Goal: Task Accomplishment & Management: Manage account settings

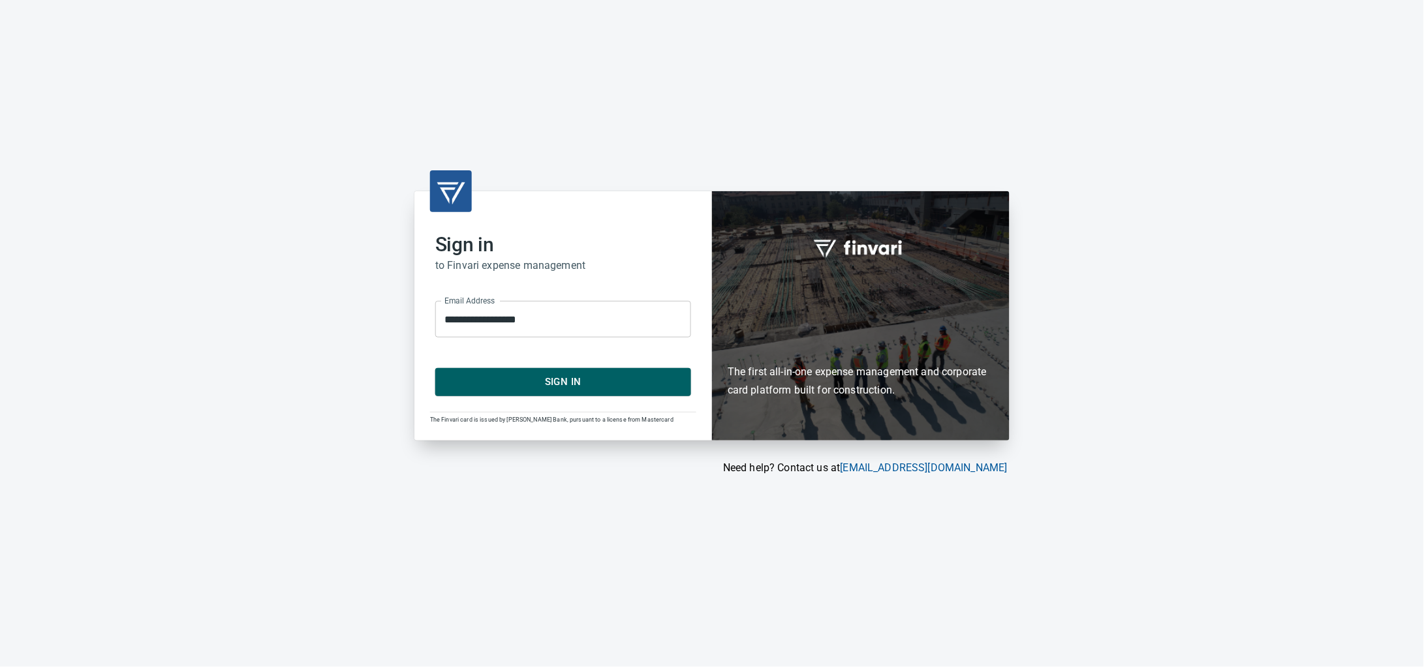
click at [611, 375] on span "Sign In" at bounding box center [563, 381] width 227 height 17
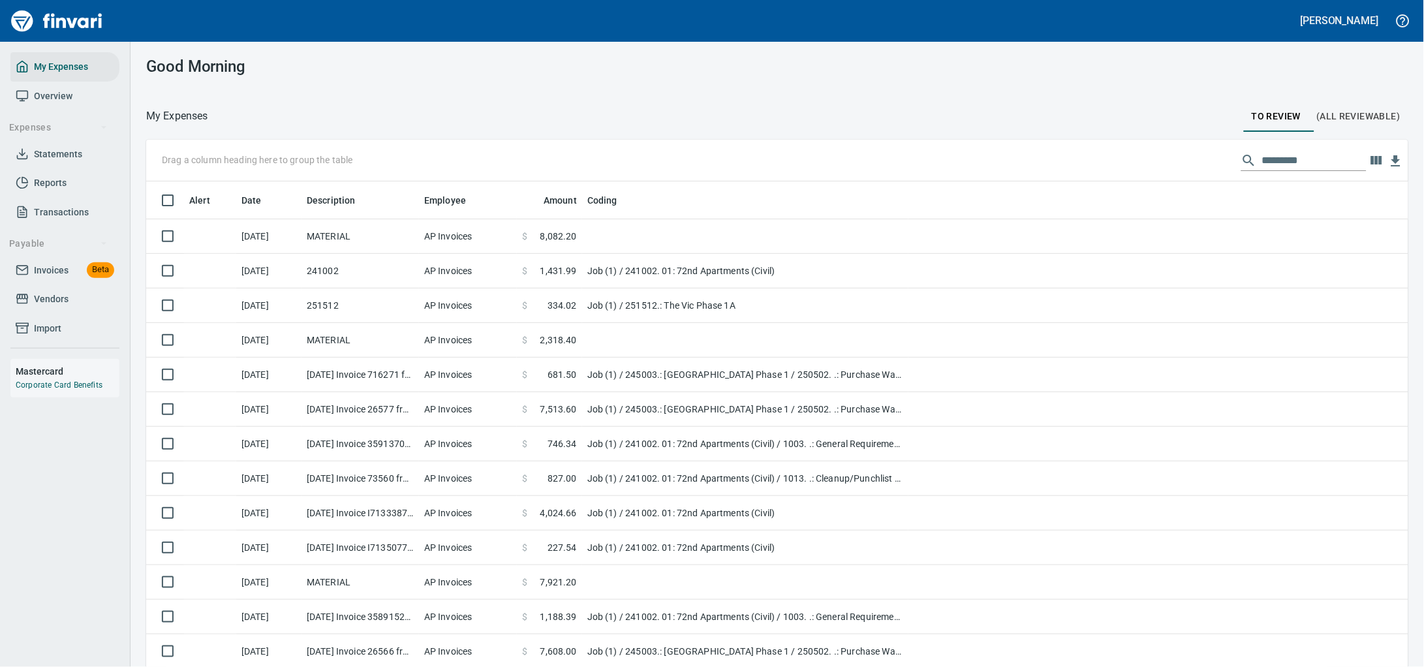
scroll to position [512, 1225]
click at [67, 279] on span "Invoices" at bounding box center [51, 270] width 35 height 16
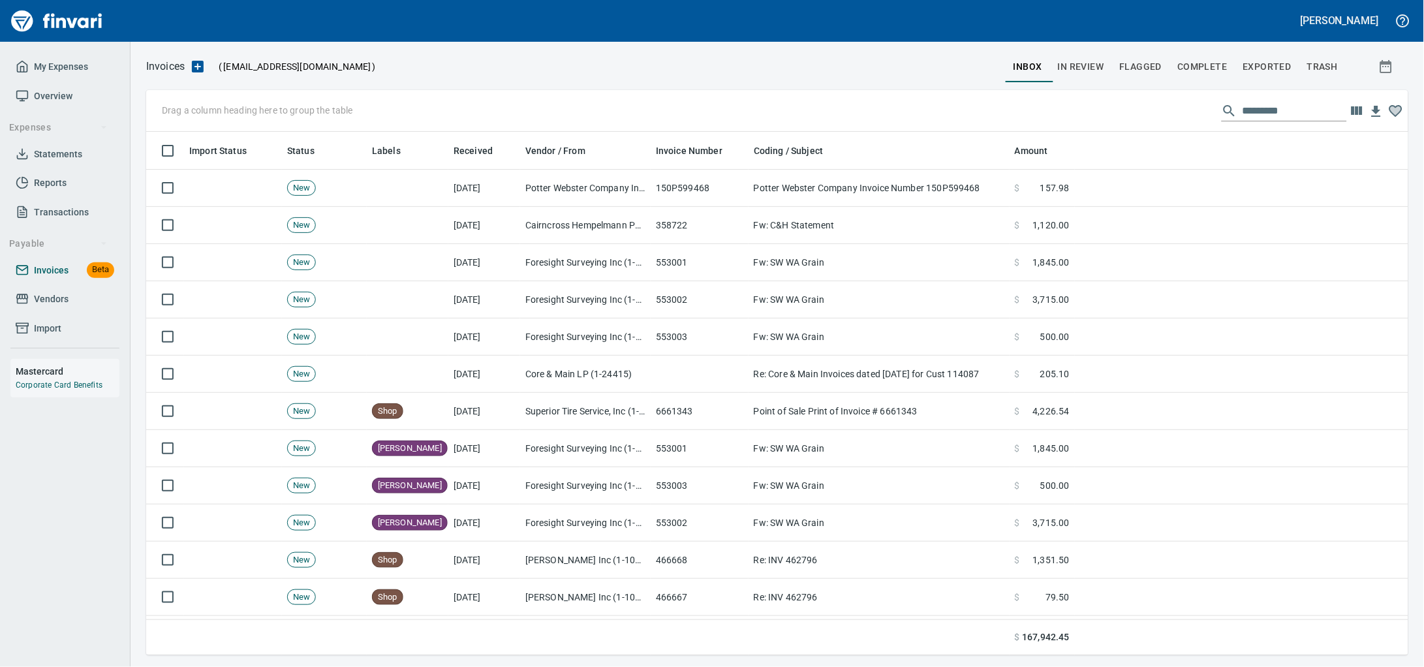
scroll to position [512, 1237]
drag, startPoint x: 379, startPoint y: 155, endPoint x: 245, endPoint y: 110, distance: 141.1
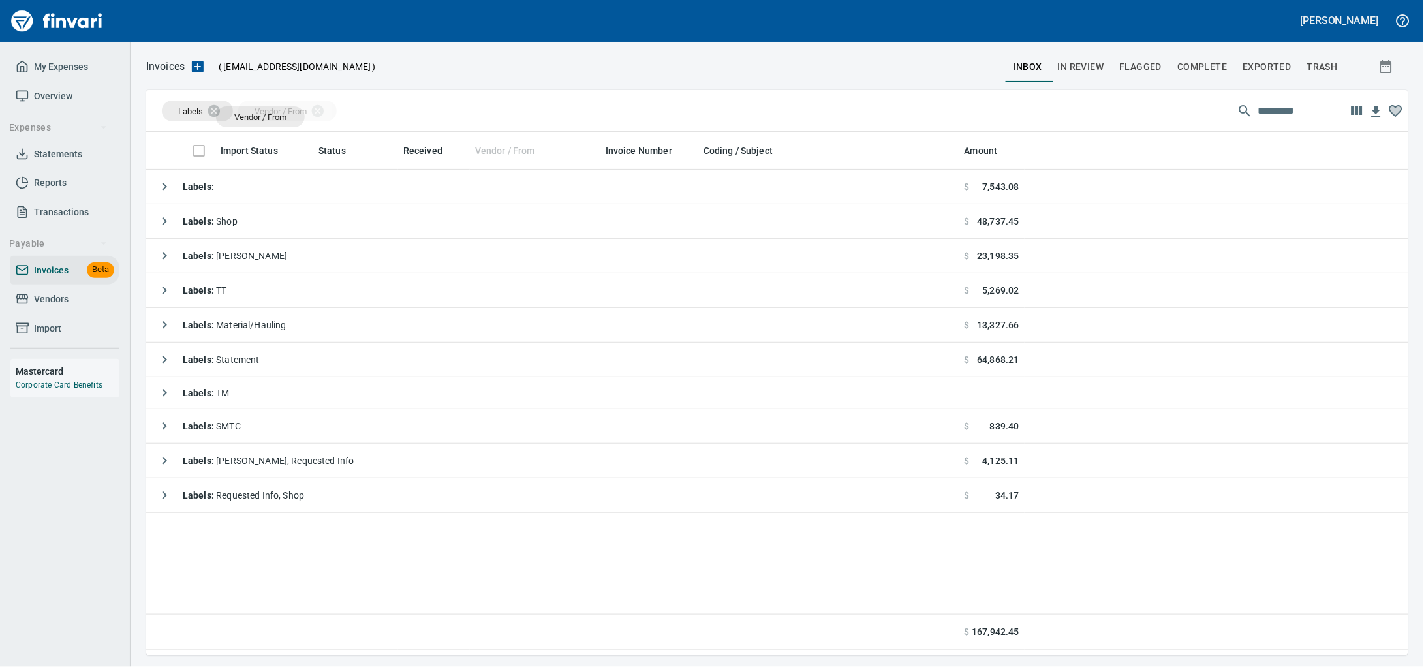
drag, startPoint x: 514, startPoint y: 162, endPoint x: 260, endPoint y: 117, distance: 257.8
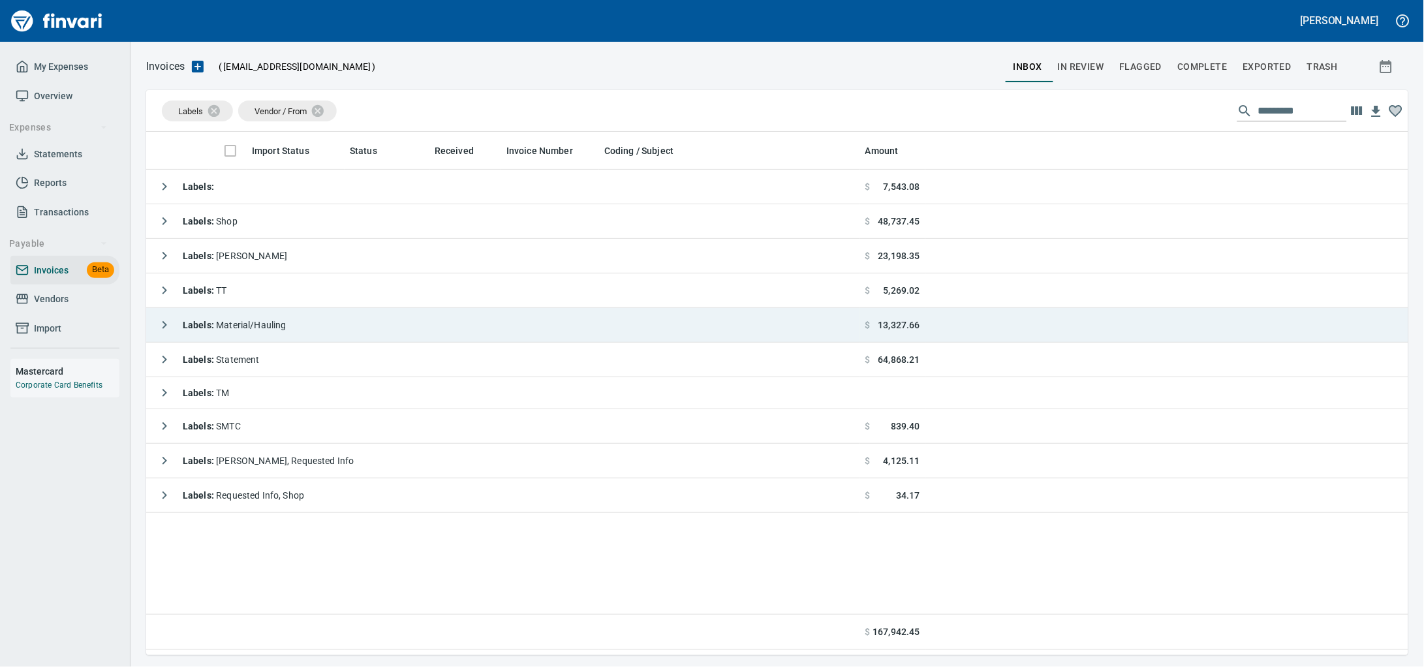
click at [268, 320] on div "Labels : Material/Hauling" at bounding box center [218, 325] width 135 height 26
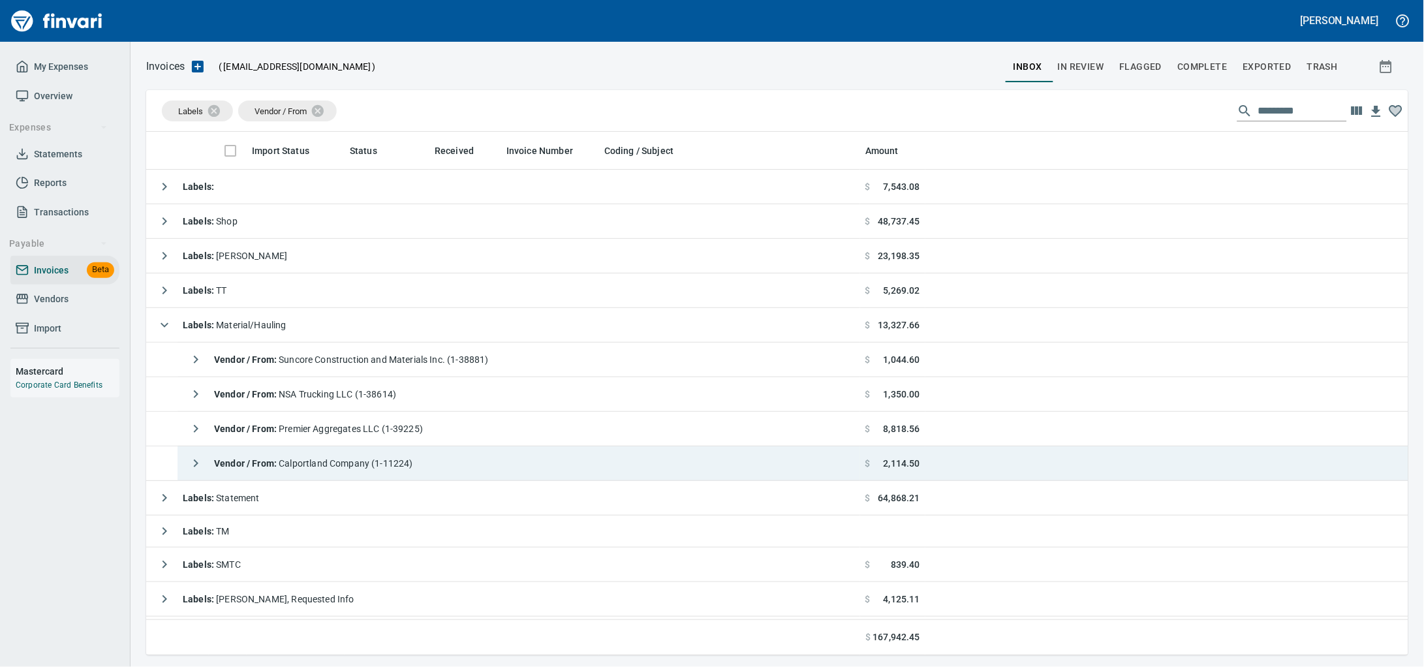
click at [401, 460] on span "Vendor / From : Calportland Company (1-11224)" at bounding box center [313, 463] width 199 height 10
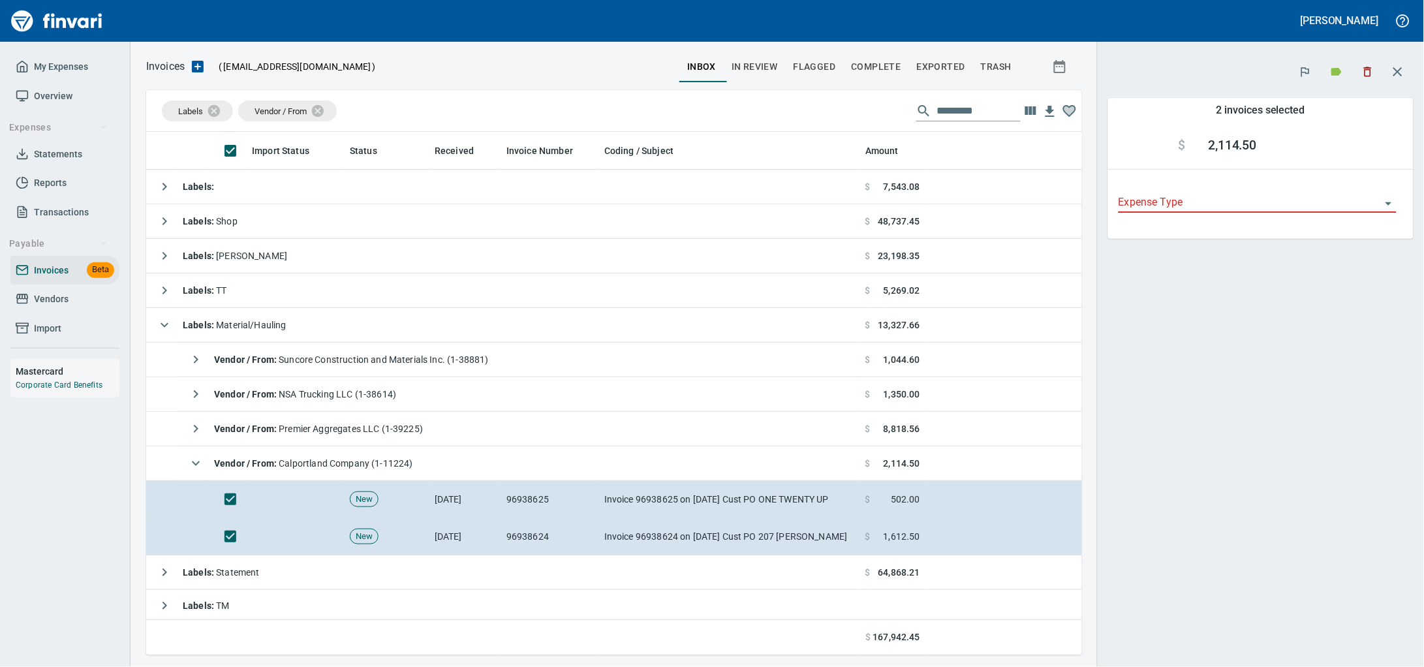
scroll to position [512, 911]
click at [1353, 65] on button "button" at bounding box center [1367, 71] width 29 height 29
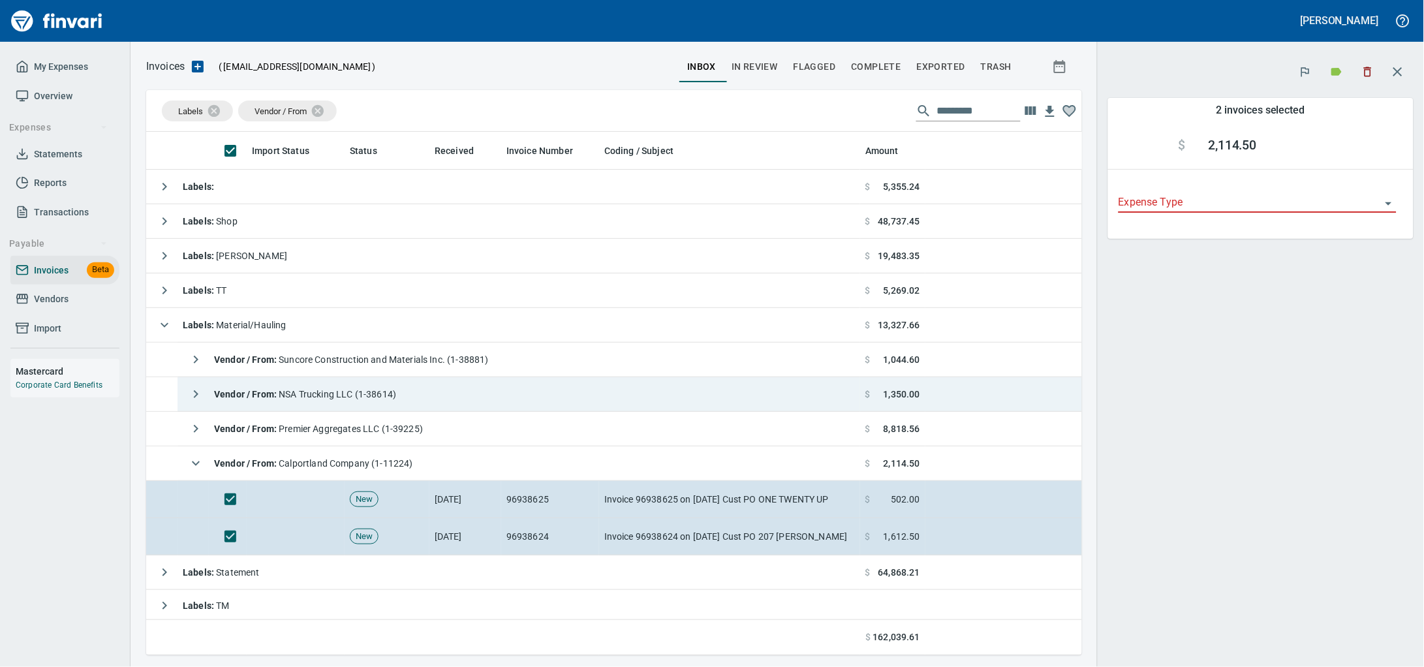
click at [318, 390] on div "Vendor / From : NSA Trucking LLC (1-38614)" at bounding box center [289, 394] width 213 height 26
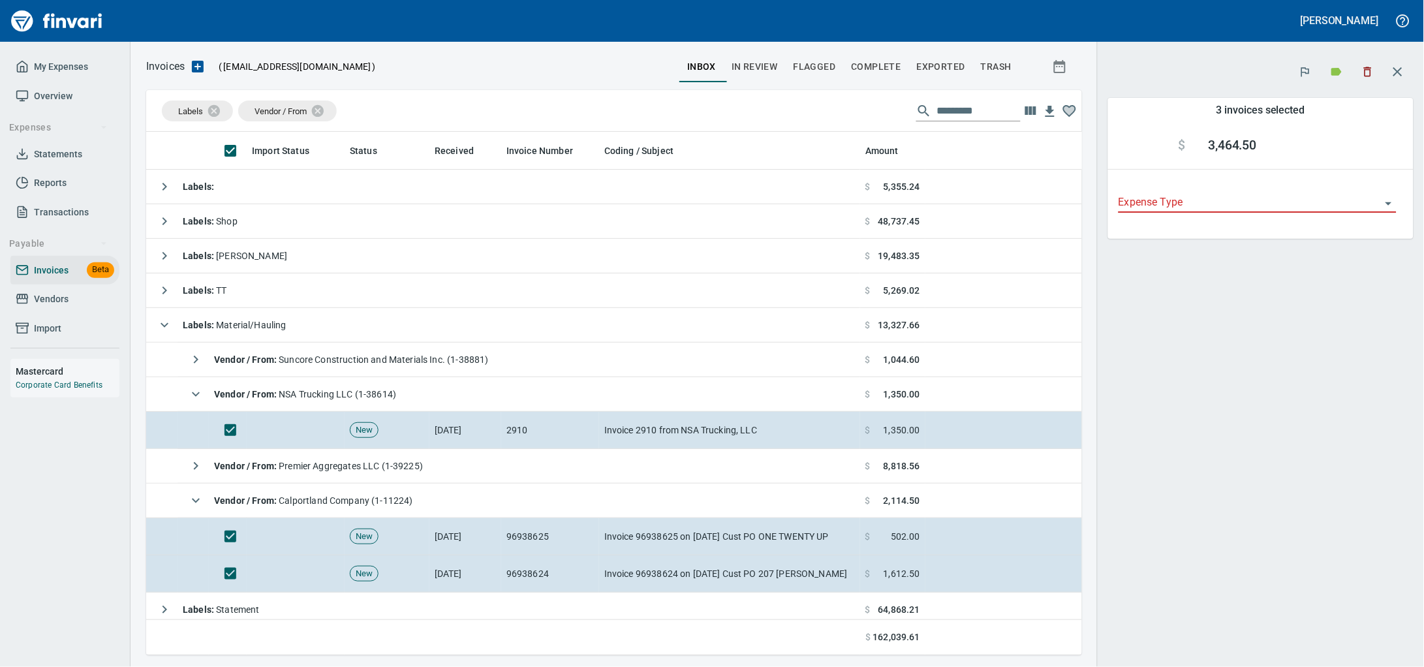
click at [1364, 77] on icon "button" at bounding box center [1368, 72] width 8 height 10
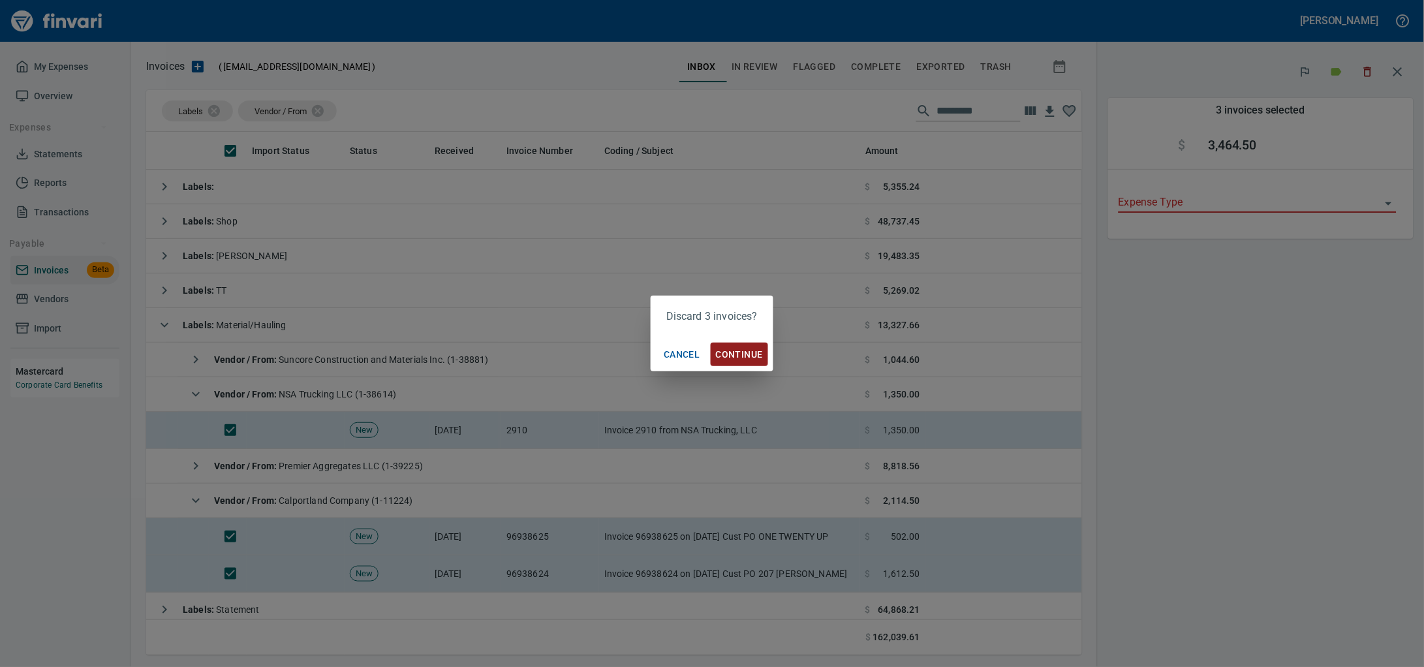
click at [748, 351] on span "Continue" at bounding box center [739, 354] width 47 height 16
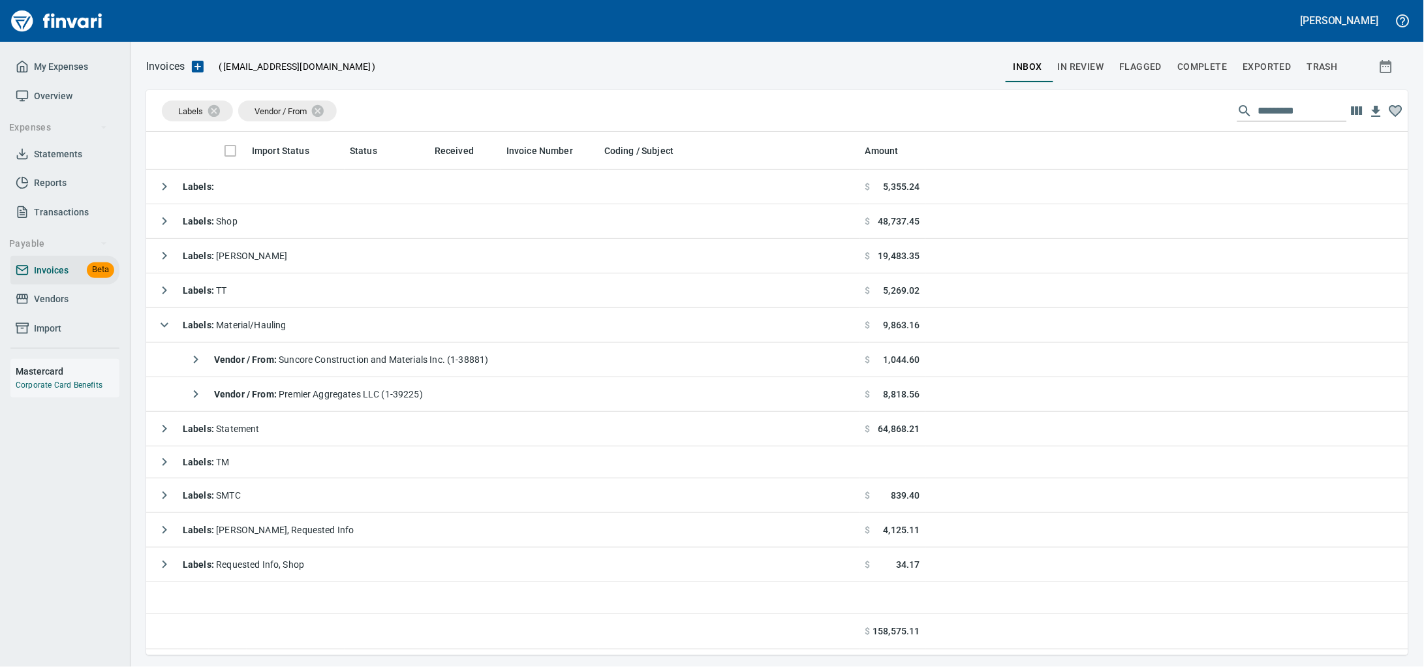
scroll to position [512, 1237]
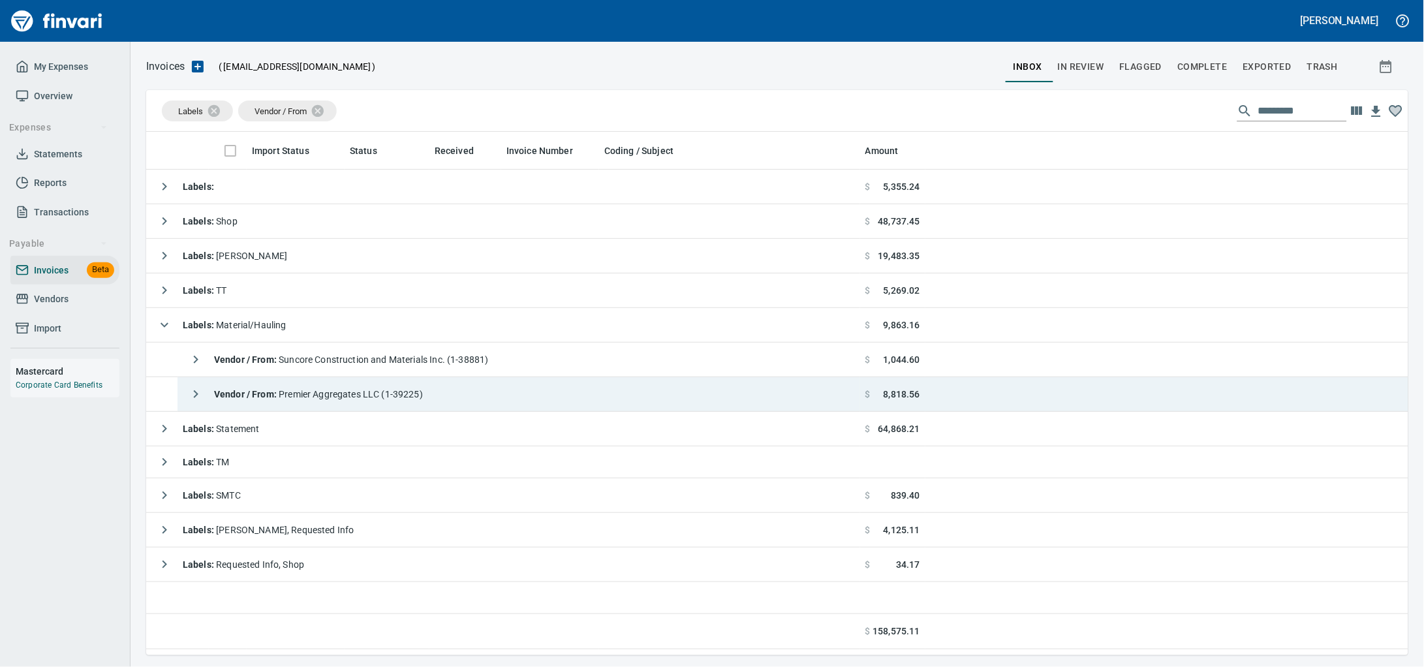
click at [360, 387] on div "Vendor / From : Premier Aggregates LLC (1-39225)" at bounding box center [303, 394] width 240 height 26
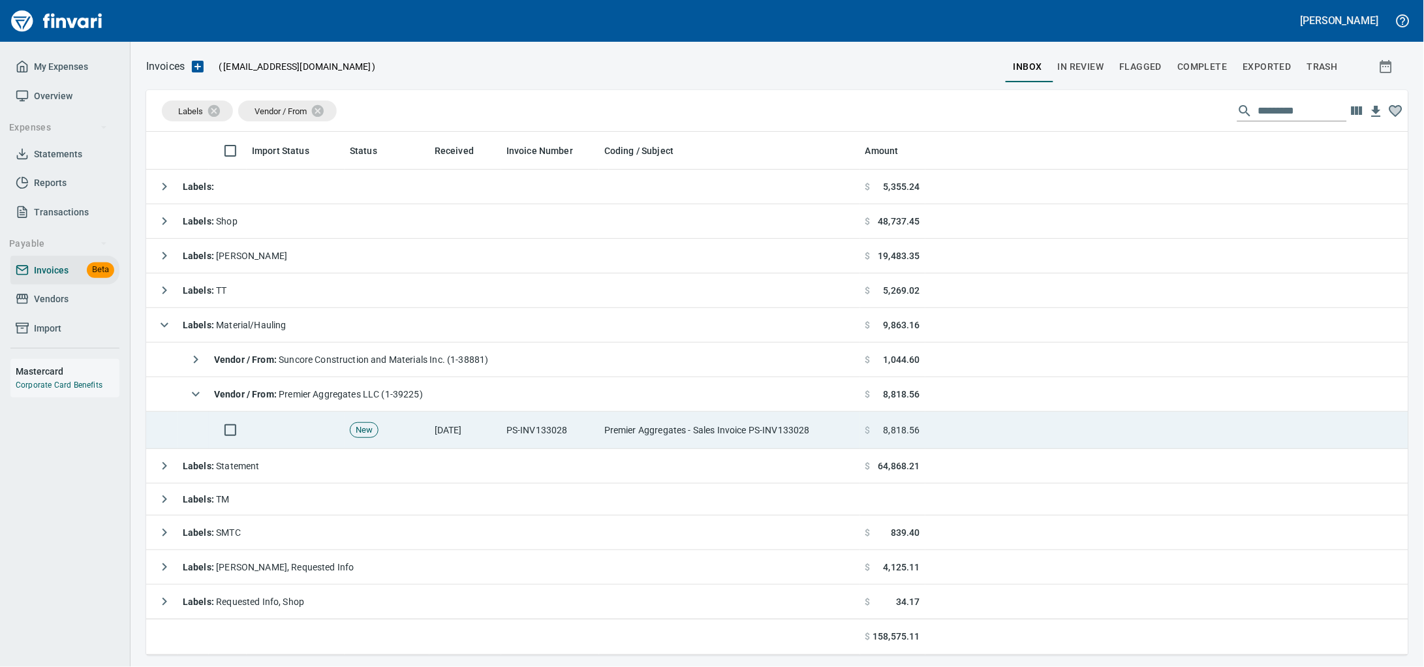
click at [442, 442] on td "9/27/2025" at bounding box center [465, 430] width 72 height 37
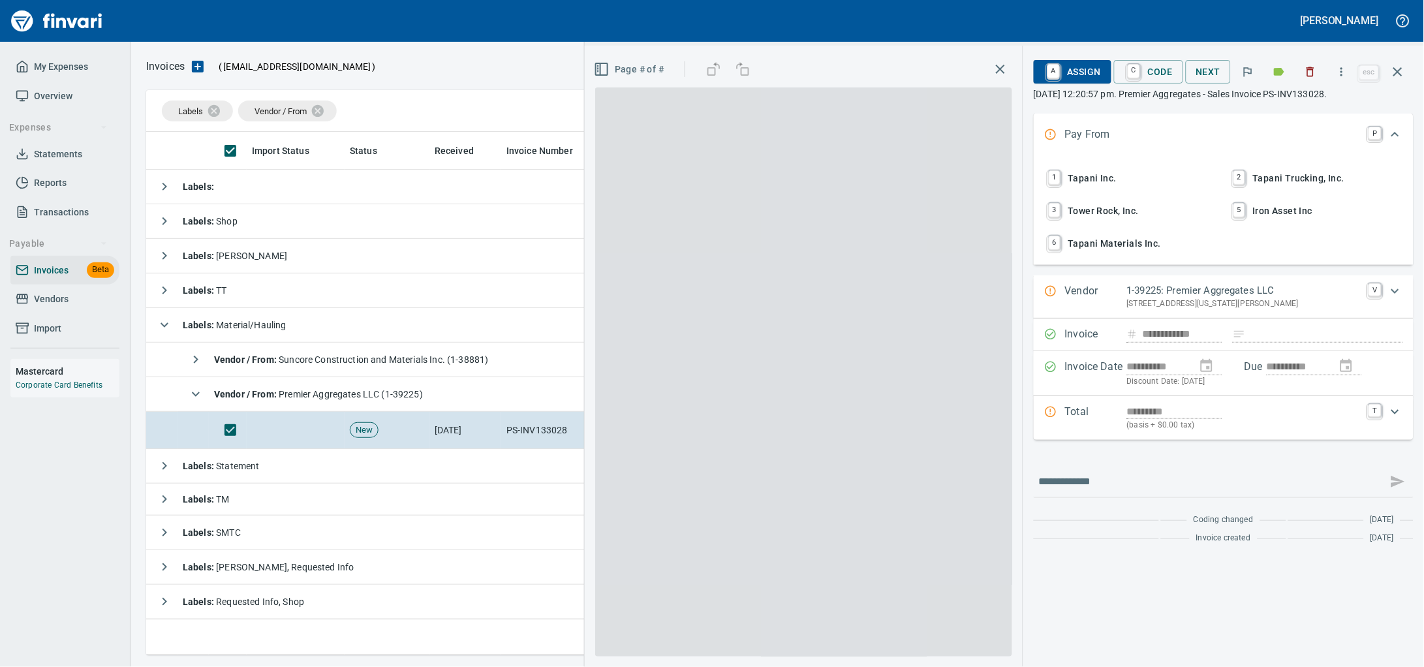
scroll to position [512, 1236]
click at [1058, 188] on span "1 Tapani Inc." at bounding box center [1131, 178] width 172 height 22
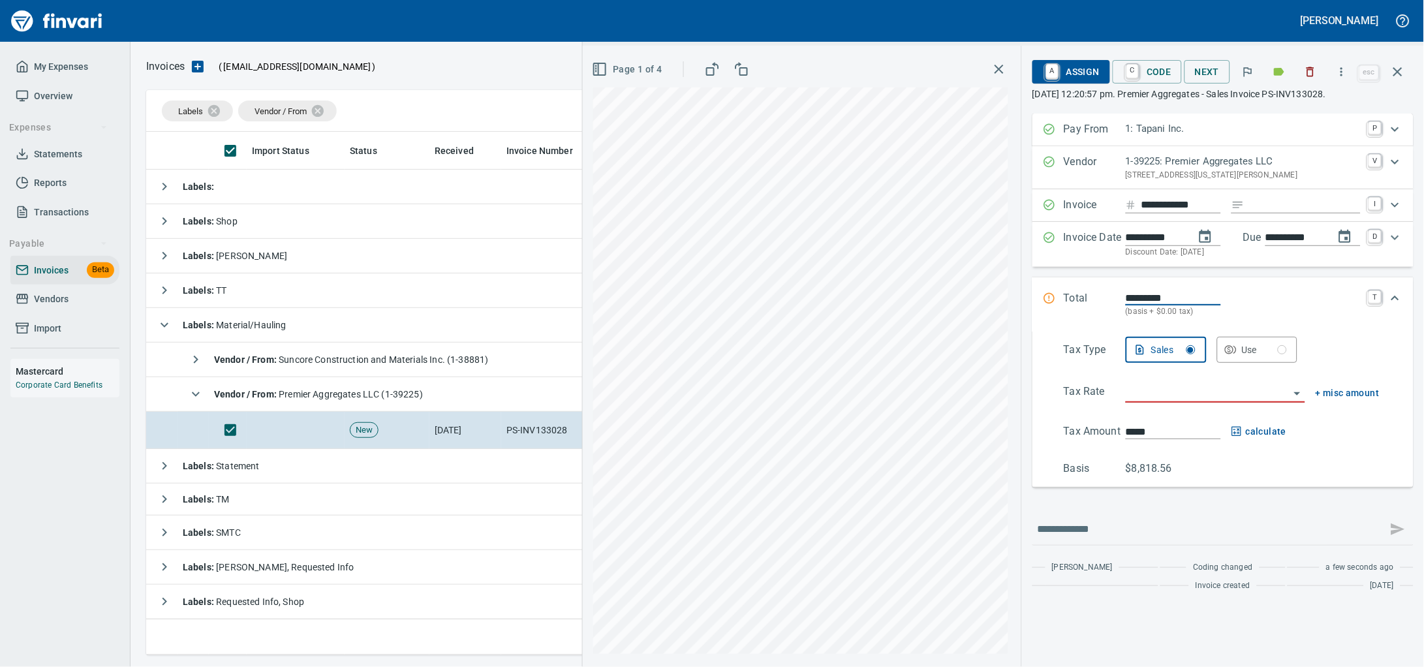
click at [1296, 213] on input "Expand" at bounding box center [1304, 205] width 111 height 16
type input "******"
click at [1149, 402] on input "search" at bounding box center [1208, 393] width 164 height 18
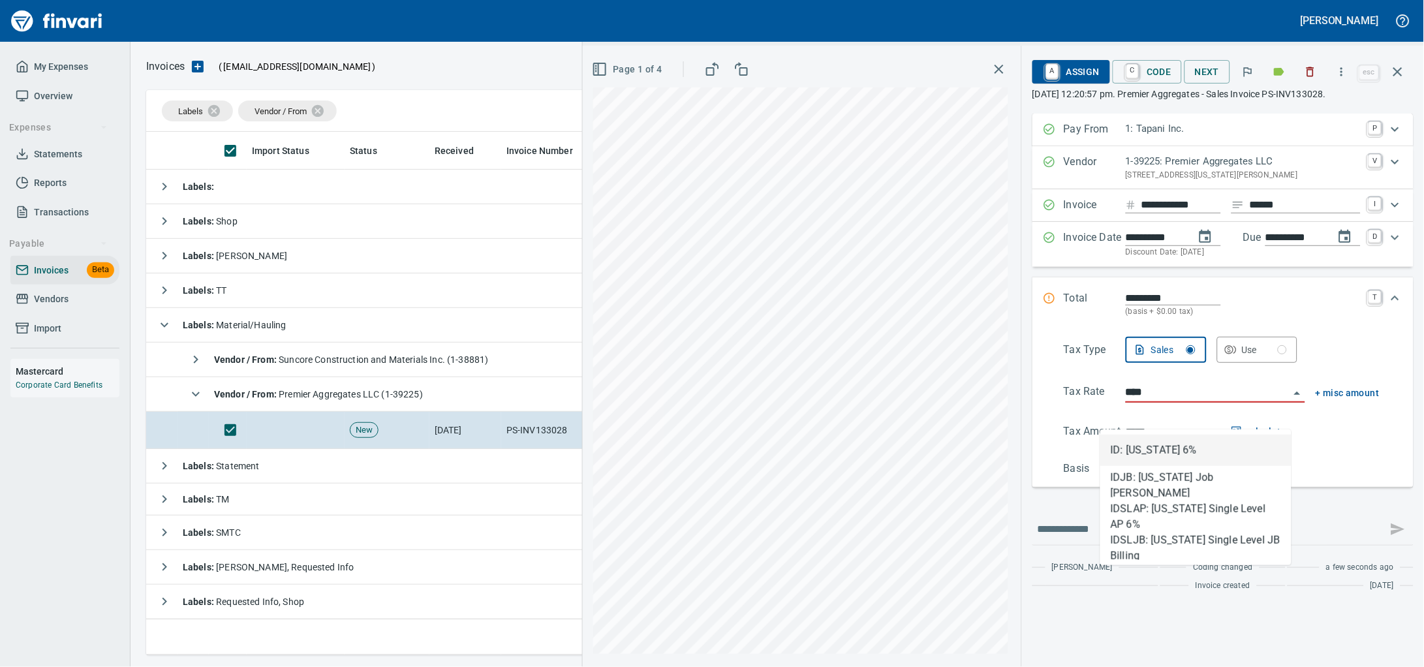
click at [1154, 453] on li "ID: Idaho 6%" at bounding box center [1195, 450] width 191 height 31
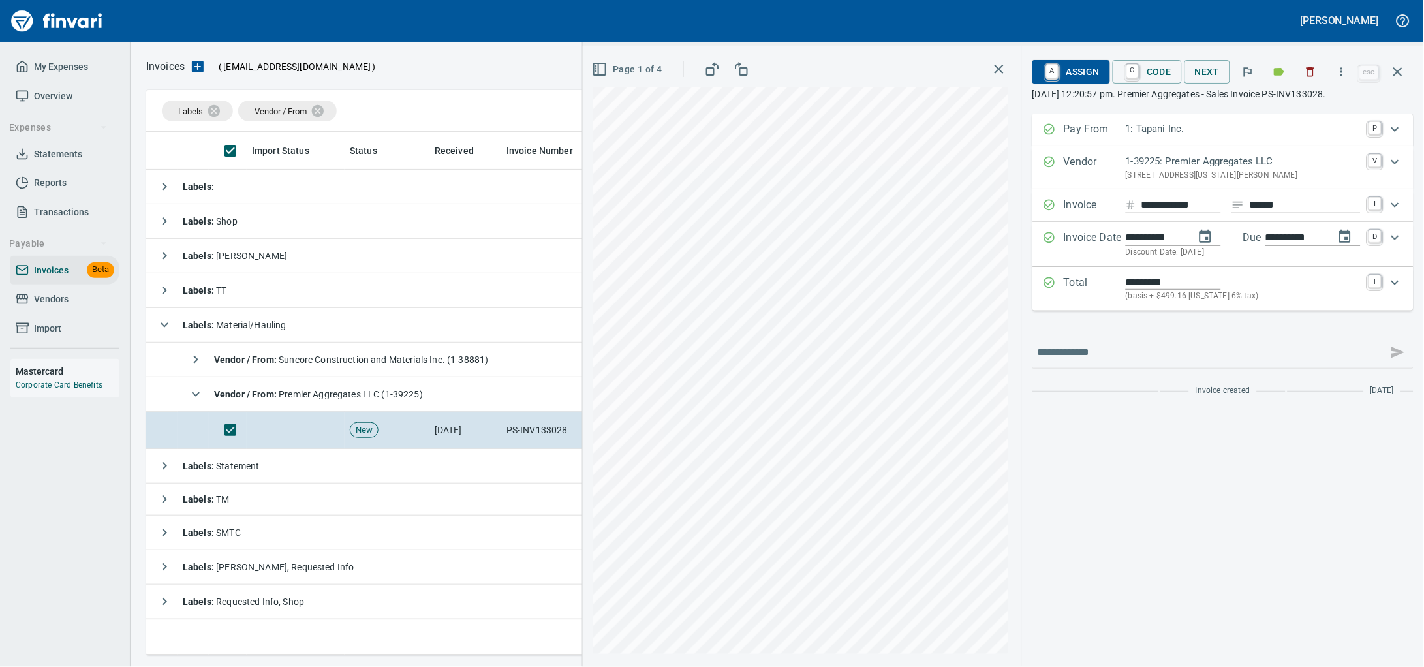
type input "**********"
type input "*******"
type input "**********"
click at [1399, 290] on icon "Expand" at bounding box center [1395, 283] width 16 height 16
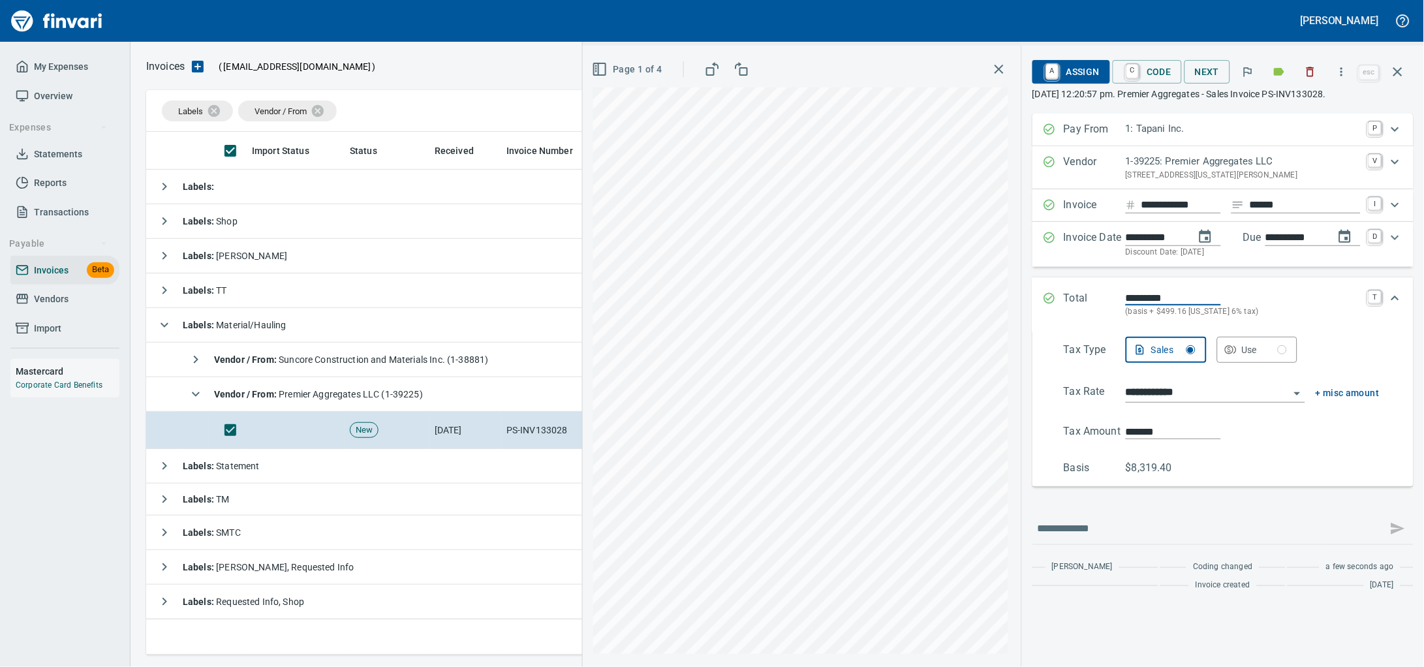
click at [651, 399] on div "**********" at bounding box center [1003, 356] width 841 height 621
type input "*******"
click at [1051, 76] on span "A Assign" at bounding box center [1071, 72] width 57 height 22
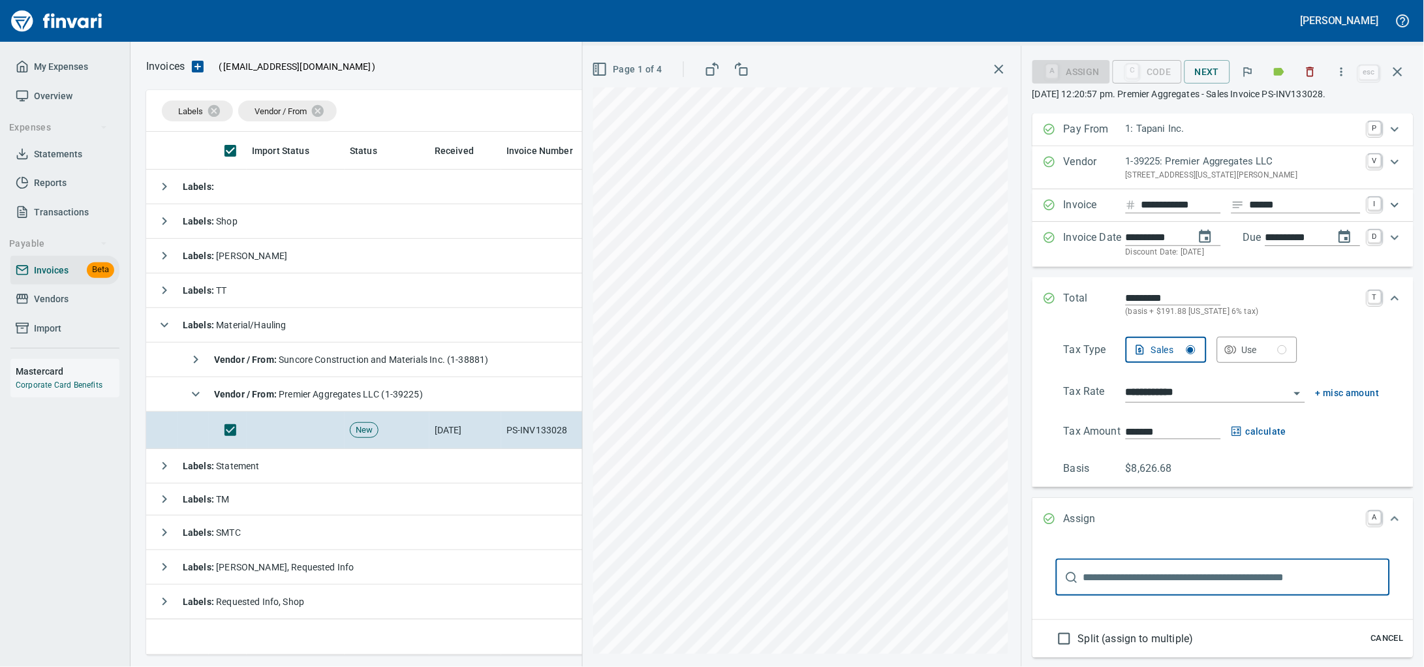
scroll to position [154, 0]
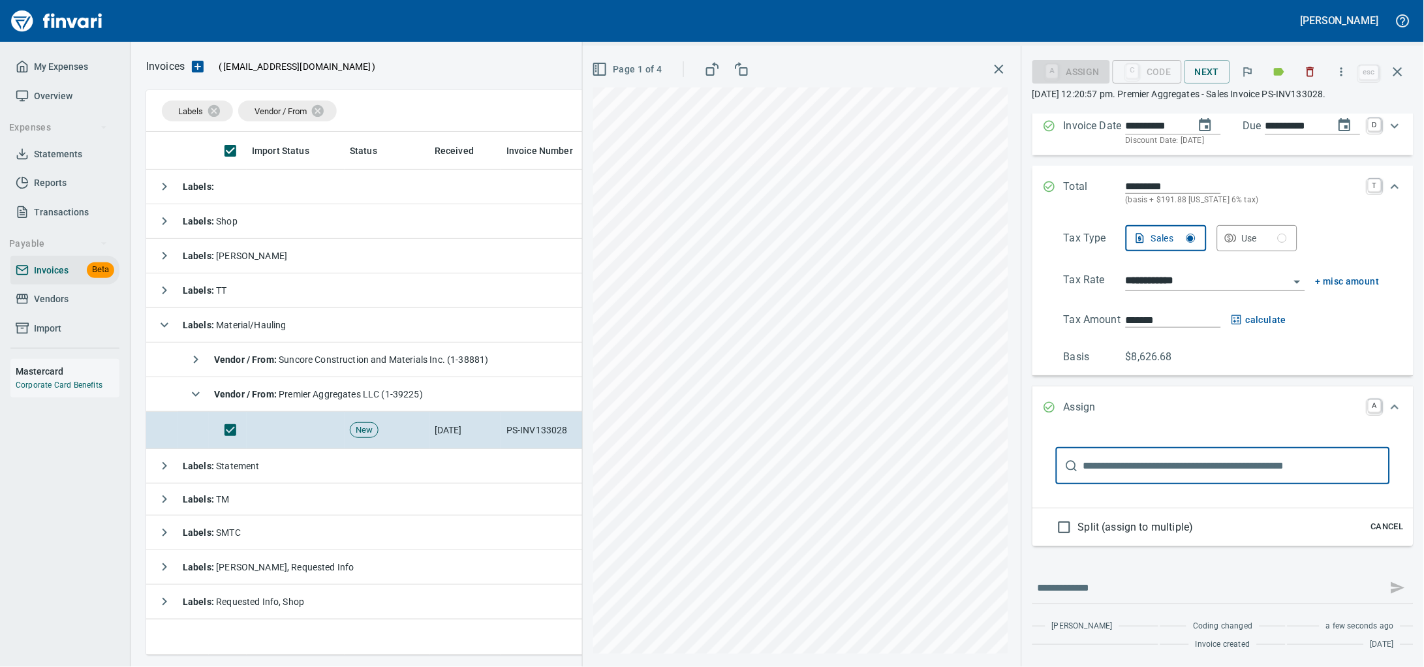
click at [1155, 462] on input "text" at bounding box center [1236, 466] width 307 height 37
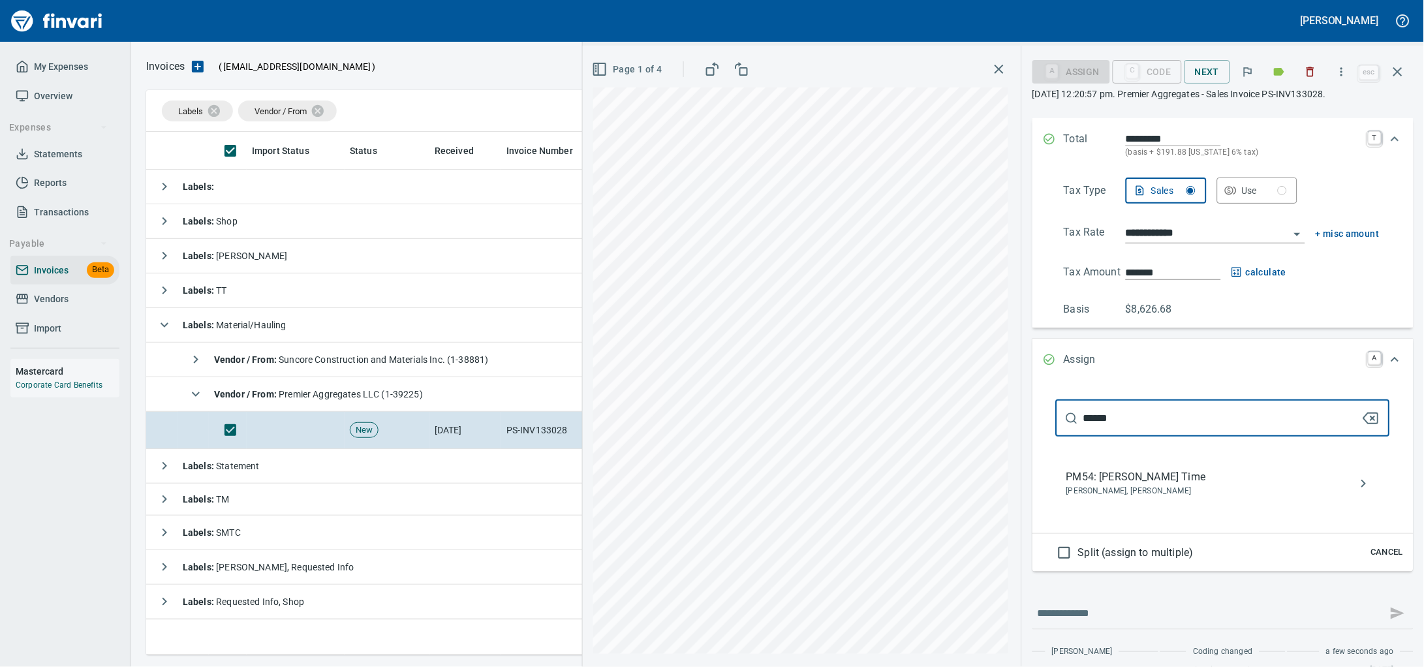
type input "******"
click at [1116, 498] on span "Brayden Hersey, Jed Tapani" at bounding box center [1212, 491] width 292 height 13
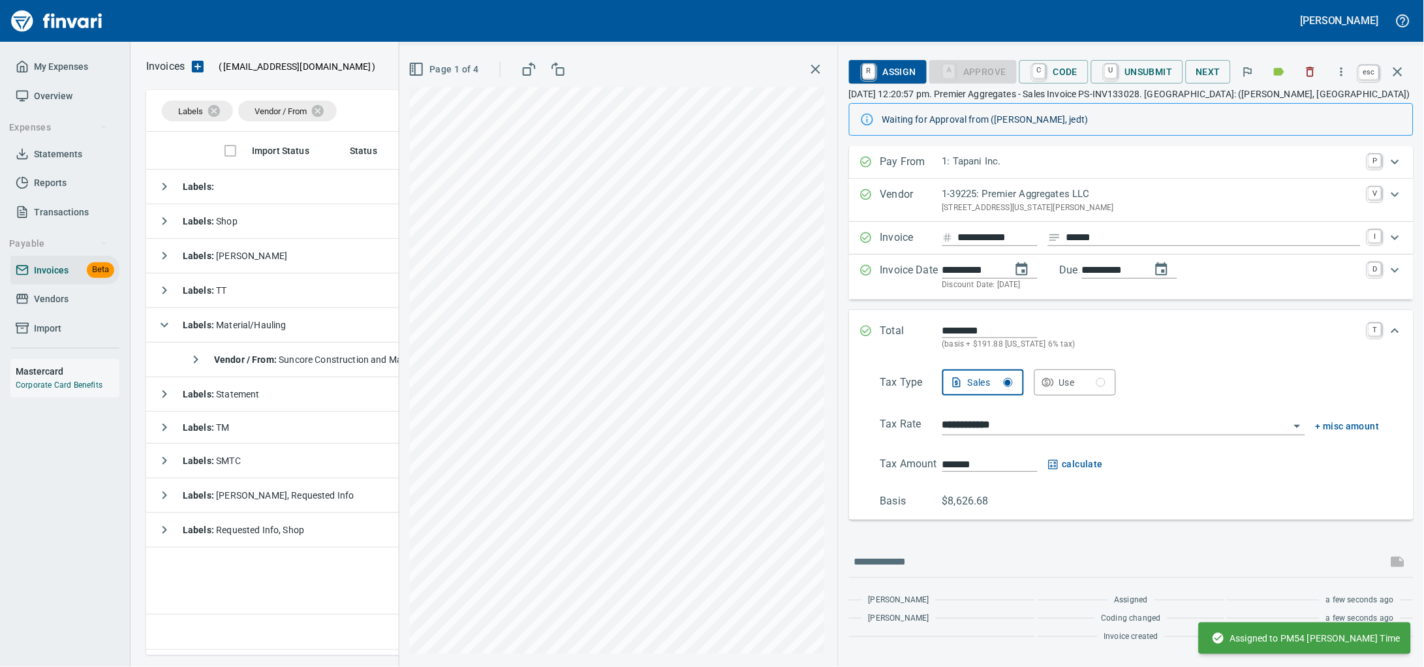
scroll to position [42, 0]
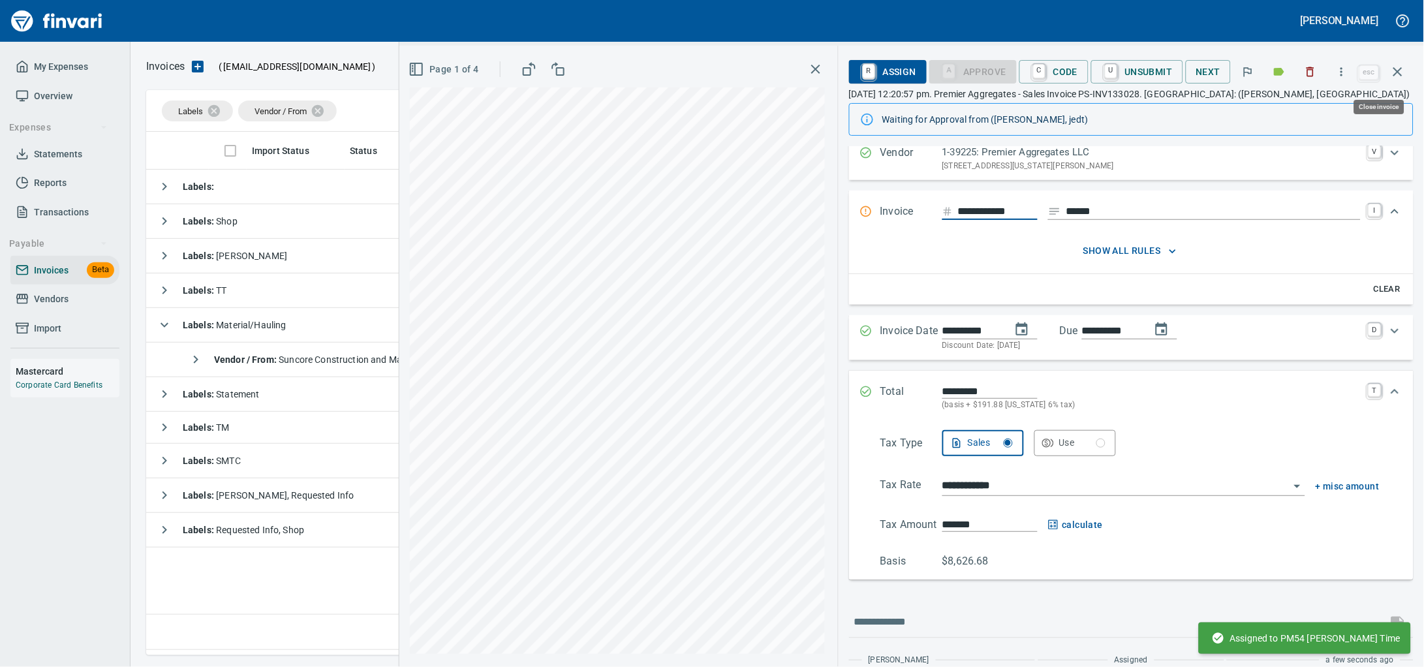
click at [1398, 72] on icon "button" at bounding box center [1397, 71] width 9 height 9
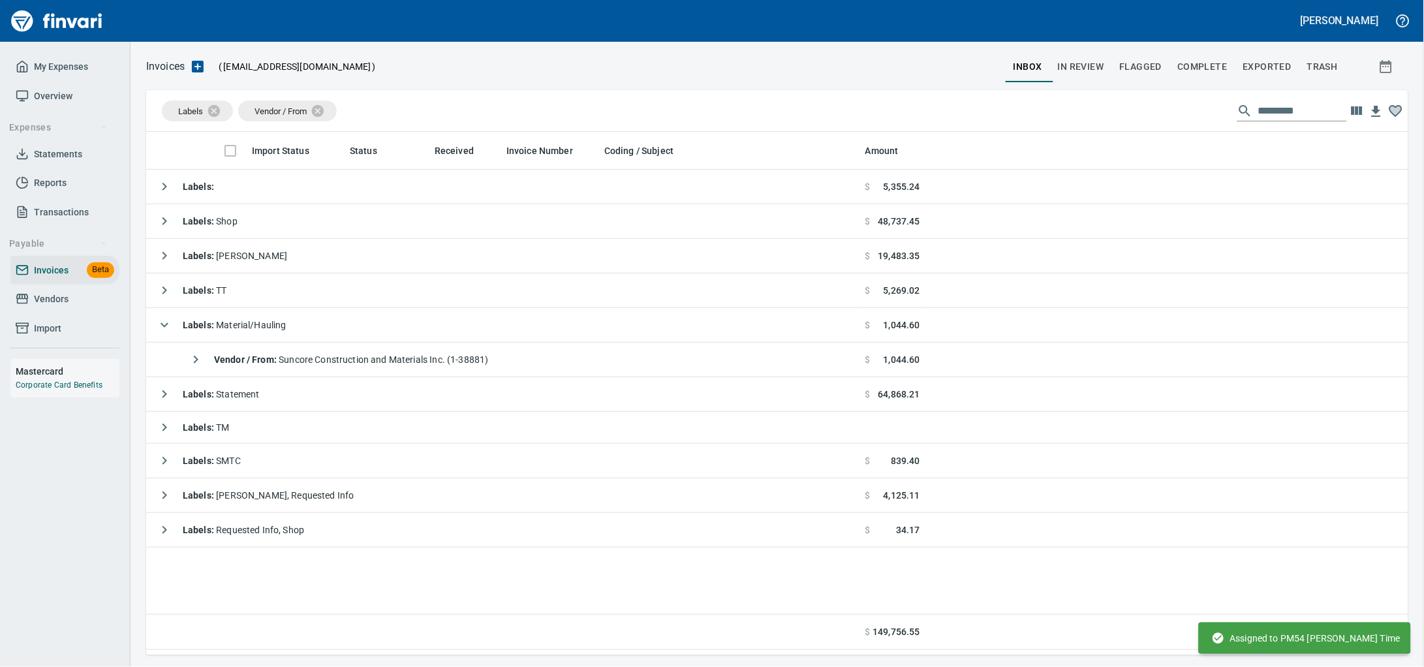
scroll to position [512, 1236]
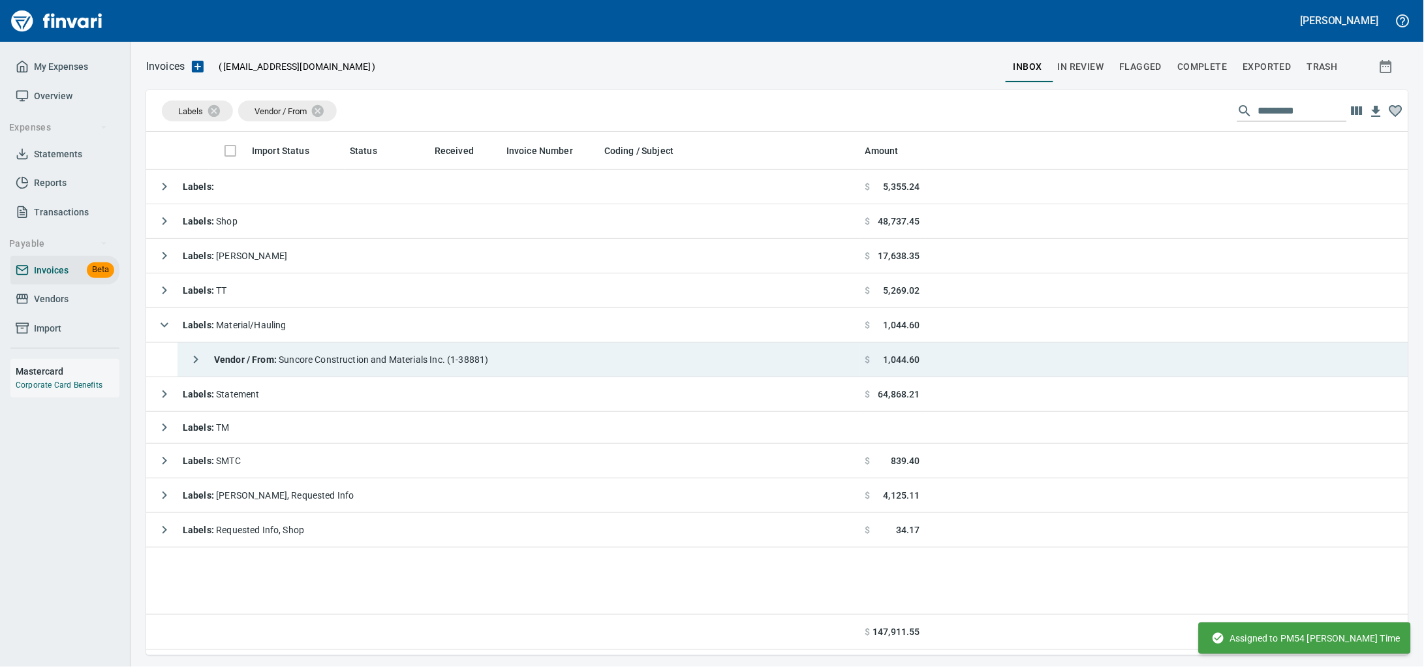
click at [421, 365] on span "Vendor / From : Suncore Construction and Materials Inc. (1-38881)" at bounding box center [351, 359] width 275 height 10
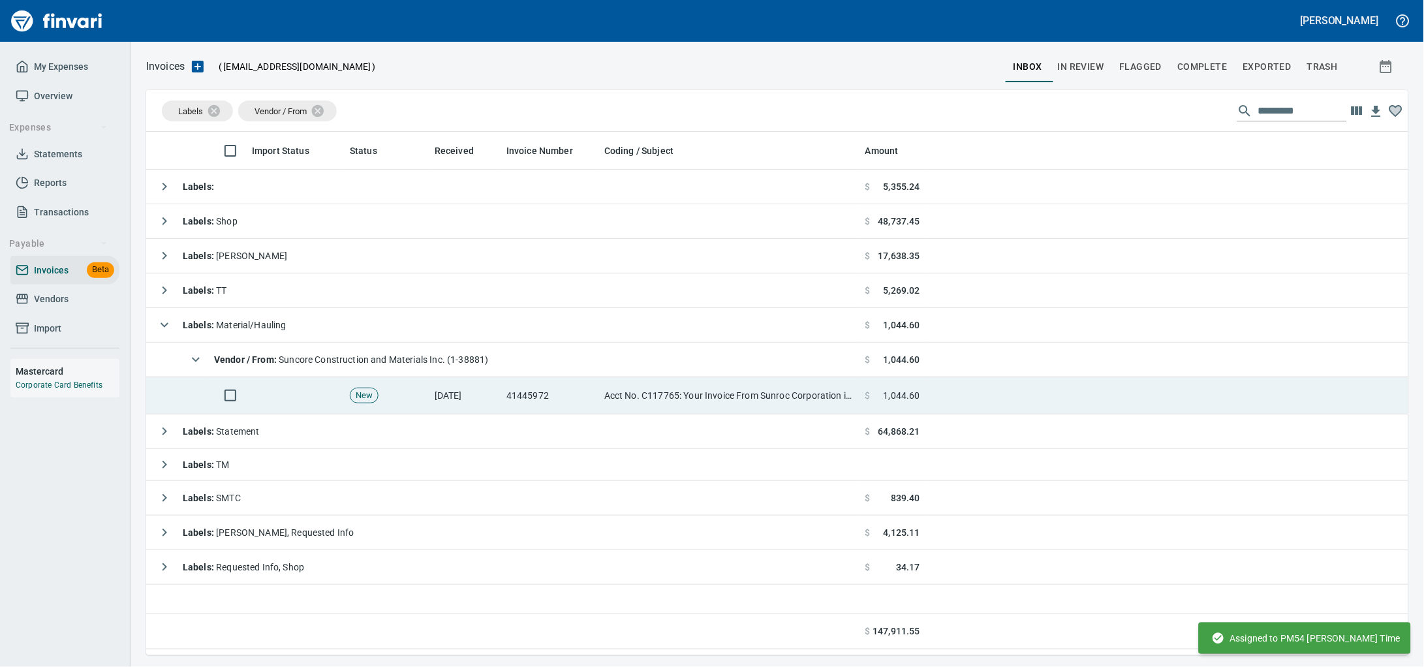
drag, startPoint x: 562, startPoint y: 390, endPoint x: 646, endPoint y: 398, distance: 84.5
click at [562, 391] on td "41445972" at bounding box center [550, 395] width 98 height 37
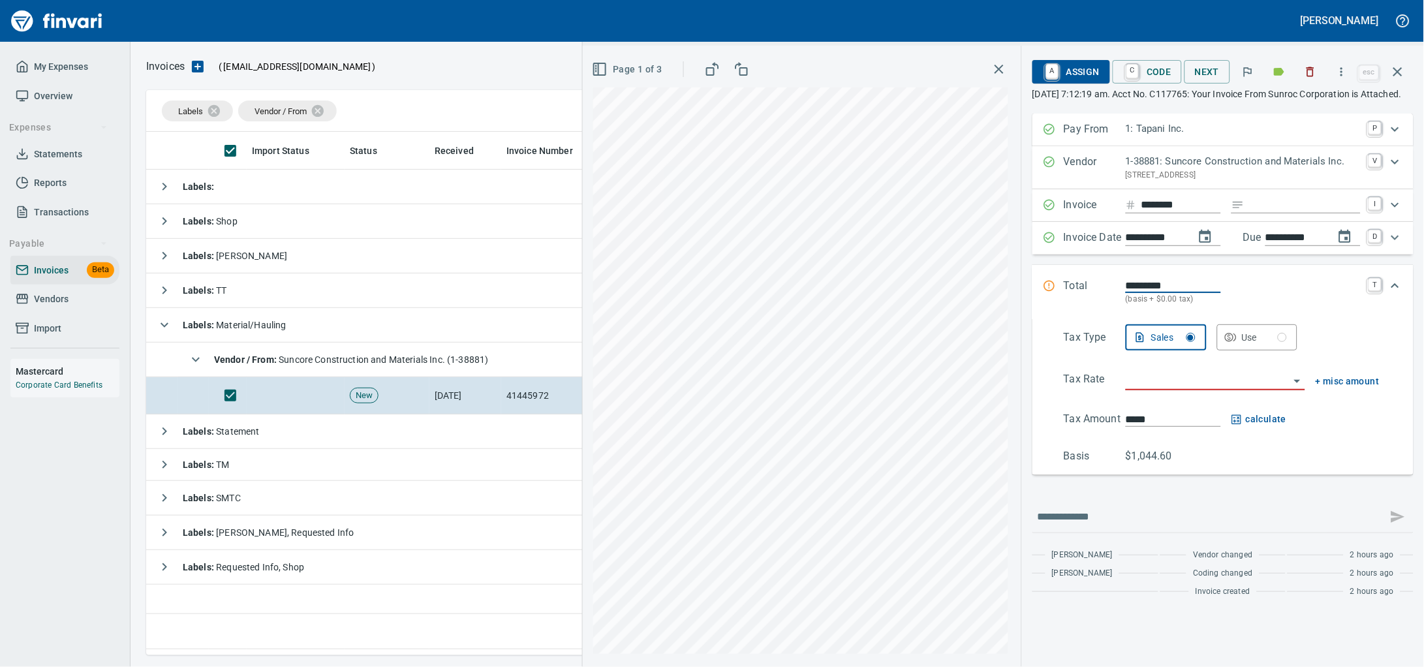
click at [1251, 213] on input "Expand" at bounding box center [1304, 205] width 111 height 16
type input "******"
click at [1195, 390] on input "search" at bounding box center [1208, 380] width 164 height 18
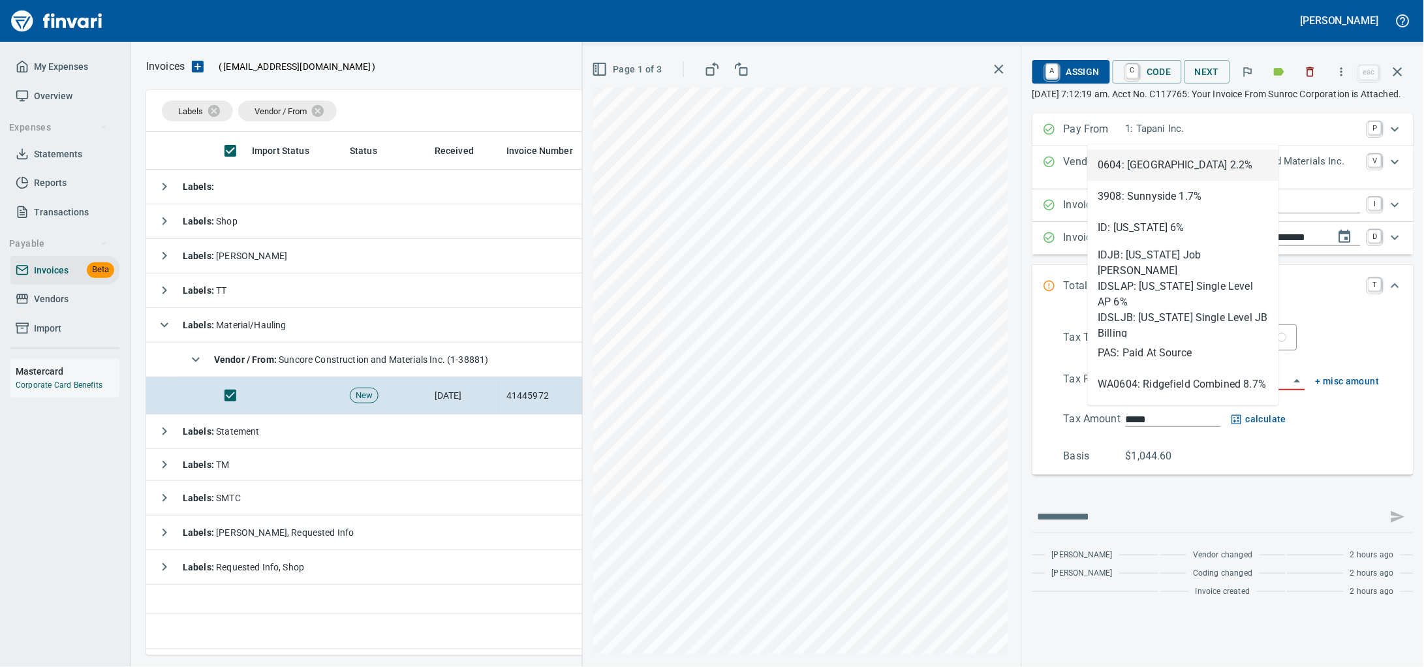
scroll to position [512, 1236]
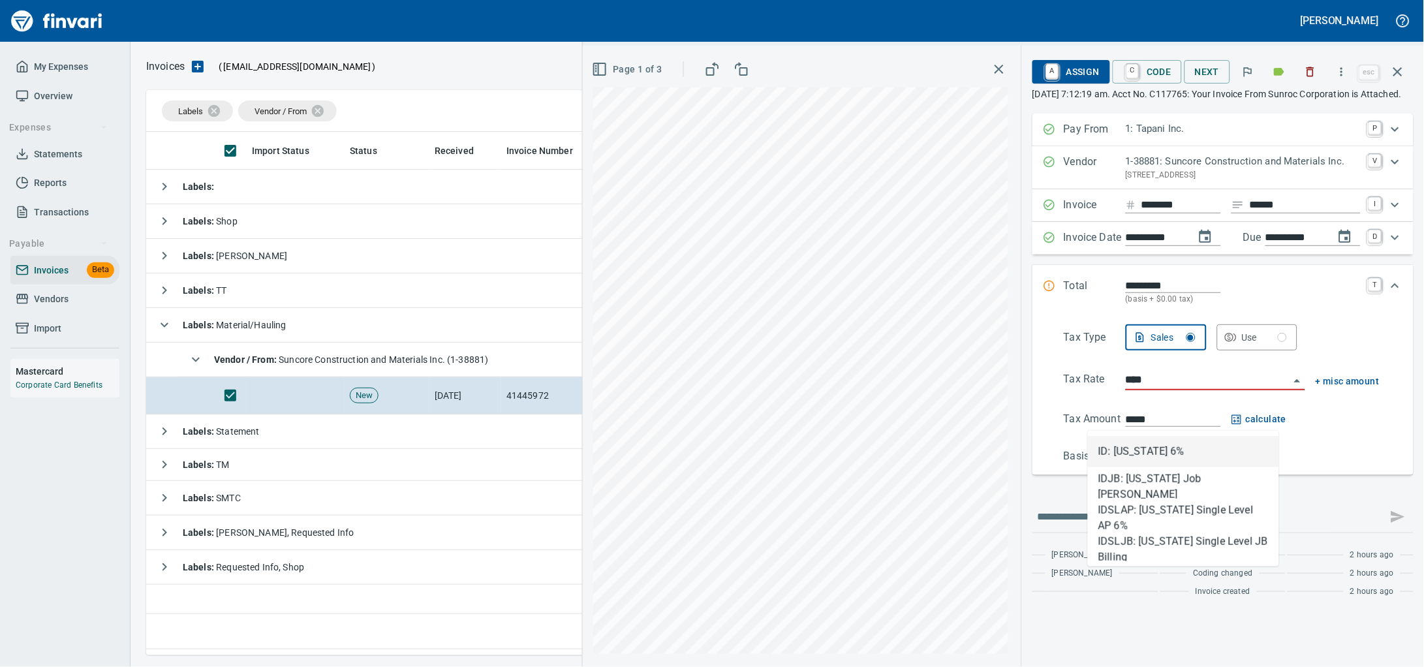
click at [1175, 454] on li "ID: Idaho 6%" at bounding box center [1183, 451] width 191 height 31
type input "**********"
type input "******"
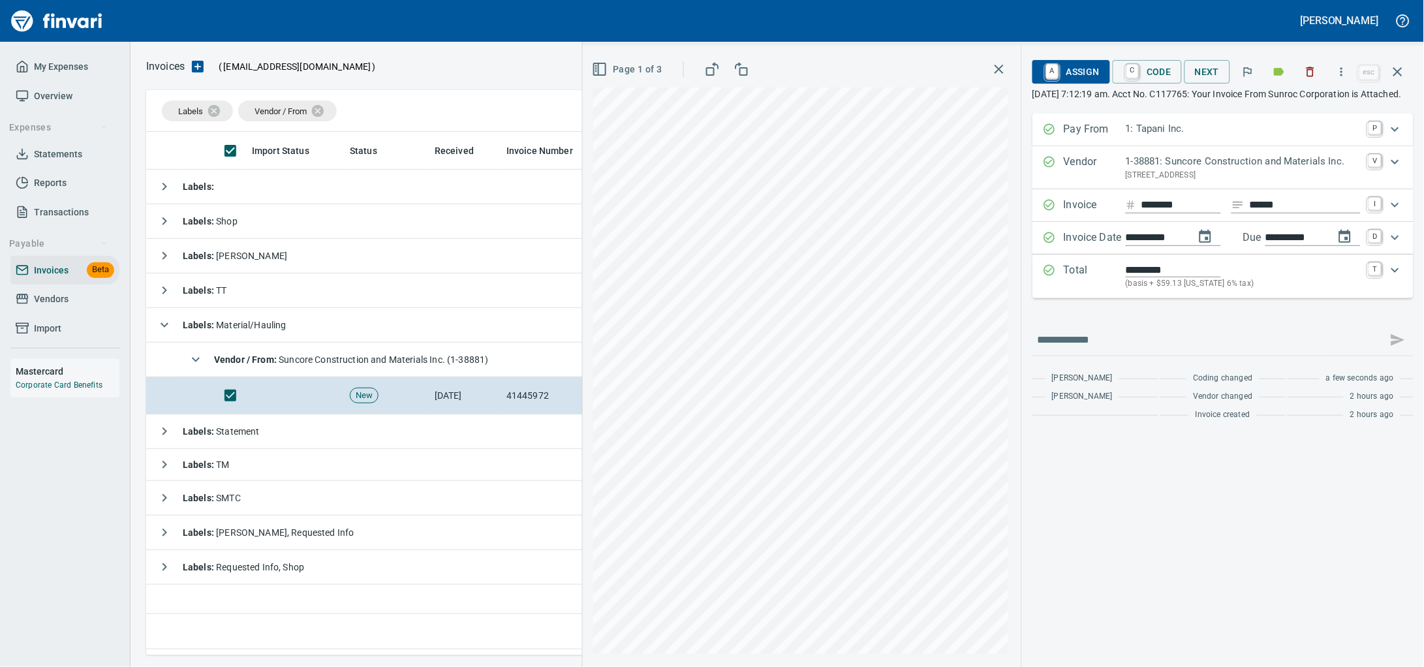
type input "**********"
click at [1396, 273] on icon "Expand" at bounding box center [1395, 270] width 8 height 5
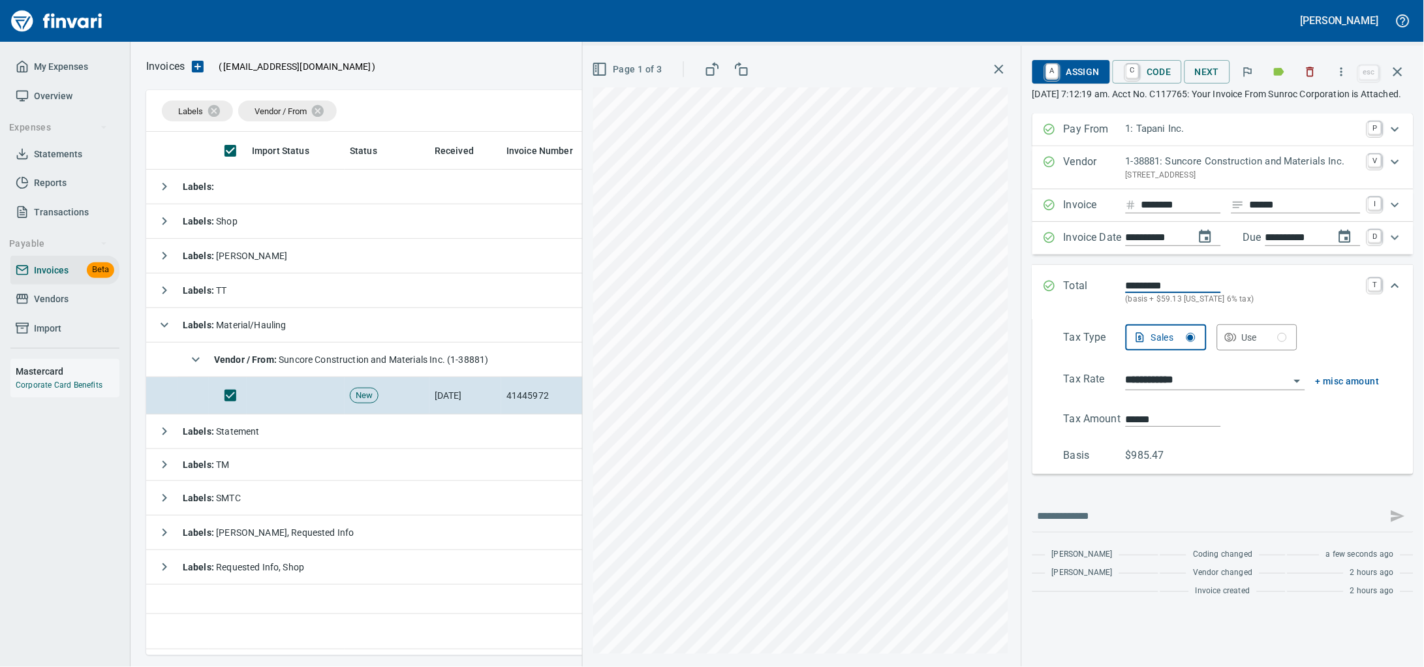
click at [978, 445] on div "**********" at bounding box center [1003, 356] width 841 height 621
type input "******"
click at [1075, 67] on button "A Assign" at bounding box center [1071, 71] width 78 height 23
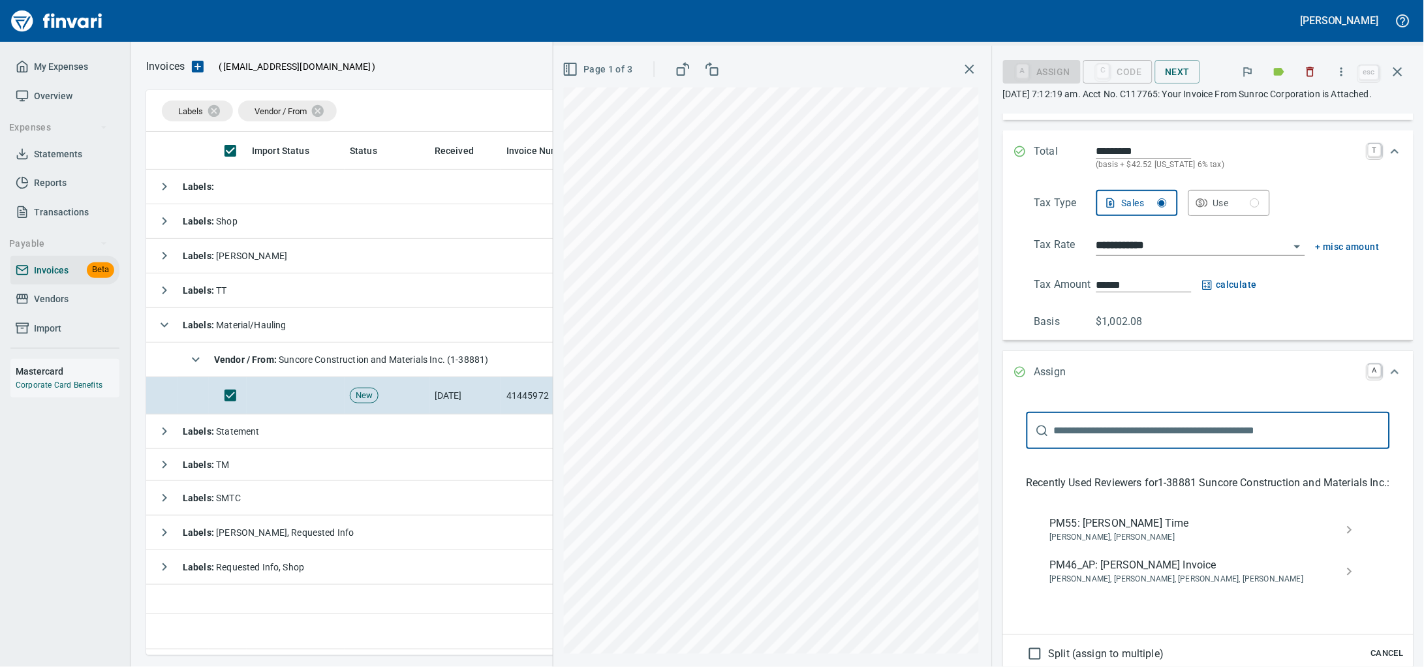
scroll to position [326, 0]
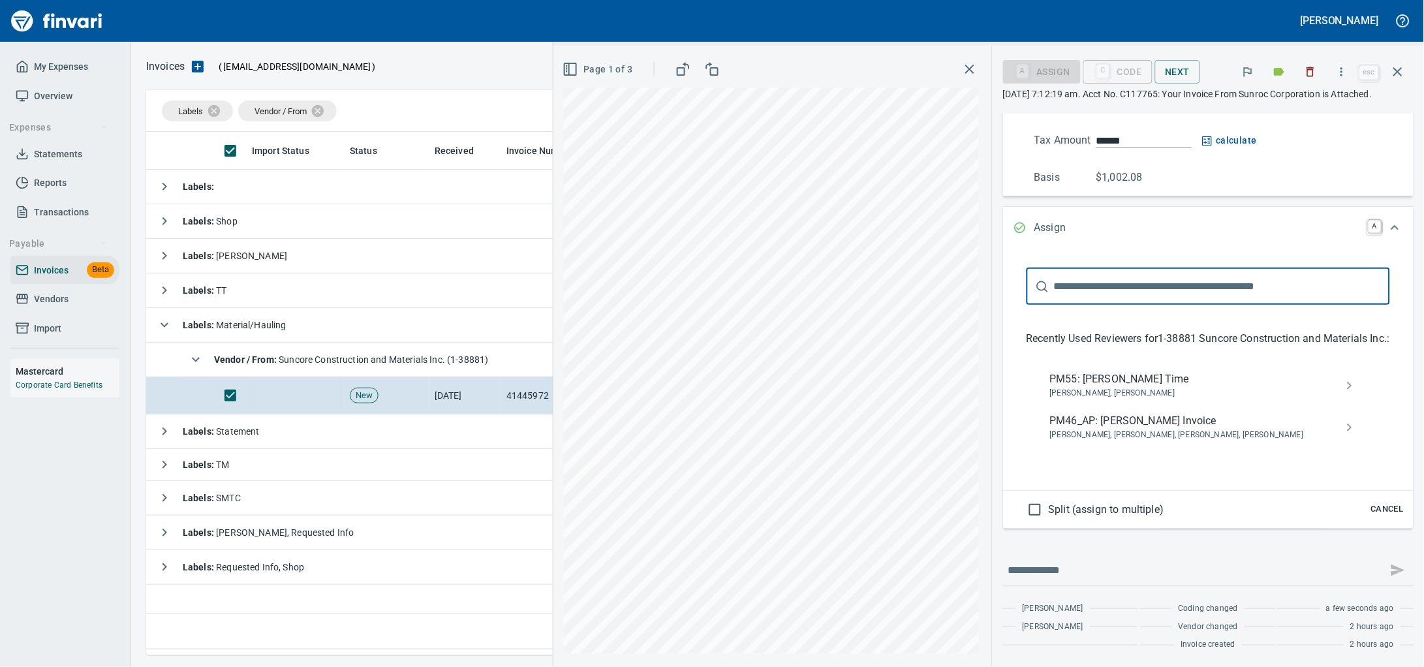
click at [1050, 382] on span "PM55: Cory Gove Time" at bounding box center [1198, 379] width 296 height 16
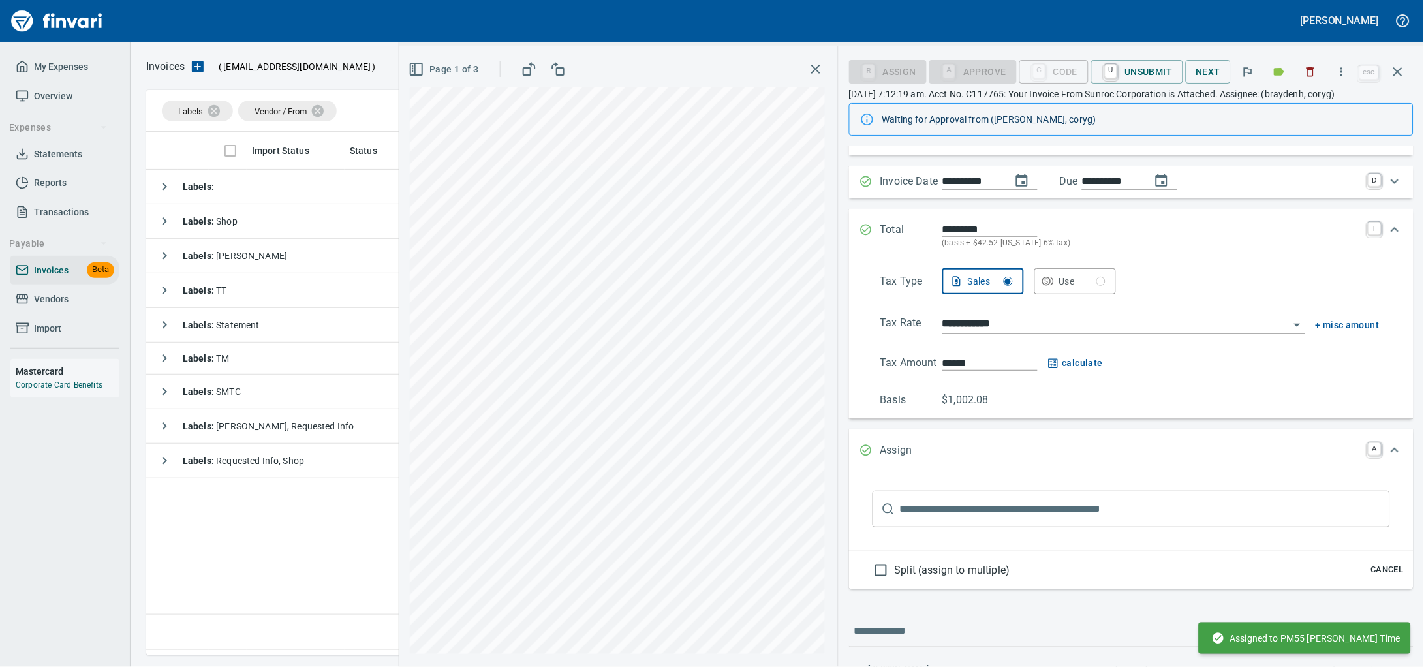
scroll to position [0, 0]
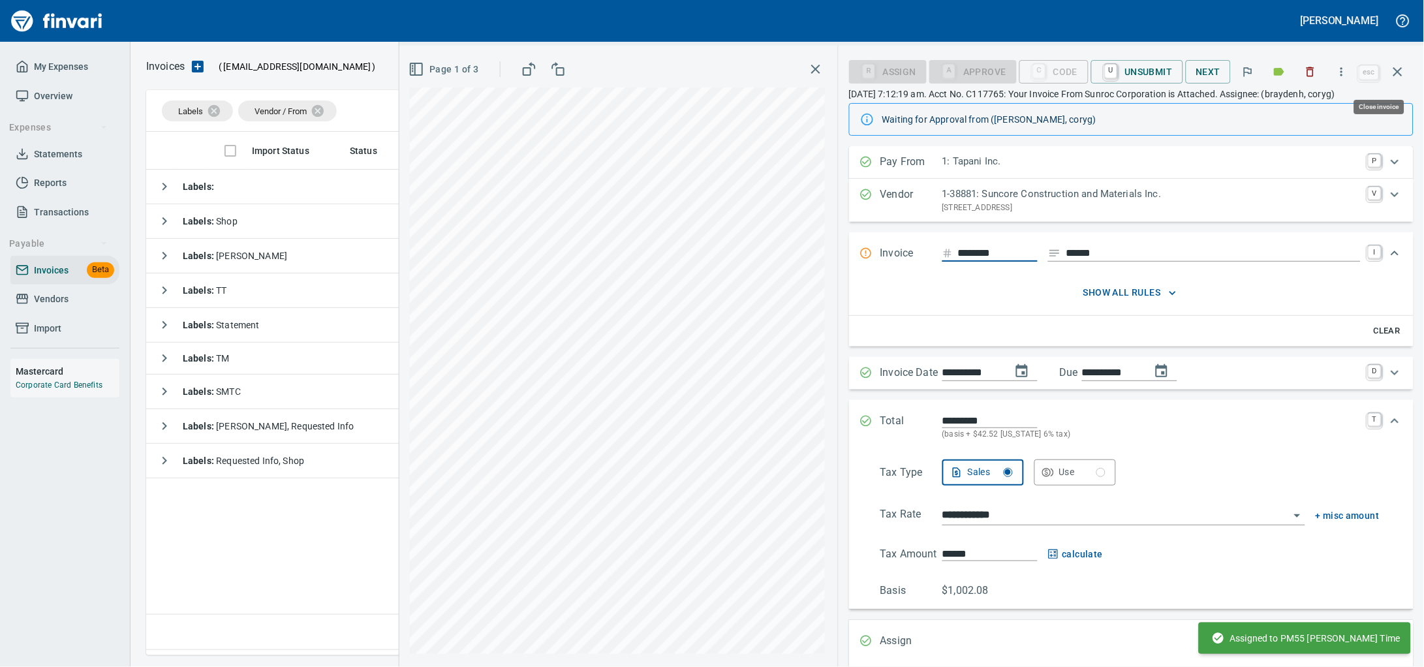
click at [1391, 69] on icon "button" at bounding box center [1398, 72] width 16 height 16
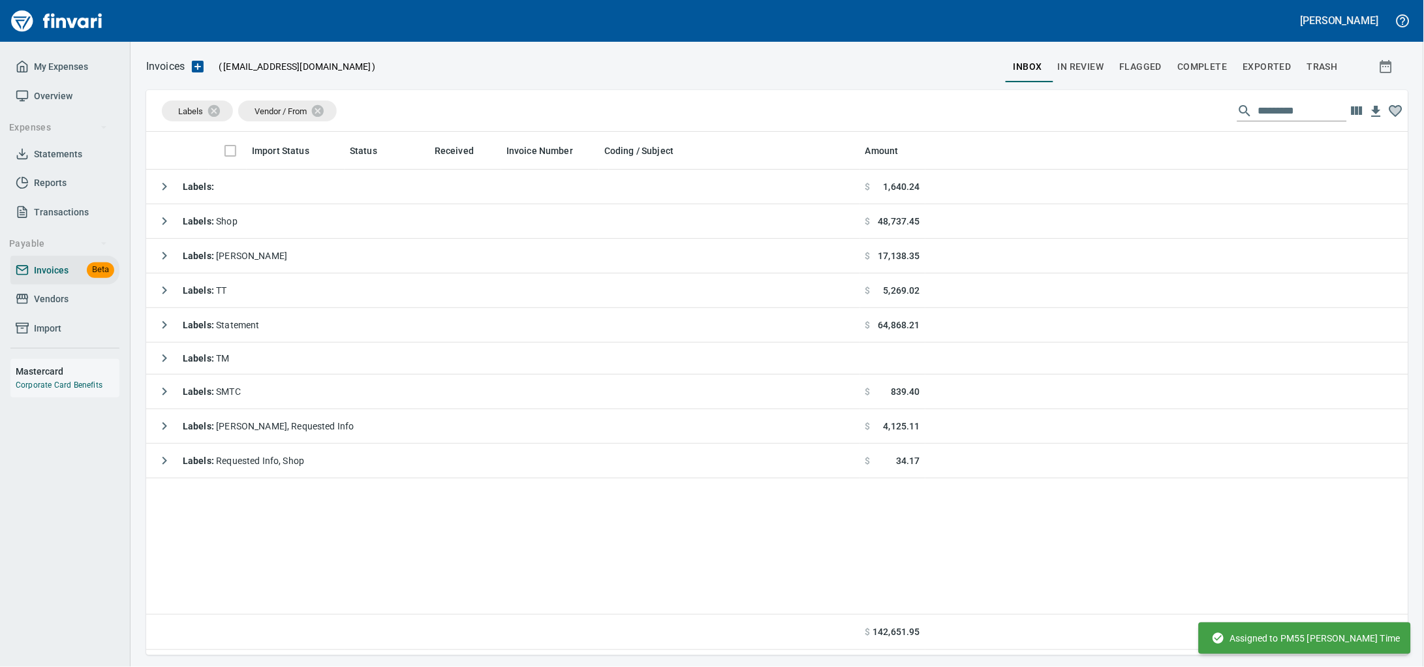
scroll to position [512, 1236]
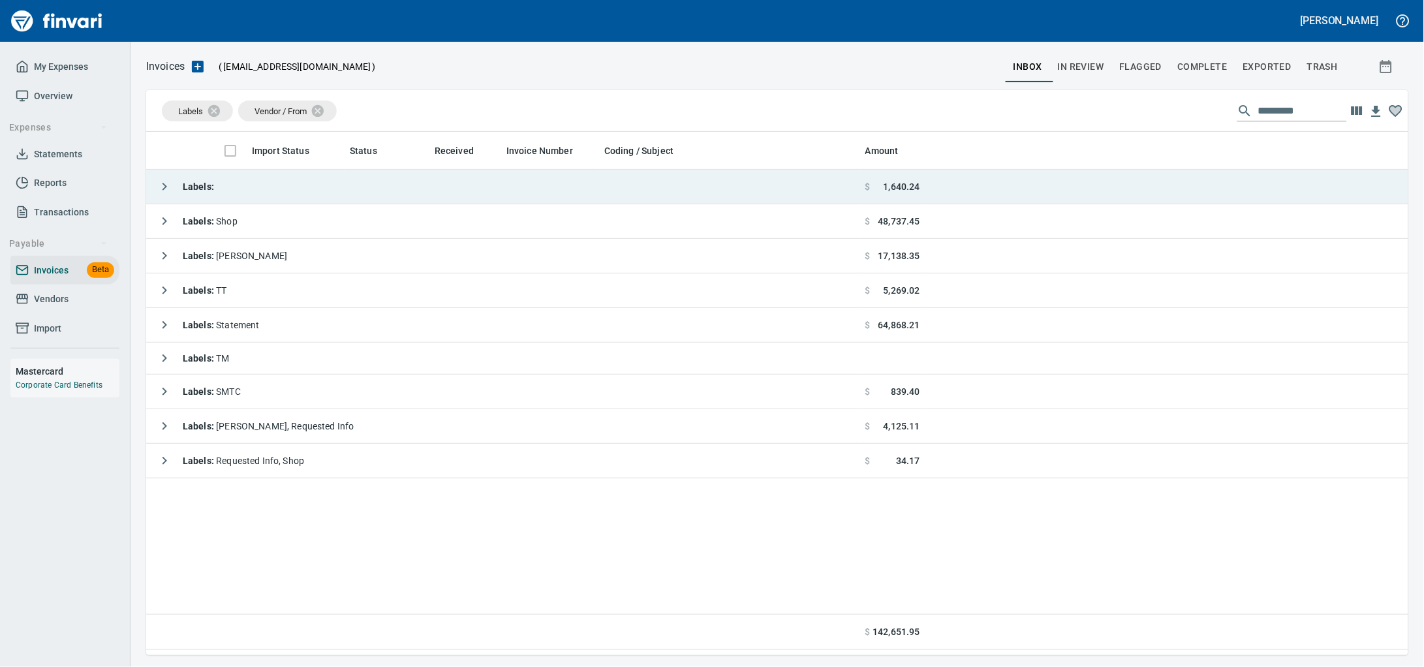
click at [313, 180] on td "Labels :" at bounding box center [503, 187] width 714 height 35
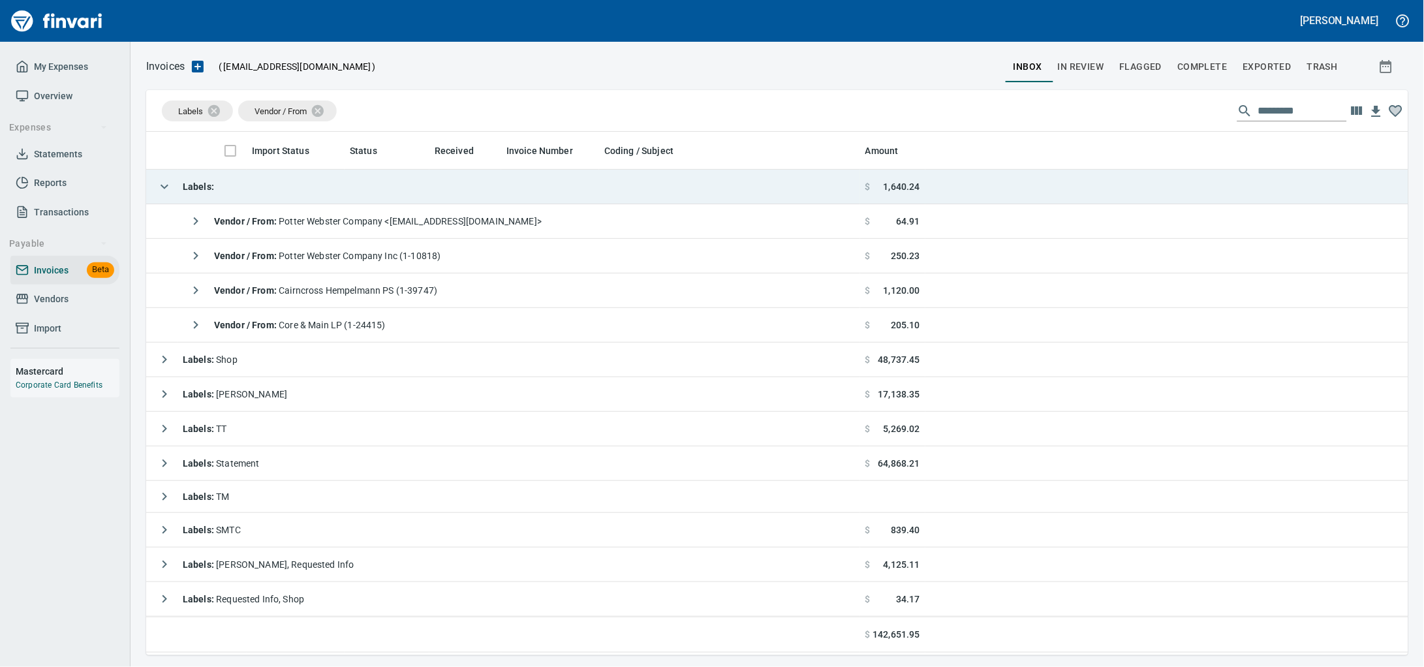
click at [355, 195] on td "Labels :" at bounding box center [503, 187] width 714 height 35
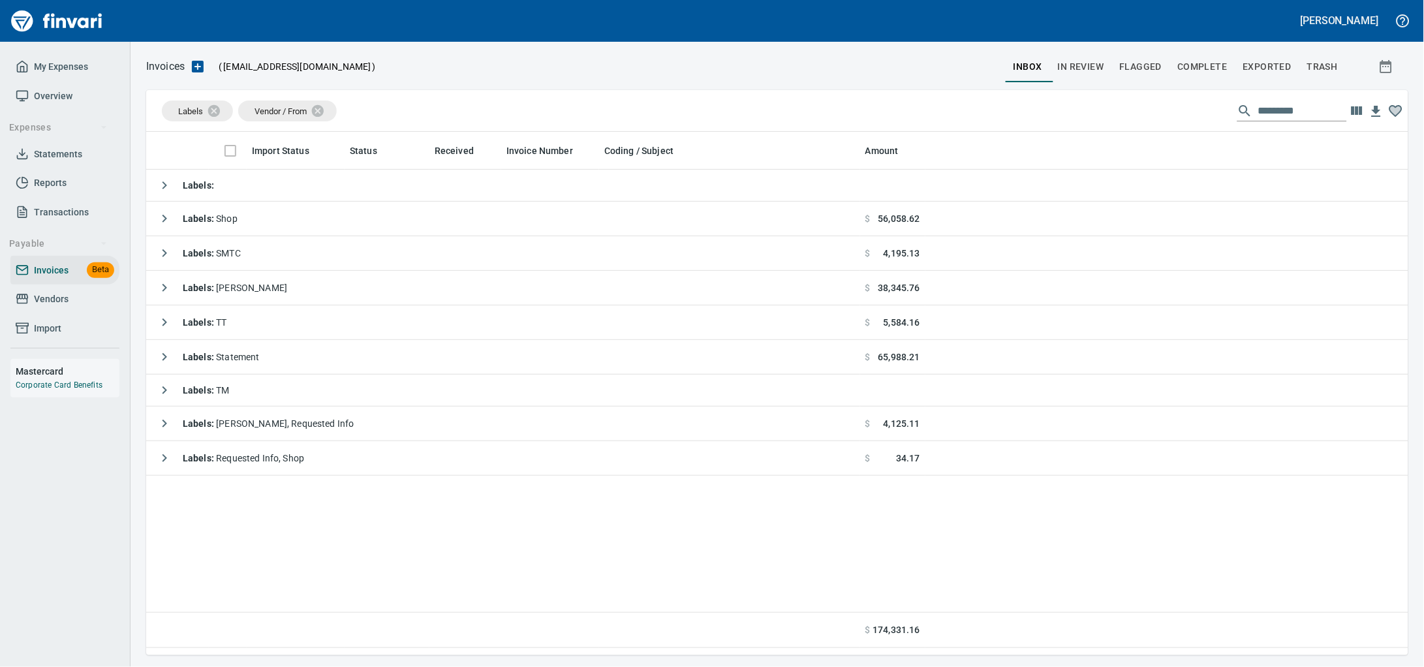
scroll to position [512, 1237]
drag, startPoint x: 37, startPoint y: 307, endPoint x: 60, endPoint y: 305, distance: 22.9
click at [37, 307] on span "Vendors" at bounding box center [51, 299] width 35 height 16
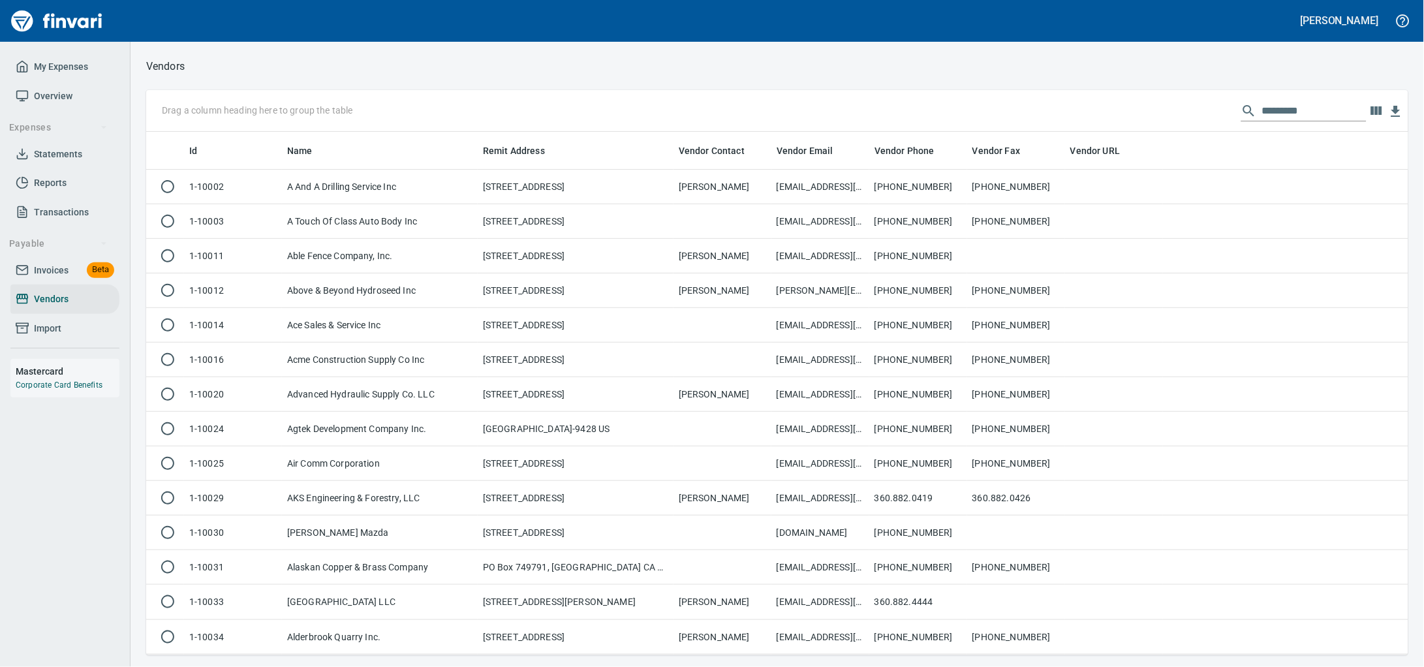
scroll to position [512, 1237]
click at [1262, 111] on input "text" at bounding box center [1314, 110] width 104 height 21
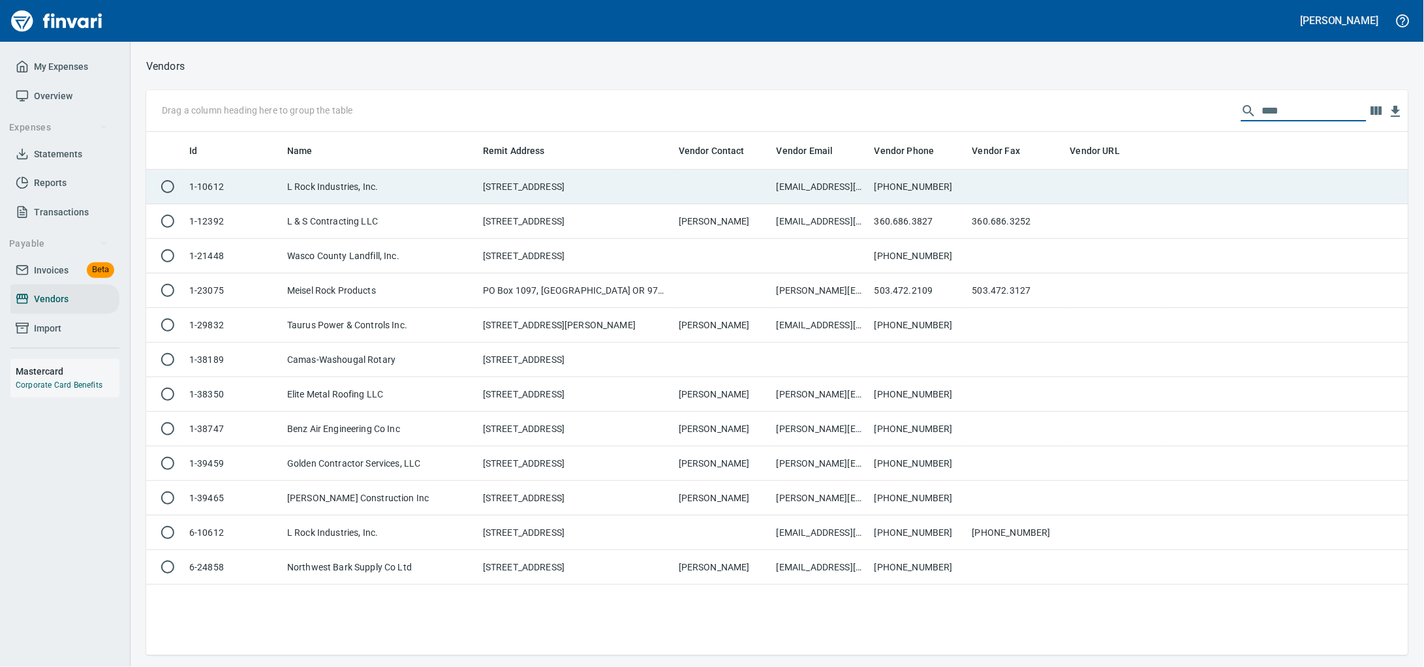
type input "****"
click at [515, 191] on td "PO Box 850, Castle Rock WA 98611" at bounding box center [576, 187] width 196 height 35
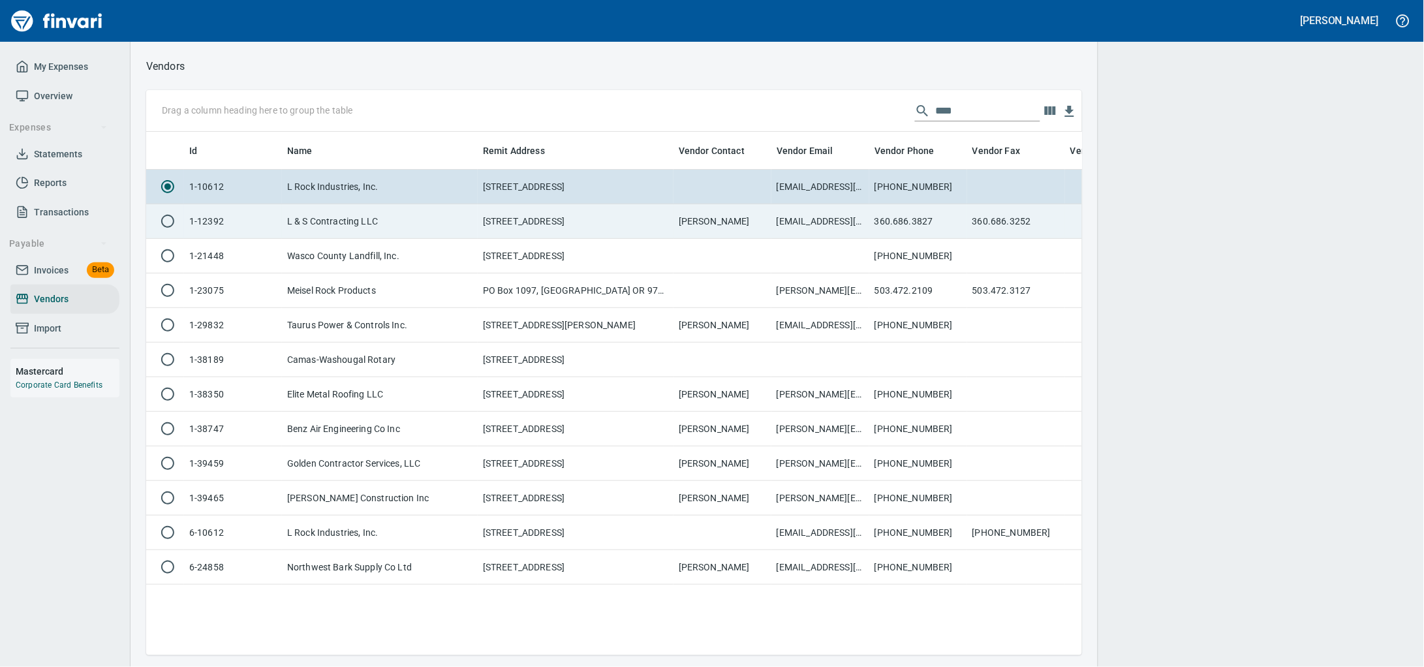
scroll to position [1, 1]
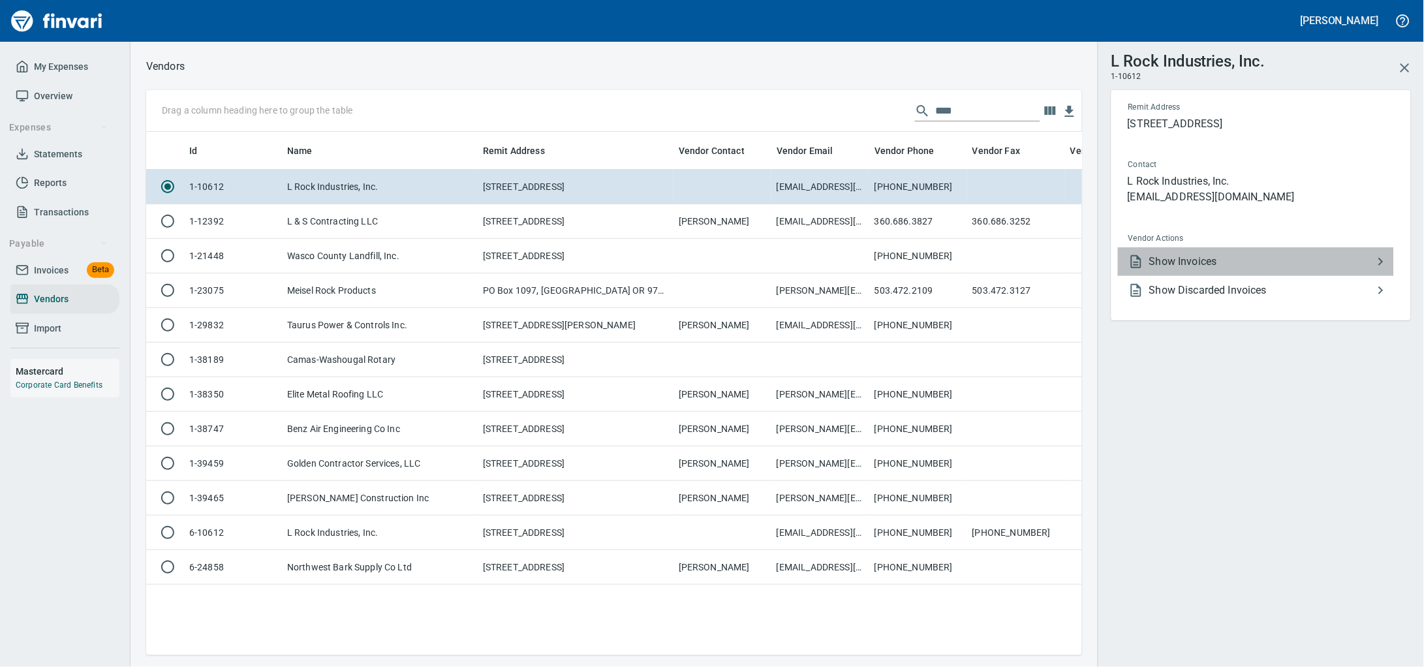
click at [1176, 269] on span "Show Invoices" at bounding box center [1261, 262] width 224 height 16
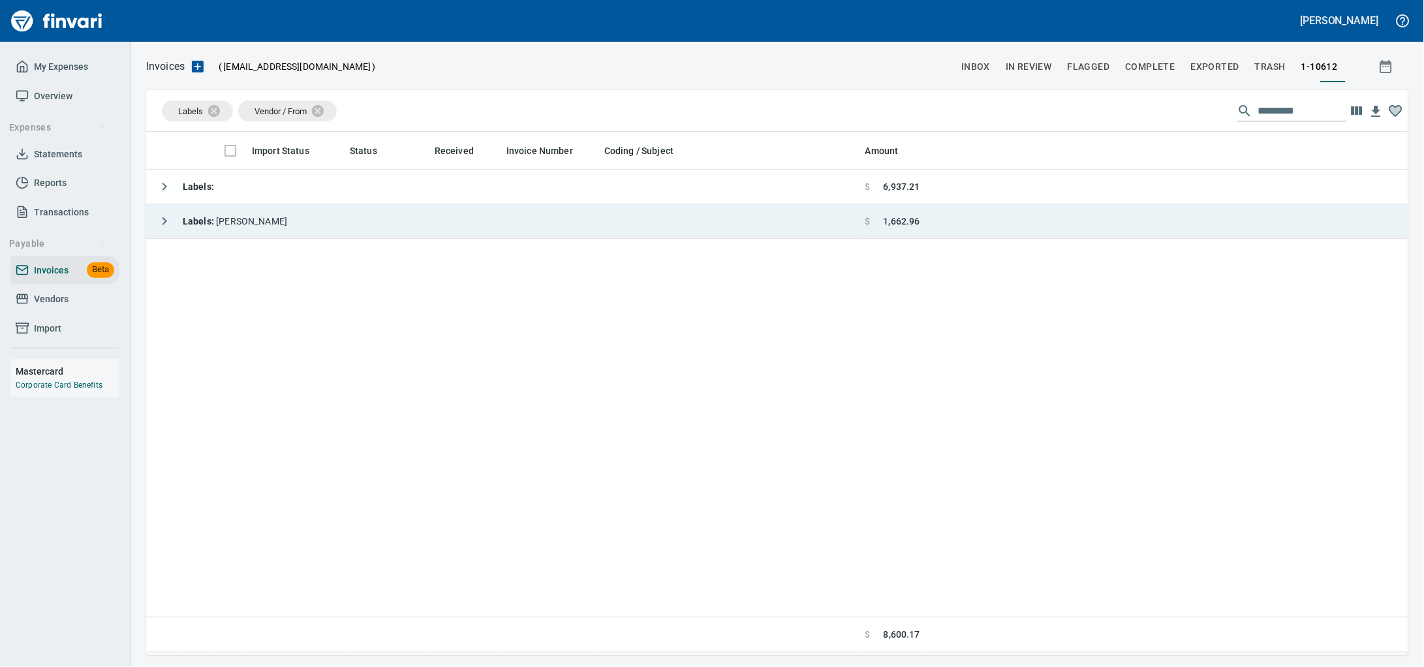
scroll to position [512, 1237]
click at [243, 217] on div "Labels : Alaina" at bounding box center [219, 221] width 136 height 26
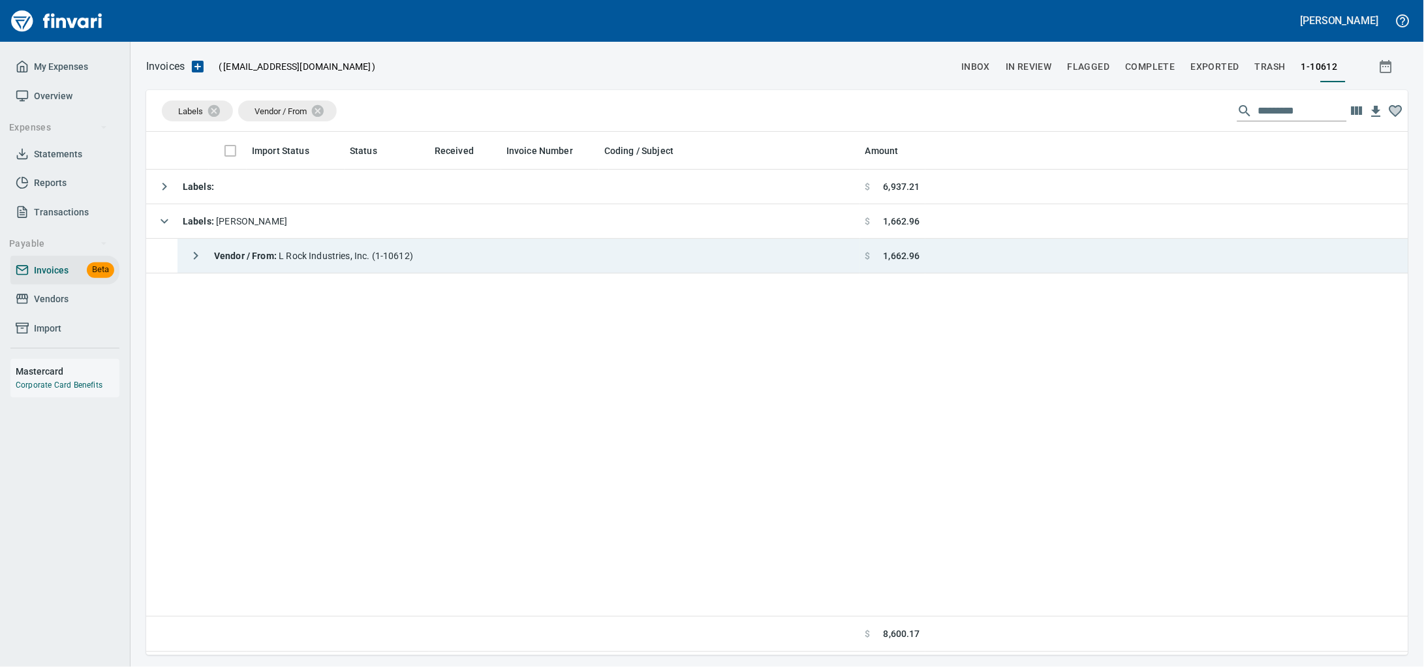
click at [279, 258] on strong "Vendor / From :" at bounding box center [246, 256] width 65 height 10
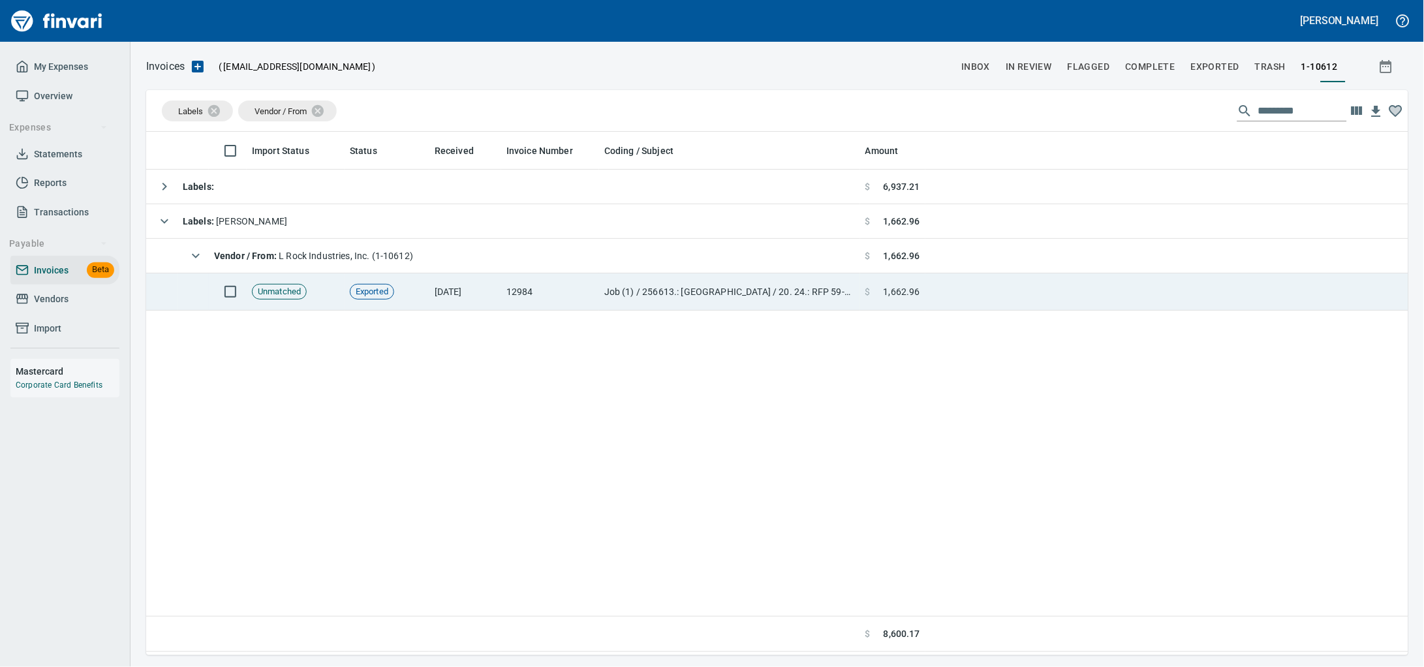
click at [593, 304] on td "12984" at bounding box center [550, 291] width 98 height 37
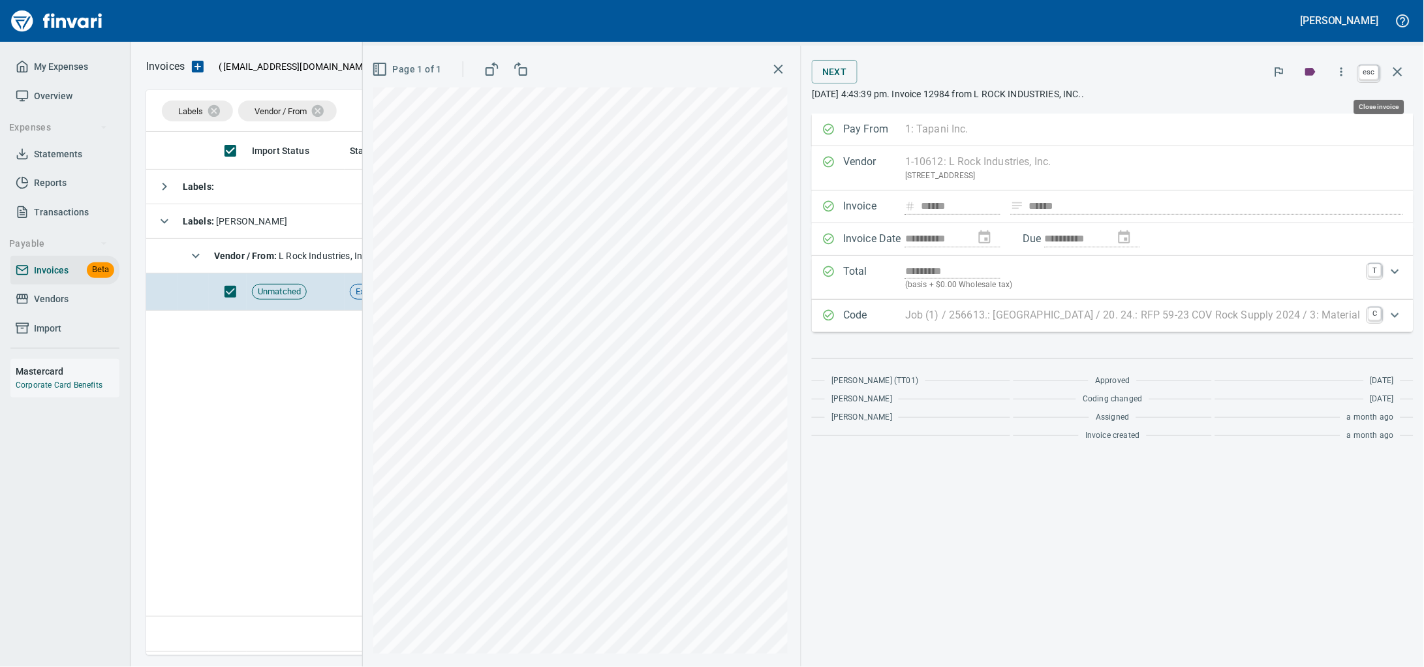
scroll to position [512, 1236]
click at [1401, 73] on icon "button" at bounding box center [1398, 72] width 16 height 16
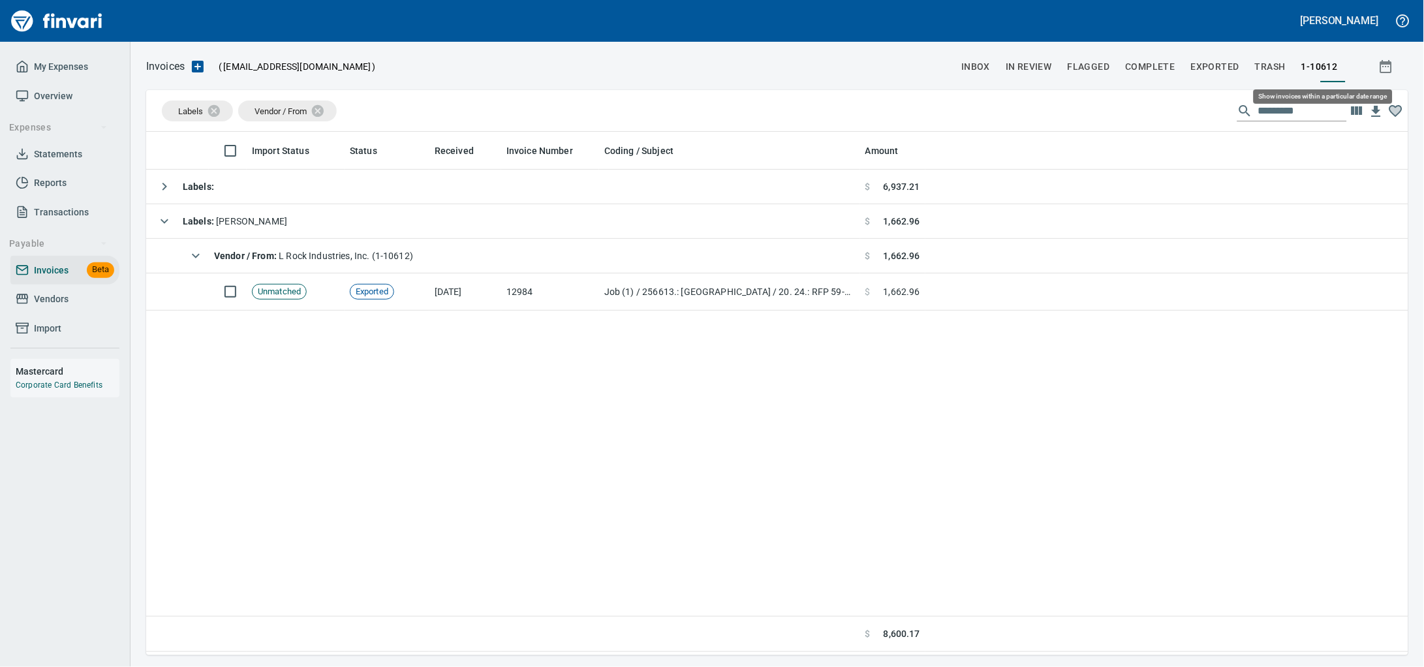
scroll to position [512, 1237]
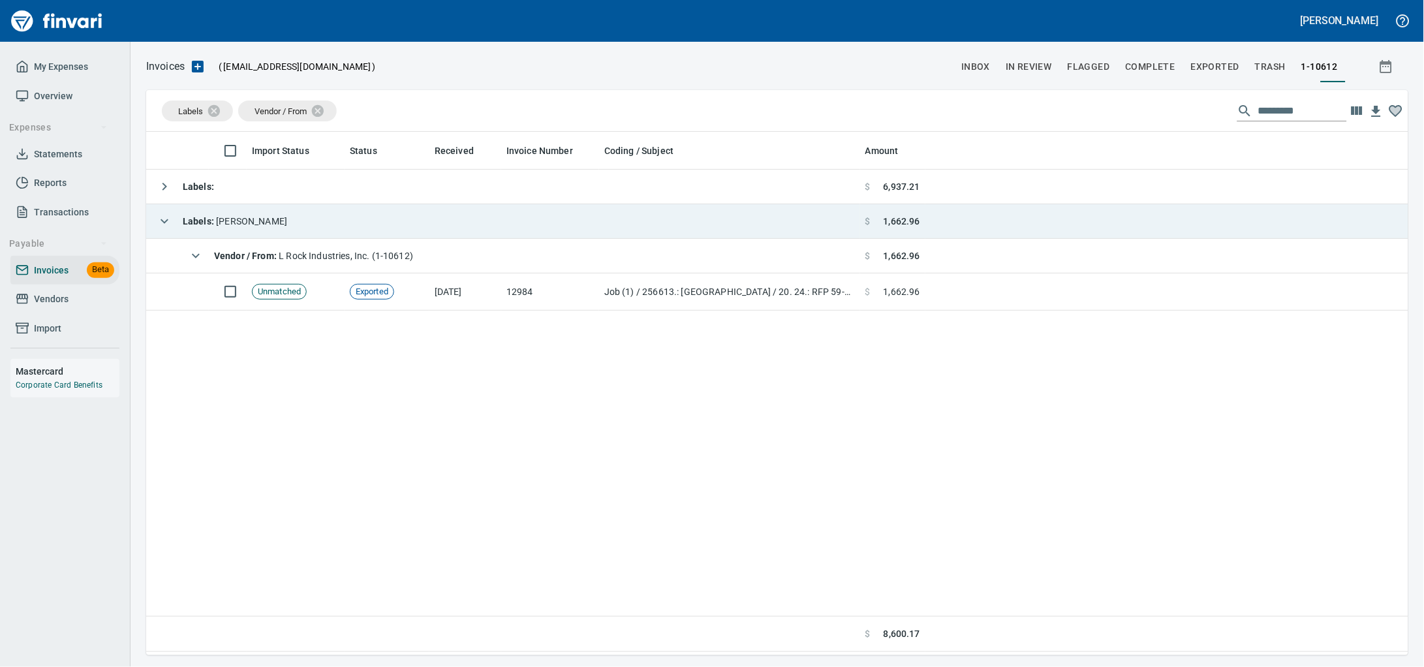
click at [438, 226] on td "Labels : Alaina" at bounding box center [503, 221] width 714 height 35
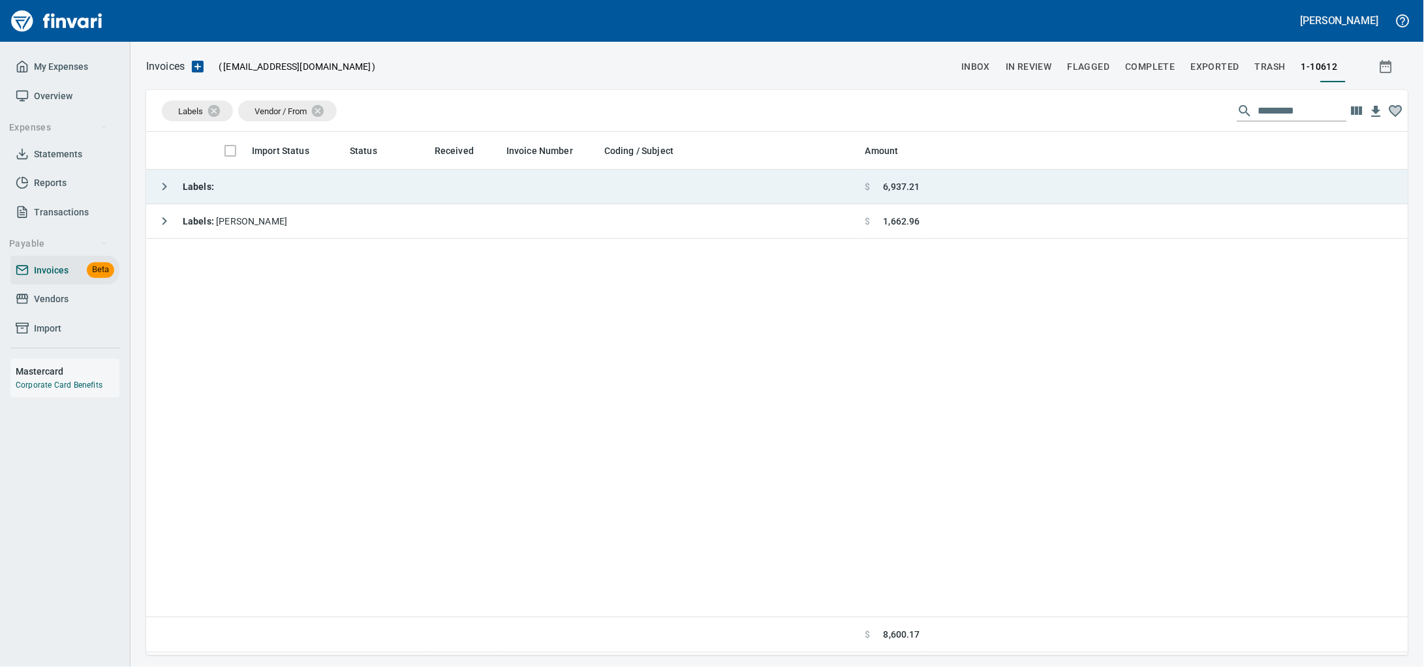
click at [249, 187] on td "Labels :" at bounding box center [503, 187] width 714 height 35
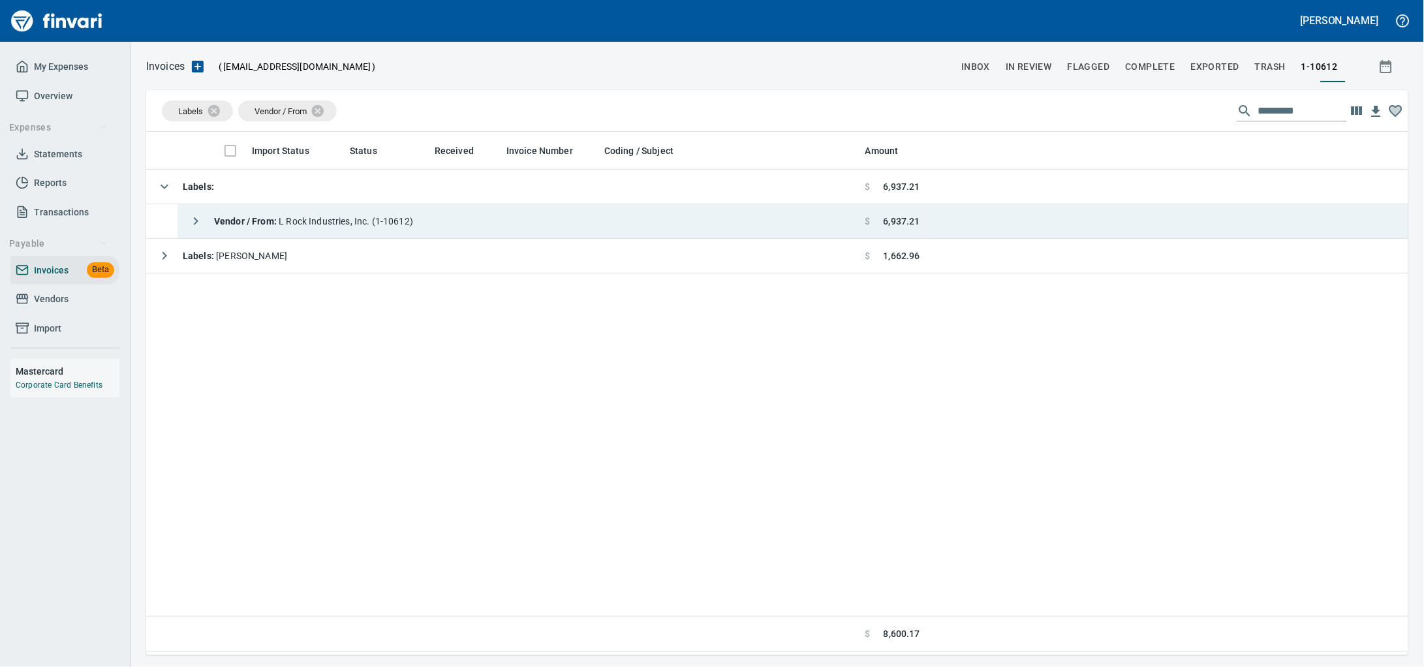
click at [254, 214] on div "Vendor / From : L Rock Industries, Inc. (1-10612)" at bounding box center [298, 221] width 230 height 26
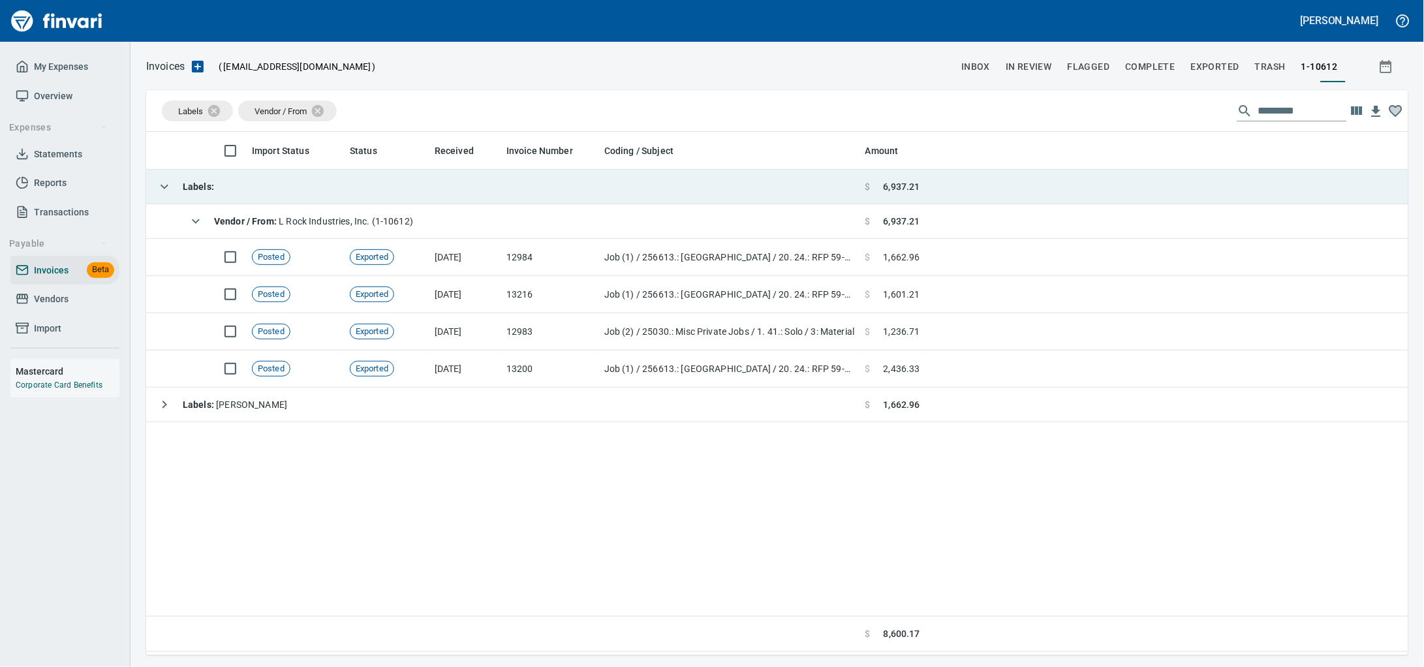
click at [326, 185] on td "Labels :" at bounding box center [503, 187] width 714 height 35
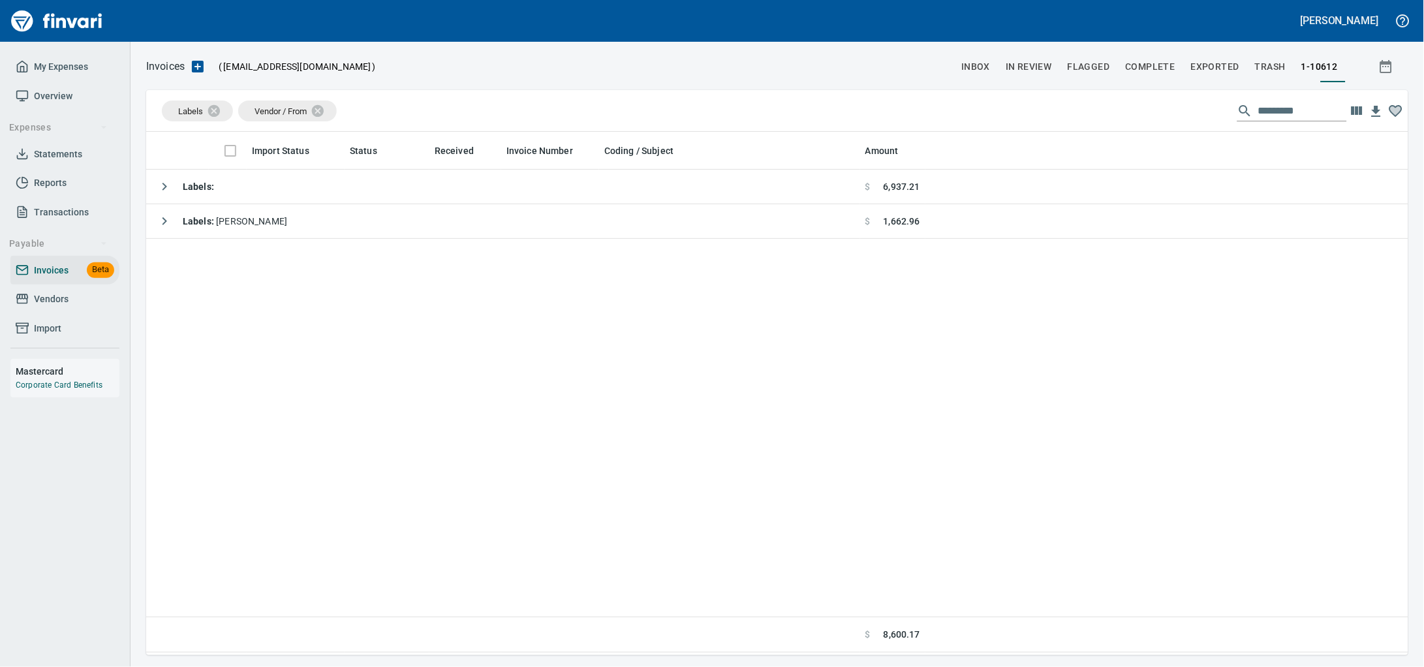
click at [75, 307] on span "Vendors" at bounding box center [65, 299] width 99 height 16
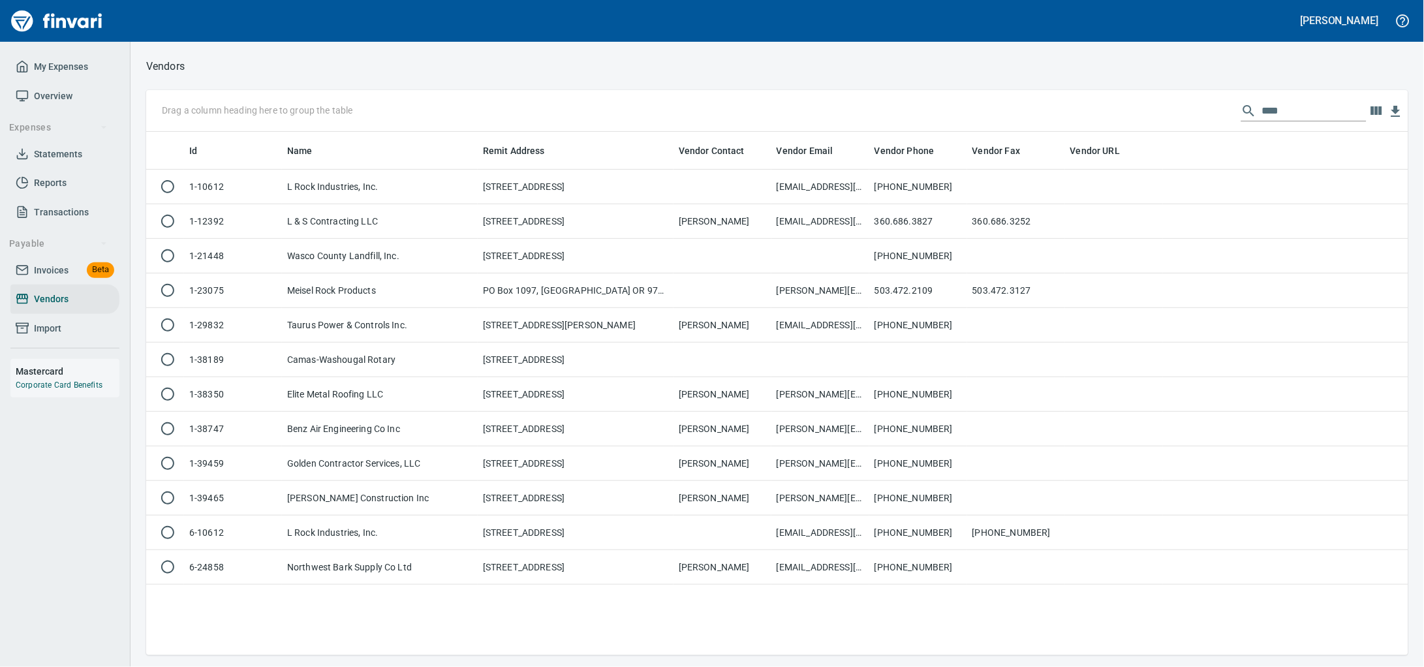
scroll to position [512, 1237]
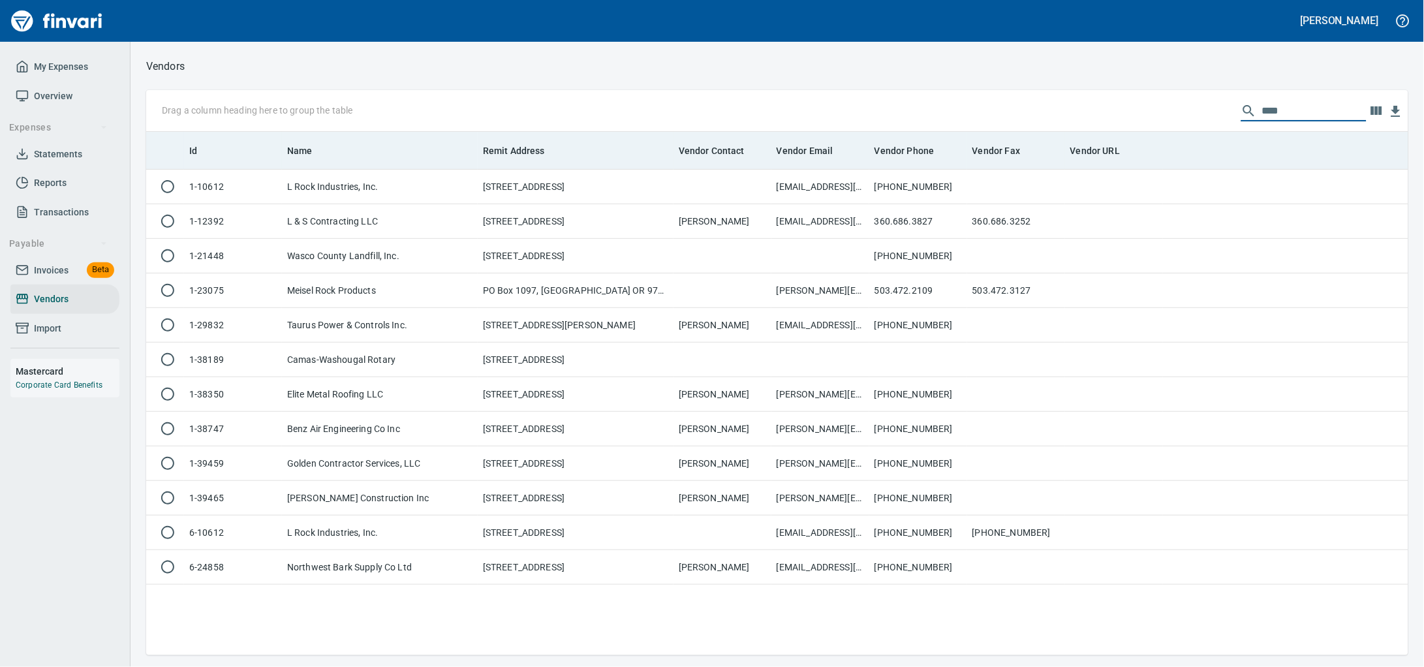
drag, startPoint x: 1118, startPoint y: 123, endPoint x: 421, endPoint y: 134, distance: 696.9
click at [493, 141] on div "Drag a column heading here to group the table **** Id Name Remit Address Vendor…" at bounding box center [777, 372] width 1262 height 565
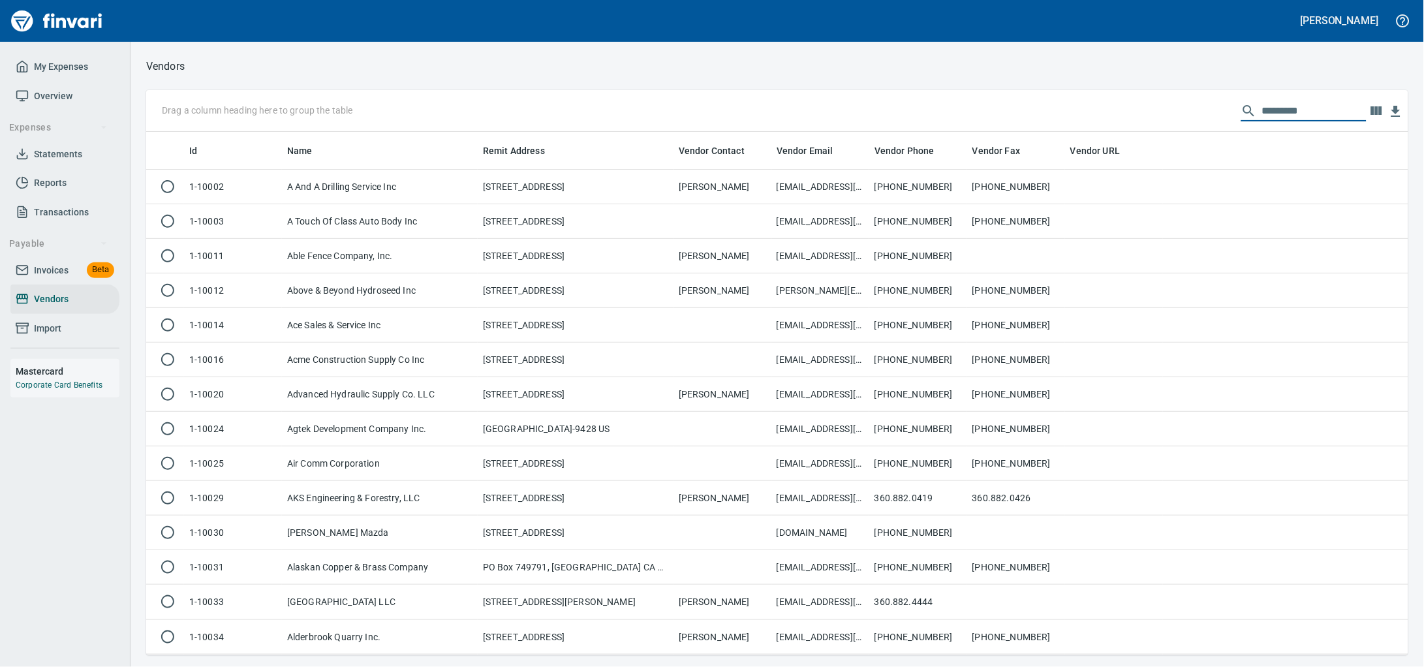
click at [46, 279] on span "Invoices" at bounding box center [51, 270] width 35 height 16
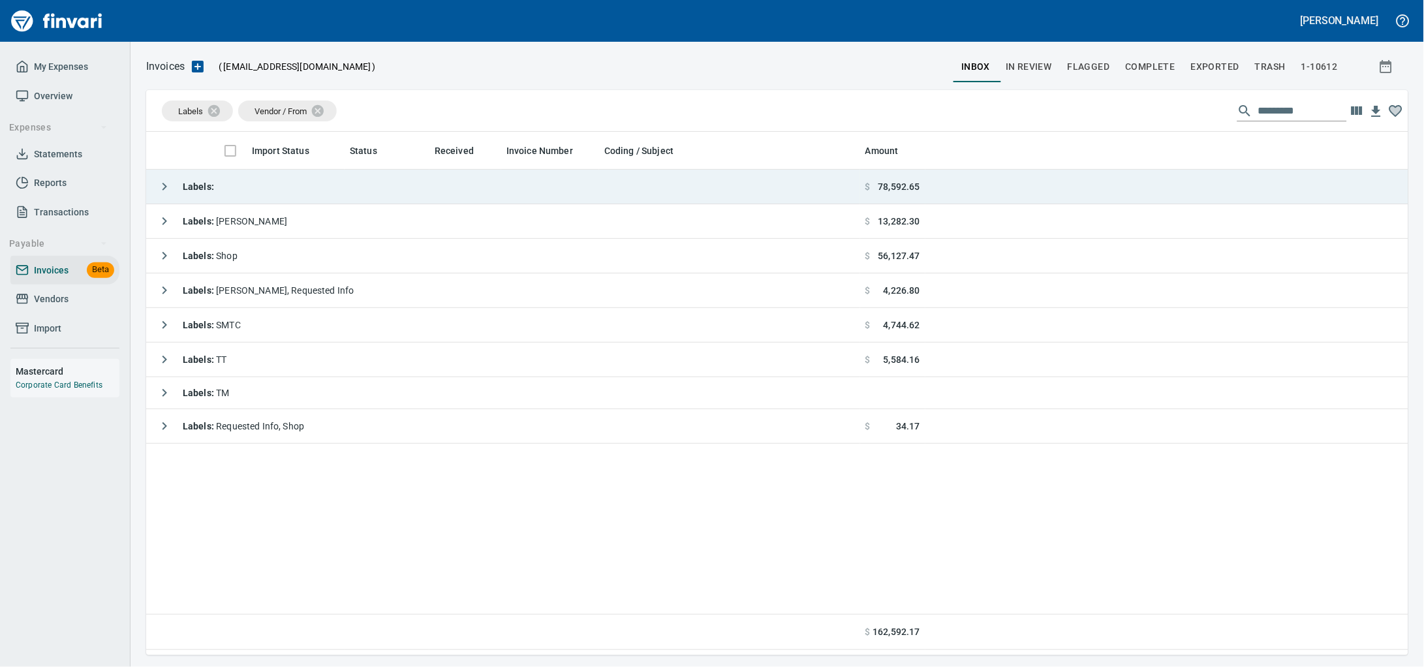
scroll to position [512, 1237]
click at [345, 181] on td "Labels :" at bounding box center [503, 187] width 714 height 35
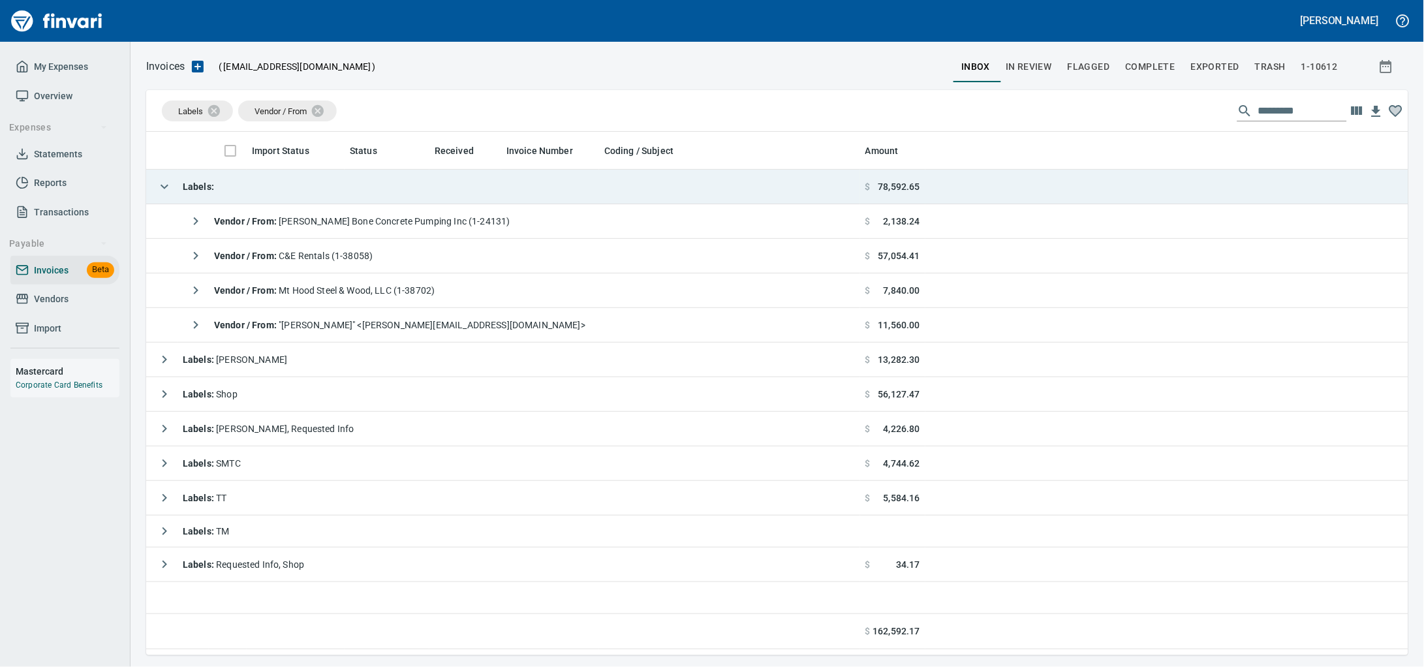
click at [345, 181] on td "Labels :" at bounding box center [503, 187] width 714 height 35
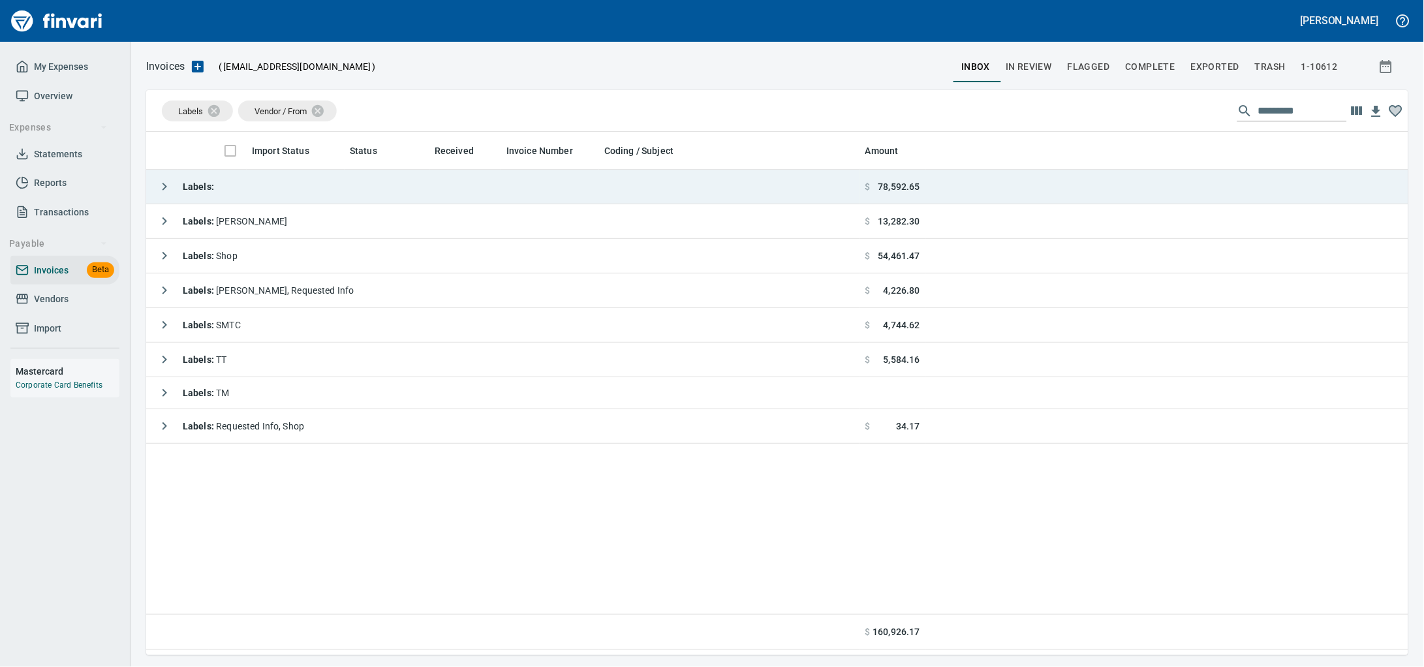
click at [286, 184] on td "Labels :" at bounding box center [503, 187] width 714 height 35
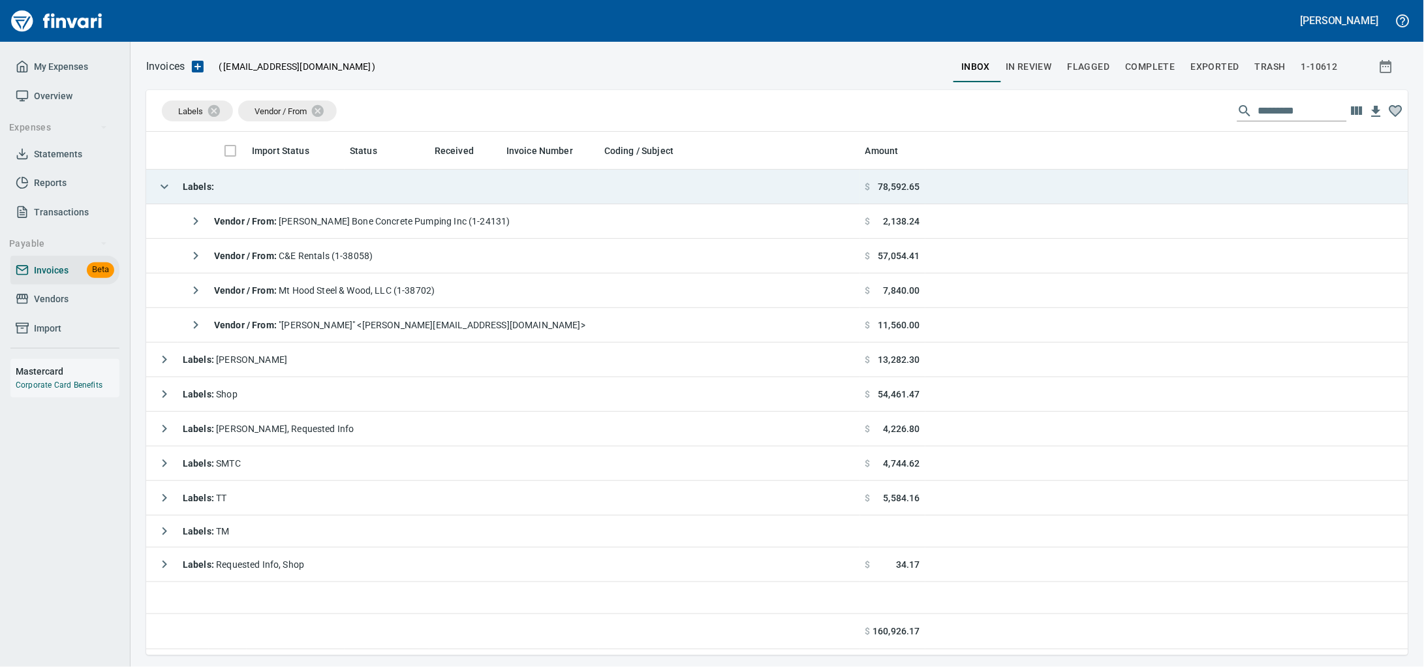
click at [286, 183] on td "Labels :" at bounding box center [503, 187] width 714 height 35
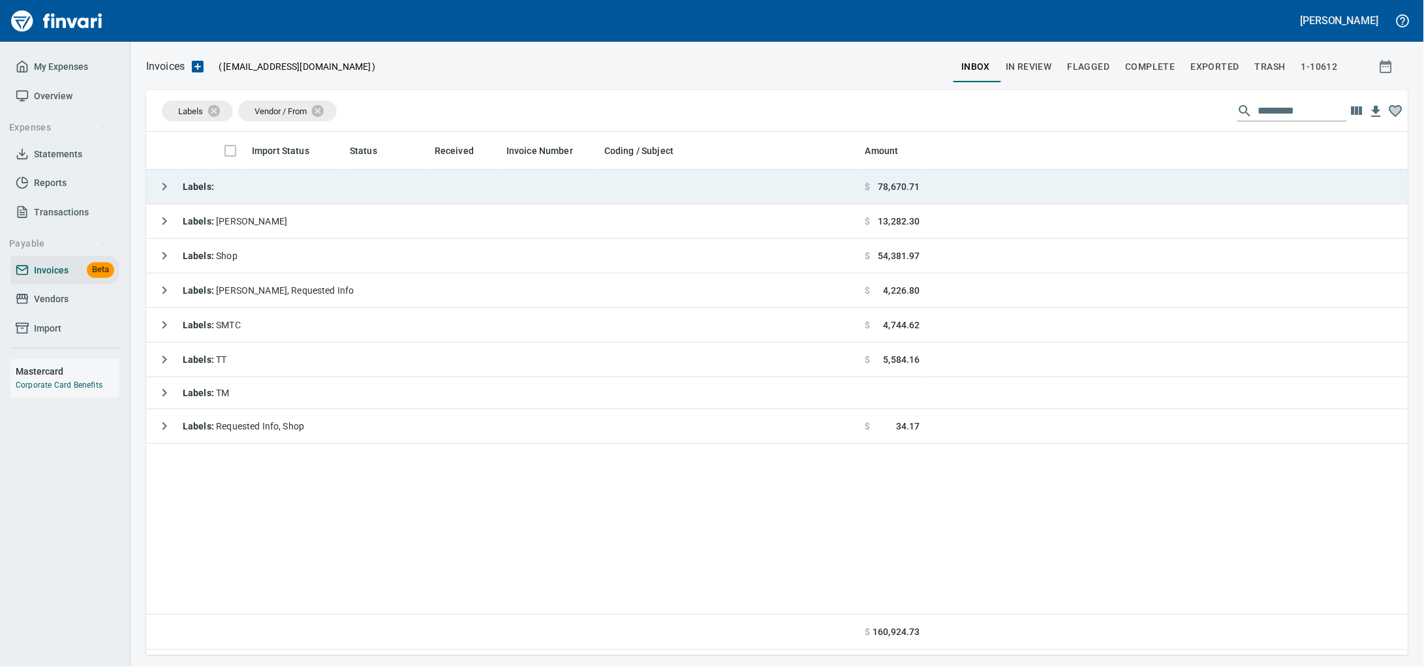
click at [327, 198] on td "Labels :" at bounding box center [503, 187] width 714 height 35
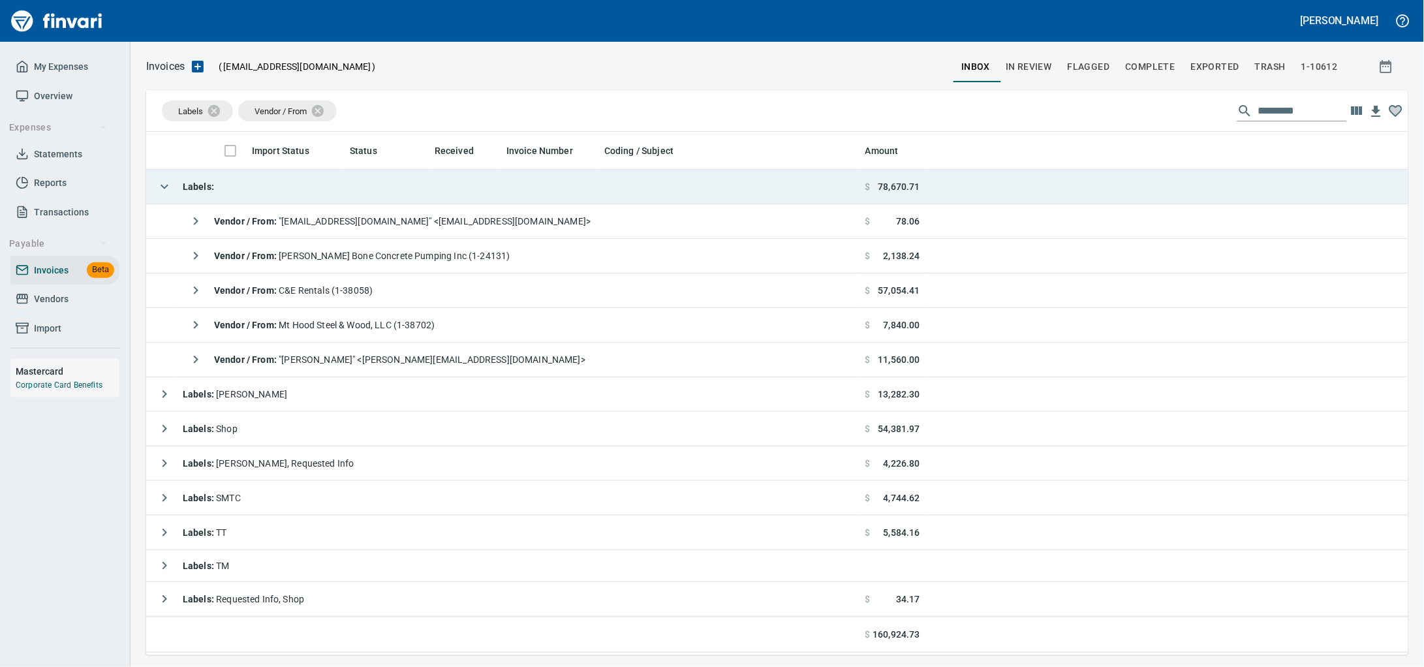
click at [329, 192] on td "Labels :" at bounding box center [503, 187] width 714 height 35
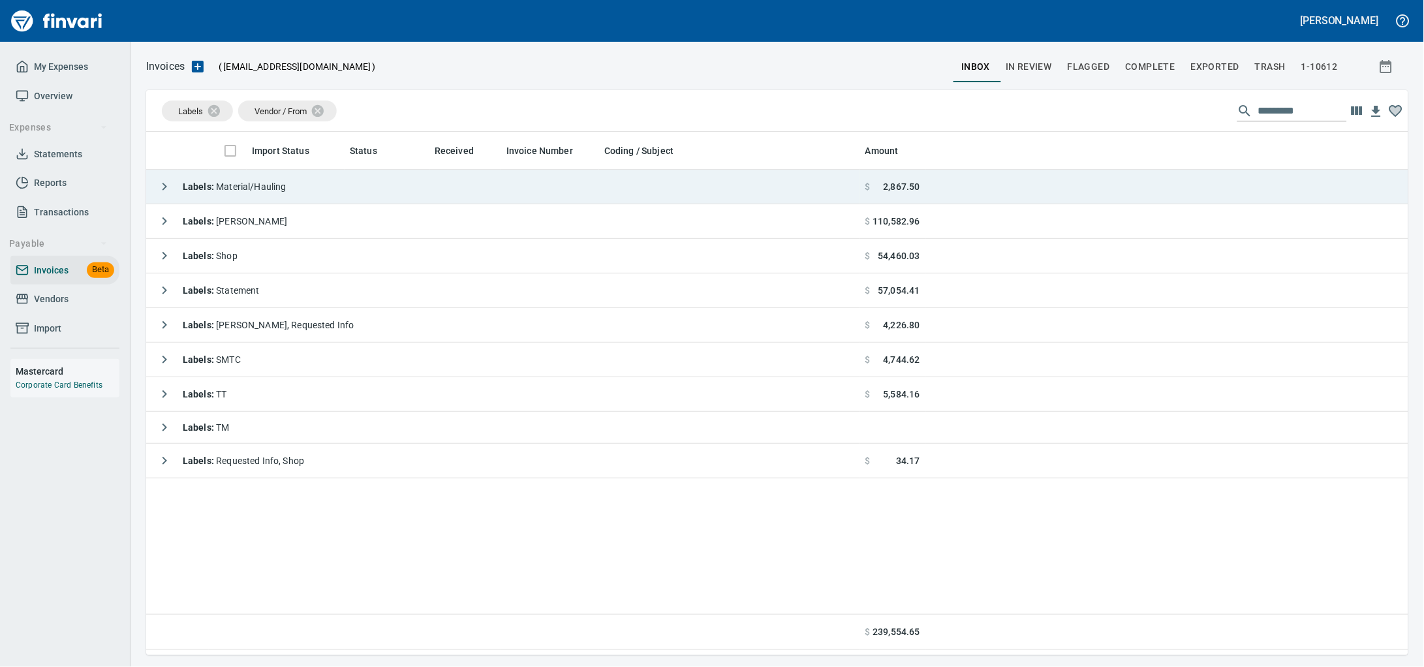
click at [403, 204] on td "Labels : Material/Hauling" at bounding box center [503, 187] width 714 height 35
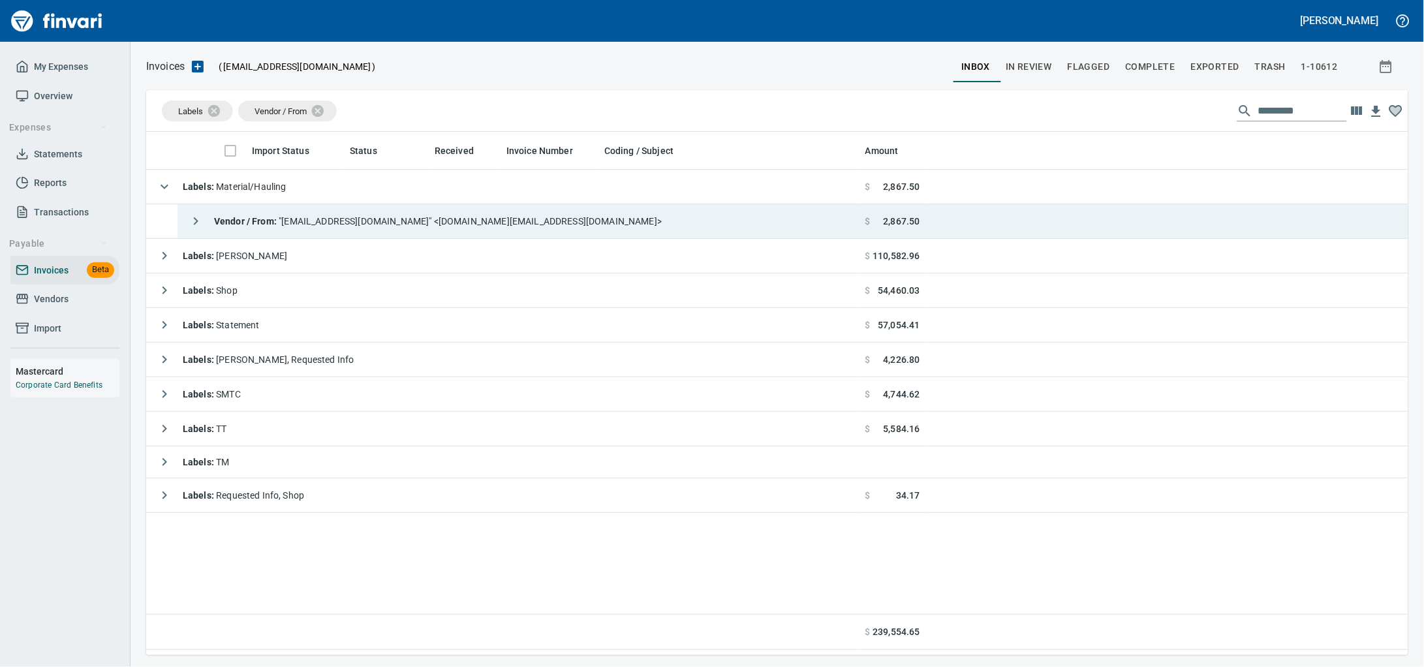
click at [427, 233] on div "Vendor / From : "nam.do-not-reply@heidelbergmaterials.com" <nam.do-not-reply@he…" at bounding box center [422, 221] width 479 height 26
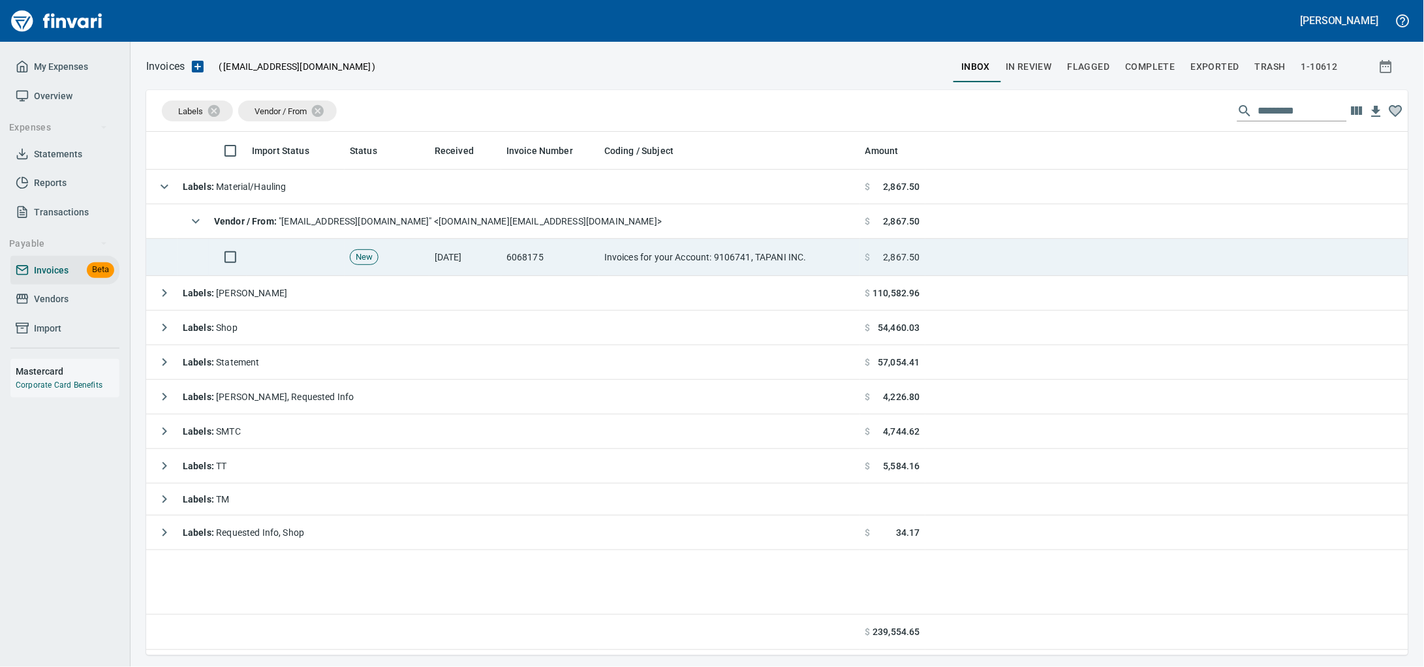
click at [591, 247] on td "6068175" at bounding box center [550, 257] width 98 height 37
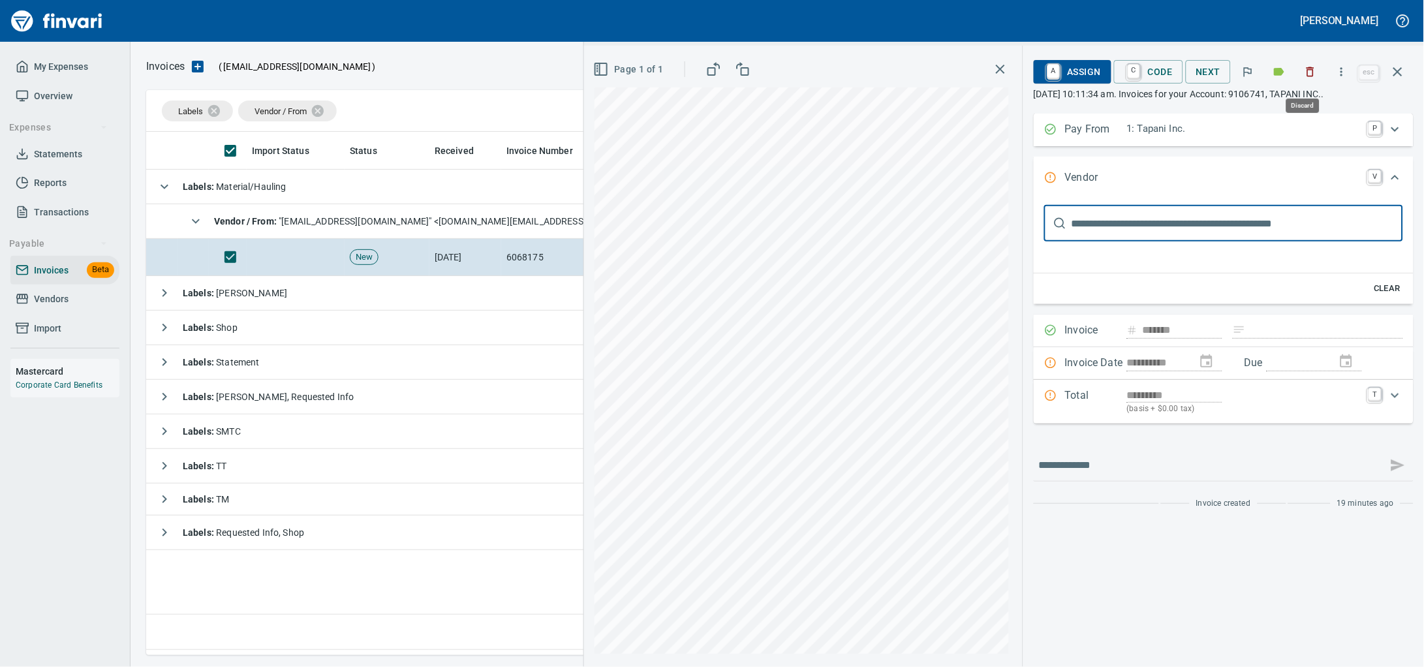
click at [1306, 74] on icon "button" at bounding box center [1310, 71] width 13 height 13
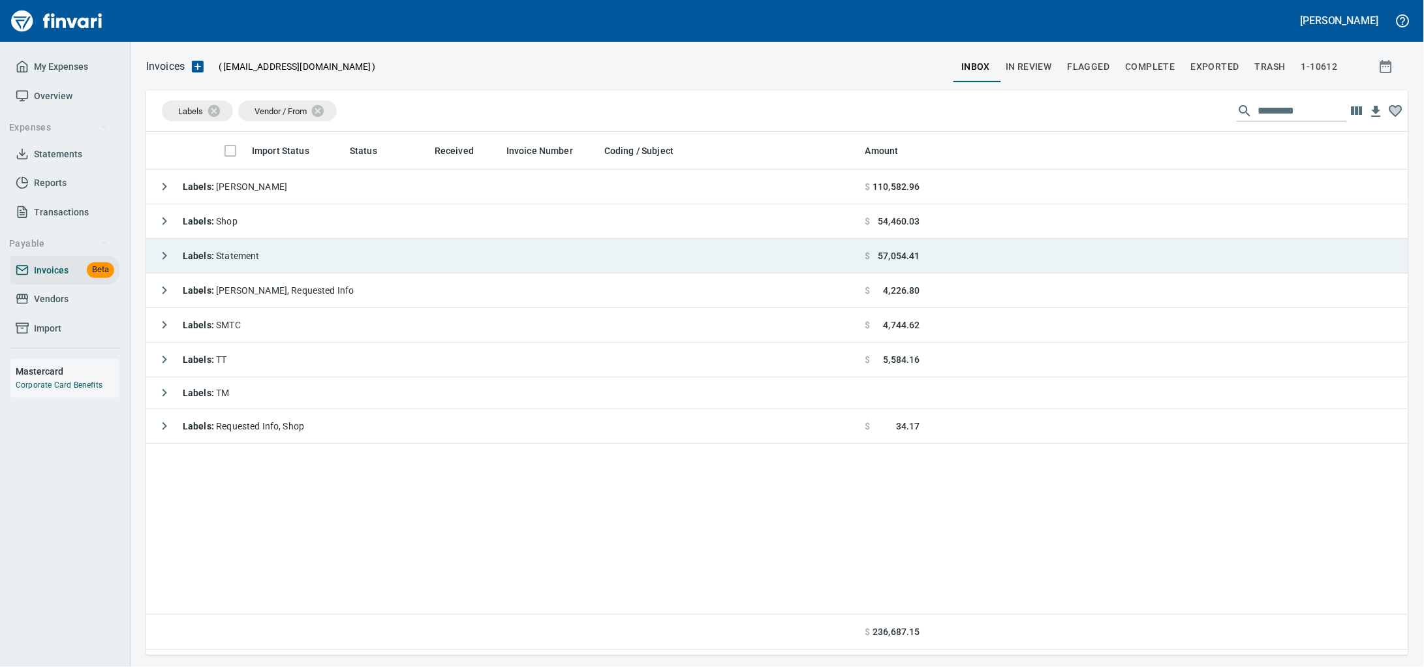
scroll to position [512, 1237]
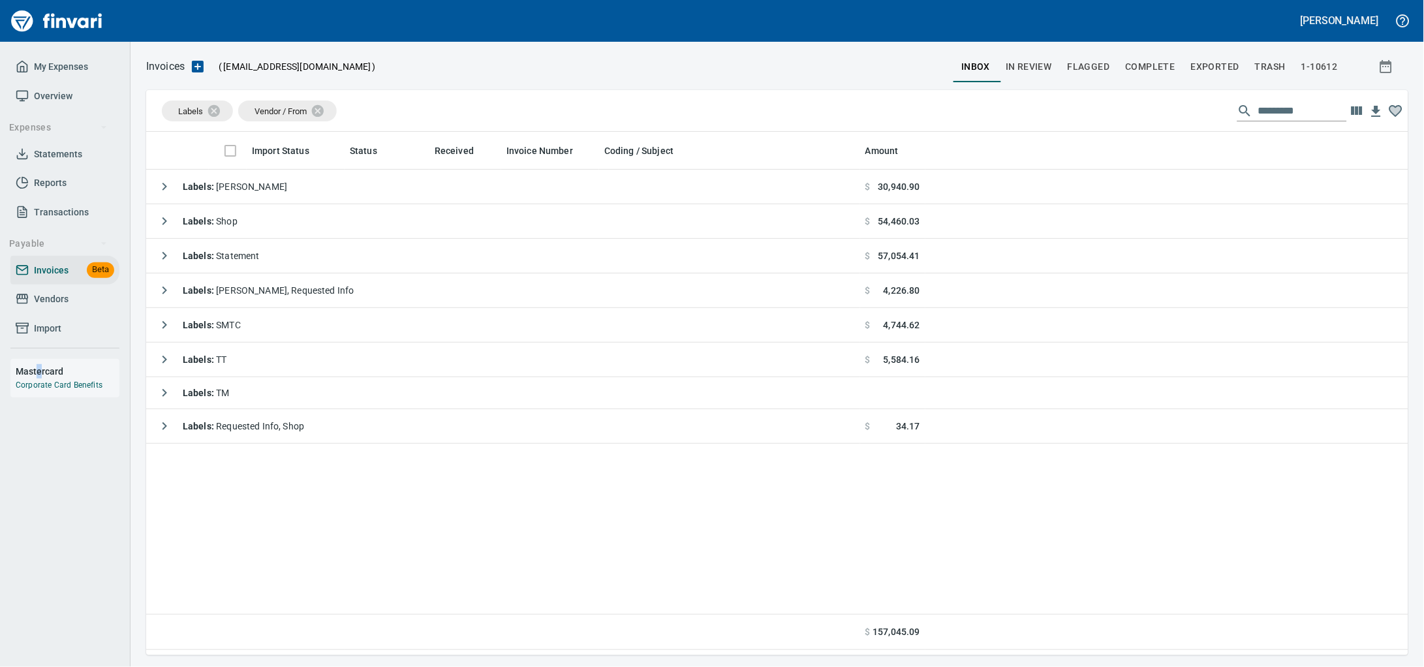
click at [39, 378] on h6 "Mastercard" at bounding box center [68, 371] width 104 height 14
click at [63, 219] on span "Transactions" at bounding box center [61, 212] width 55 height 16
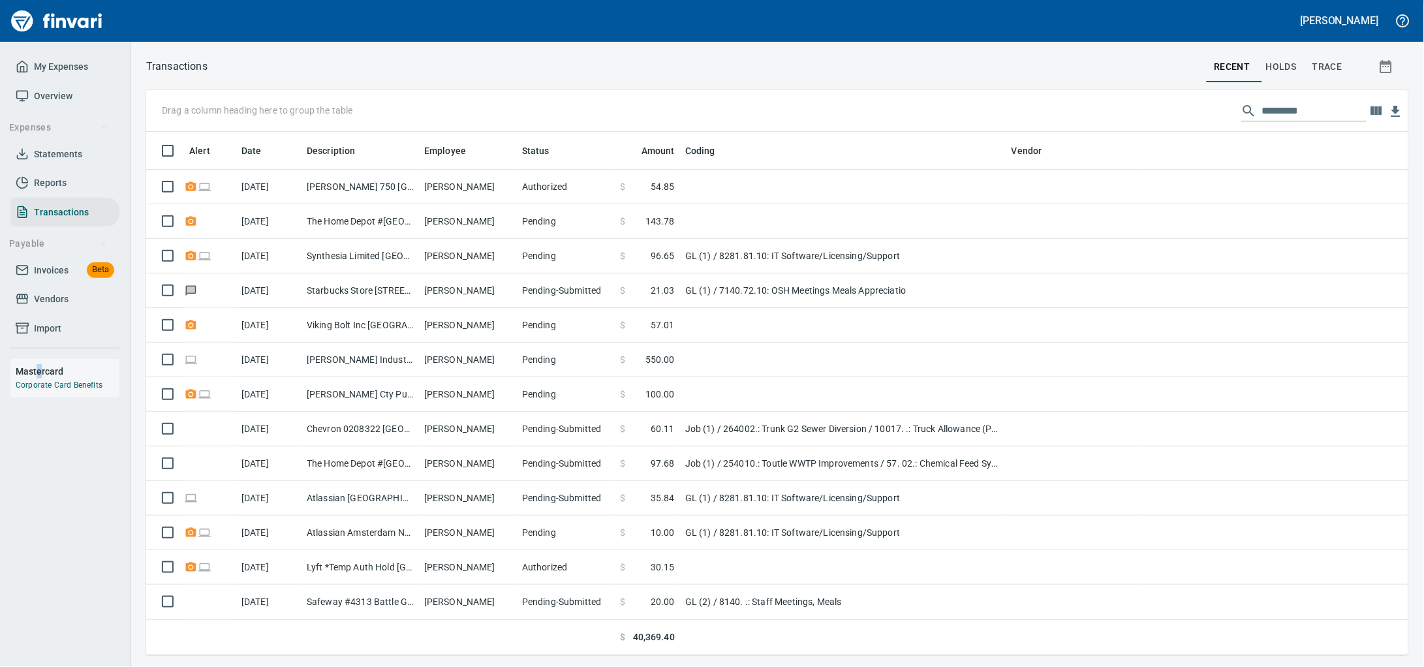
scroll to position [512, 1237]
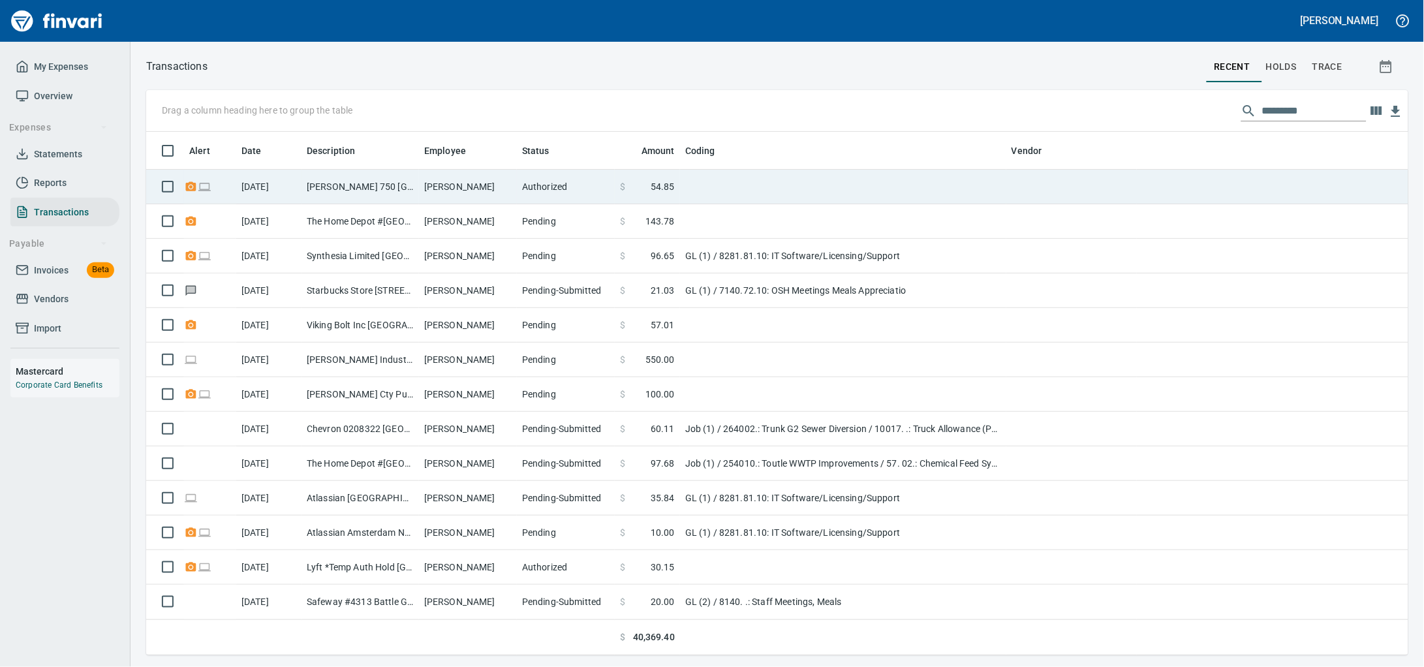
click at [589, 194] on td "Authorized" at bounding box center [566, 187] width 98 height 35
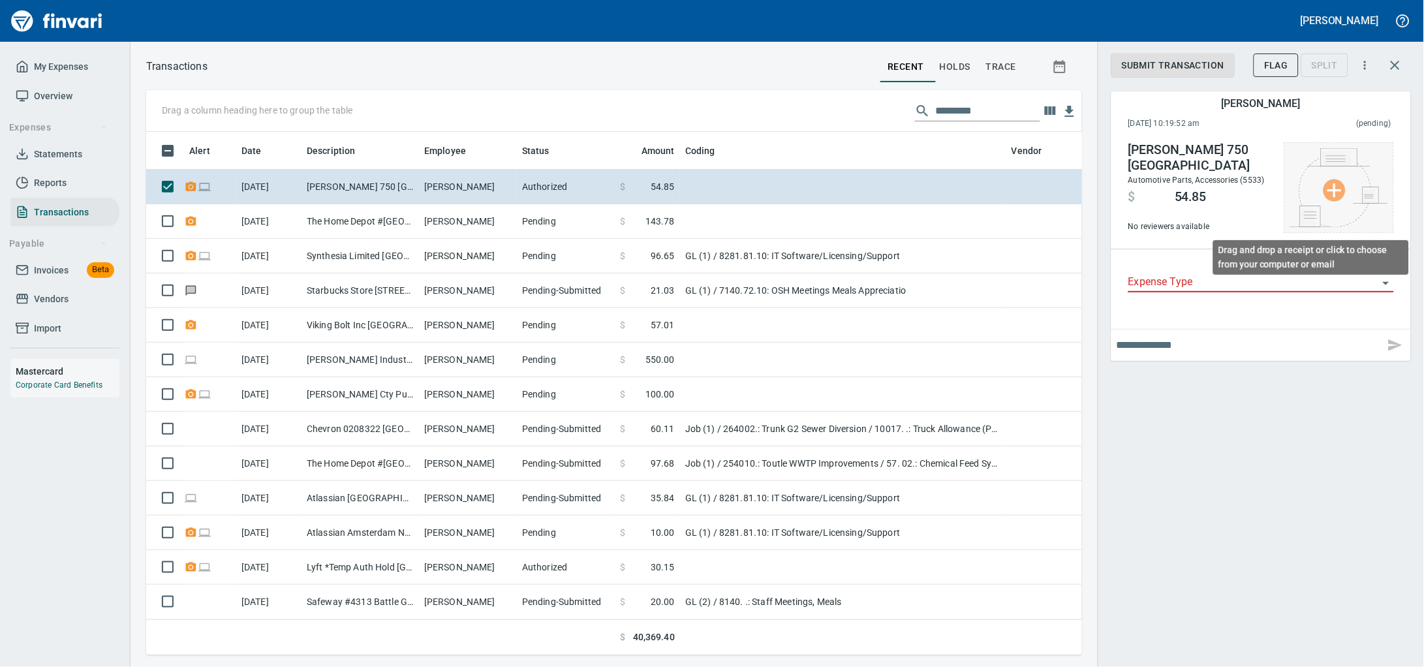
scroll to position [498, 911]
click at [1225, 292] on input "Expense Type" at bounding box center [1253, 282] width 250 height 18
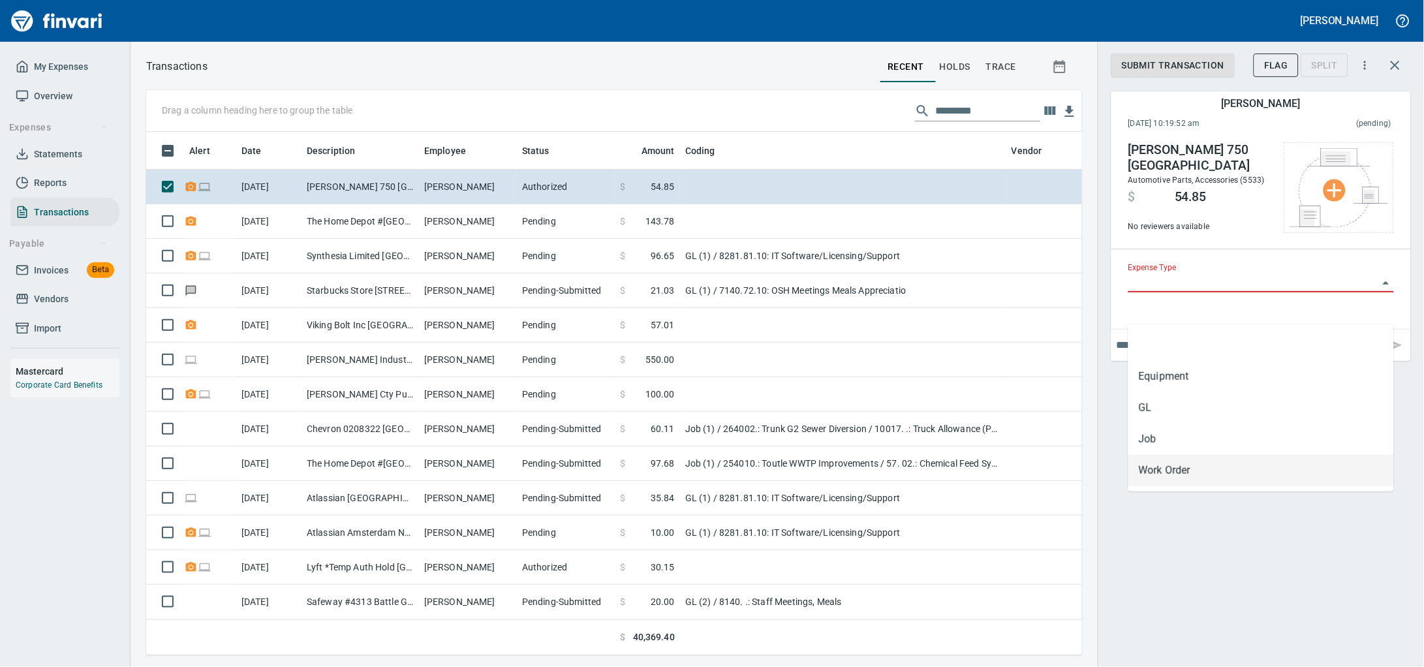
click at [1171, 574] on div "Submit Transaction Flag Split Sean Hamm September 29th 2025, 10:19:52 am (pendi…" at bounding box center [1260, 333] width 326 height 667
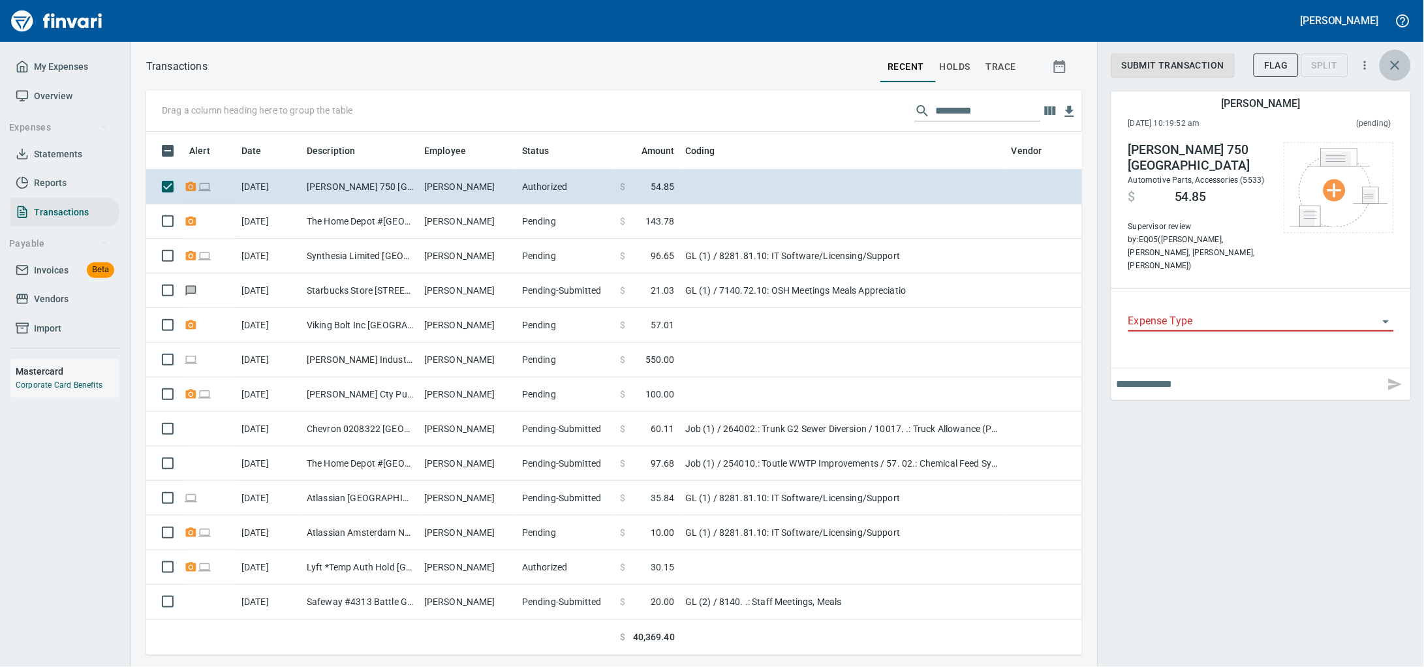
click at [1403, 67] on icon "button" at bounding box center [1395, 65] width 16 height 16
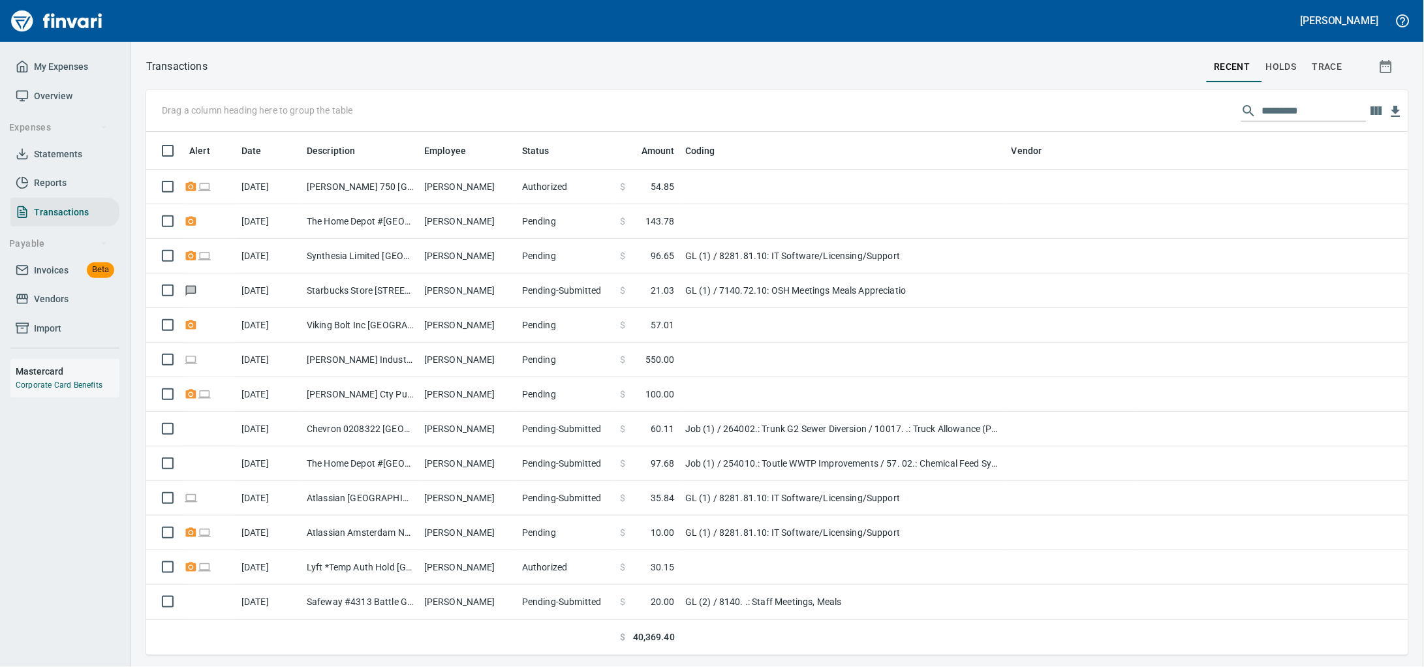
scroll to position [512, 1237]
